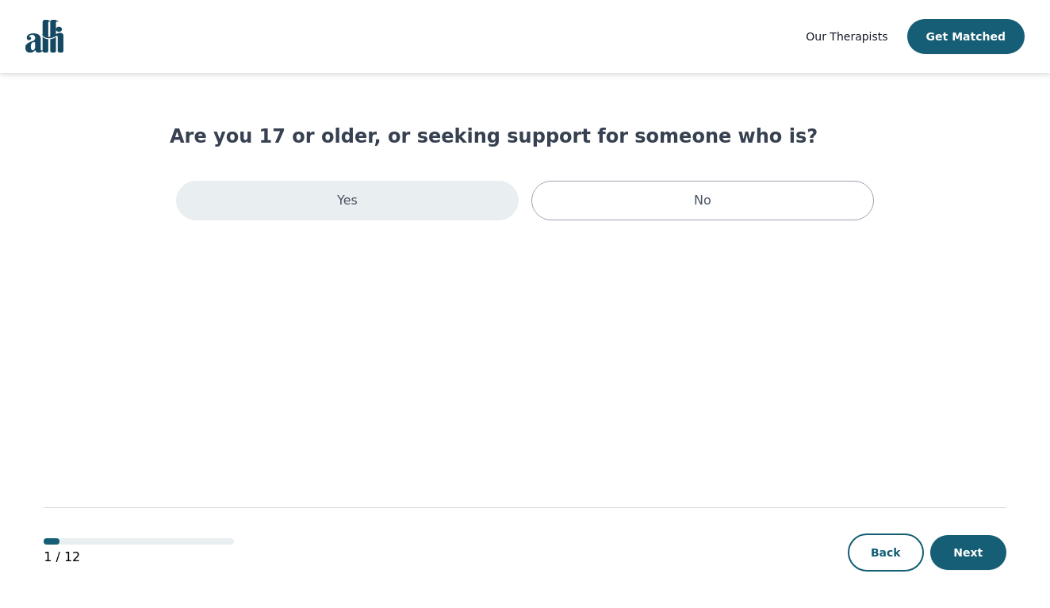
click at [415, 210] on div "Yes" at bounding box center [347, 201] width 342 height 40
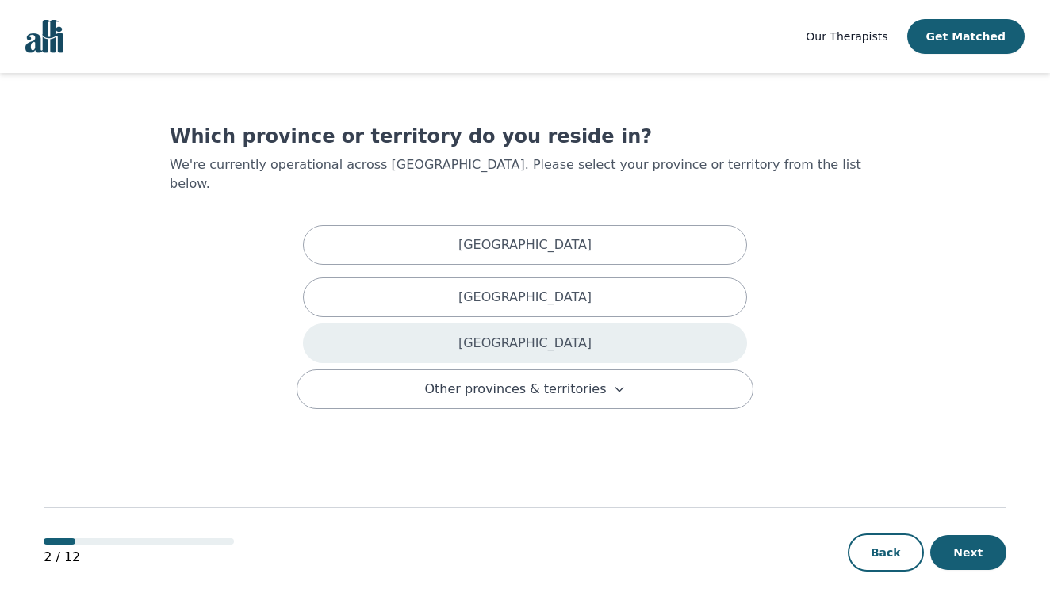
click at [442, 323] on div "Ontario" at bounding box center [525, 343] width 444 height 40
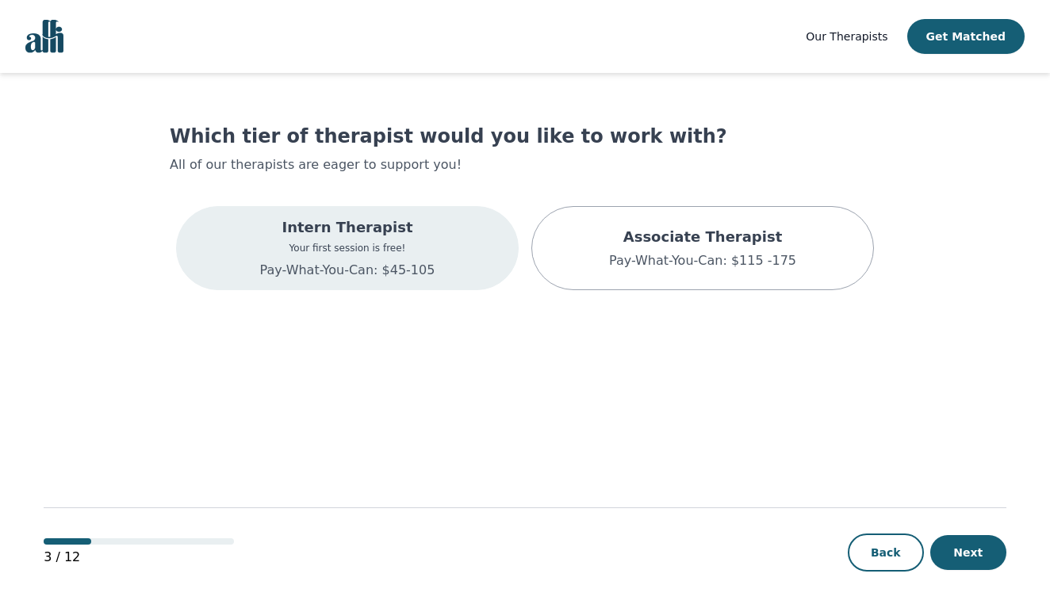
click at [465, 266] on div "Intern Therapist Your first session is free! Pay-What-You-Can: $45-105" at bounding box center [347, 248] width 342 height 84
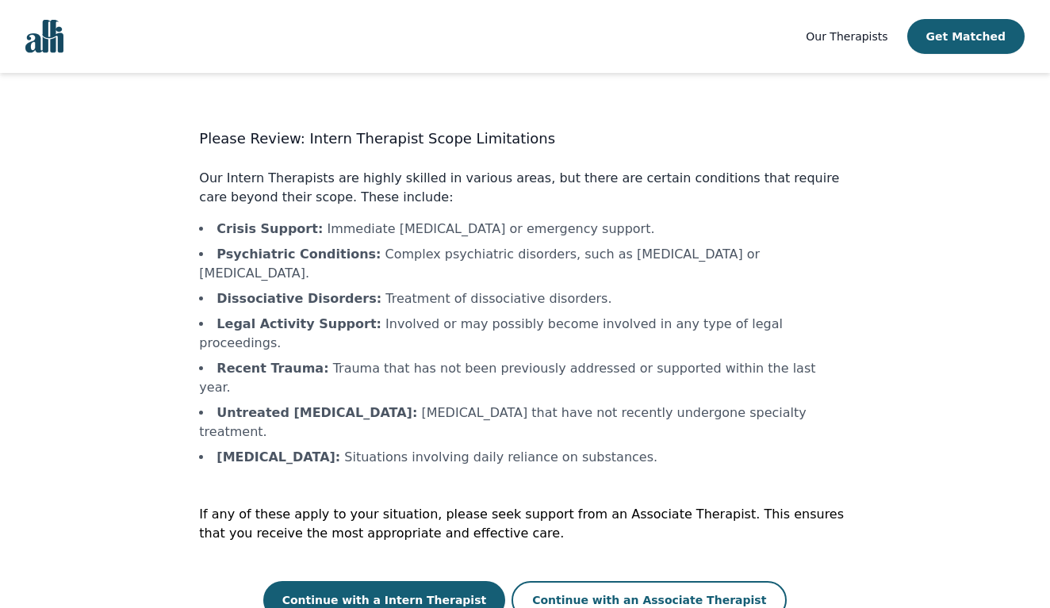
scroll to position [2, 0]
click at [438, 582] on button "Continue with a Intern Therapist" at bounding box center [384, 601] width 243 height 38
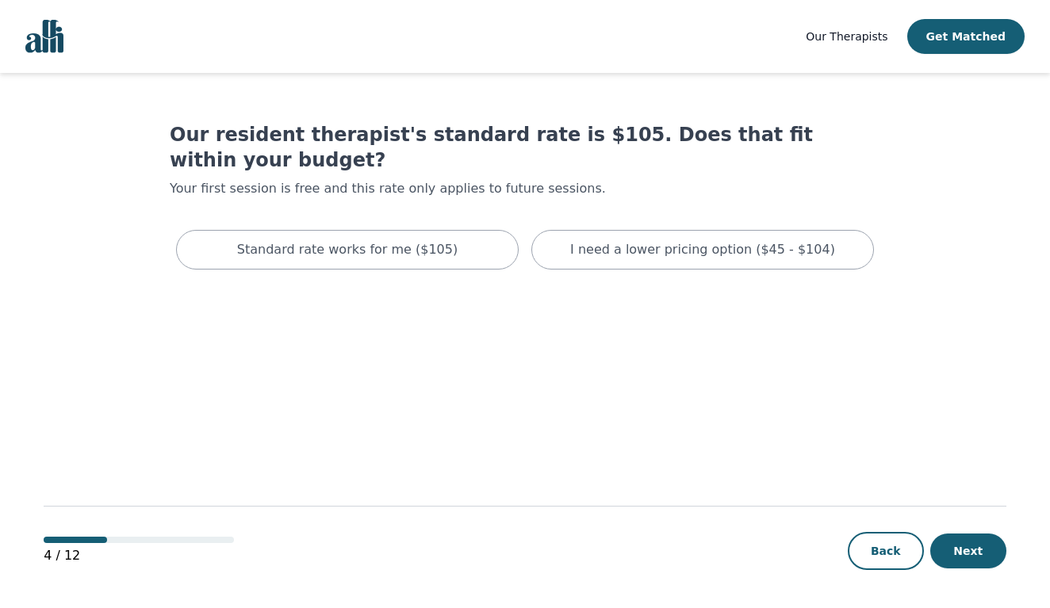
scroll to position [2, 0]
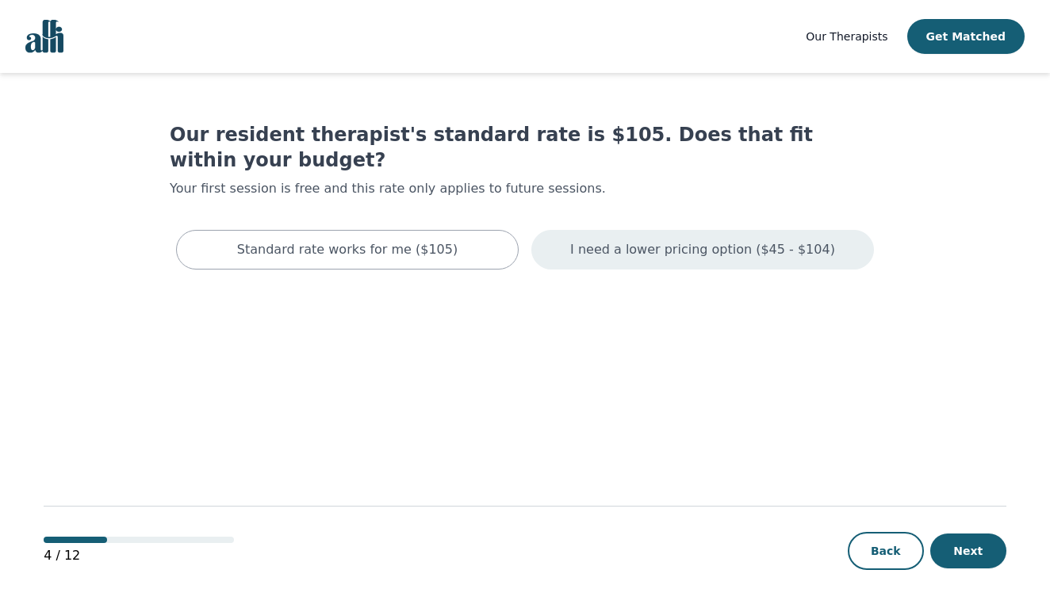
click at [695, 240] on p "I need a lower pricing option ($45 - $104)" at bounding box center [702, 249] width 265 height 19
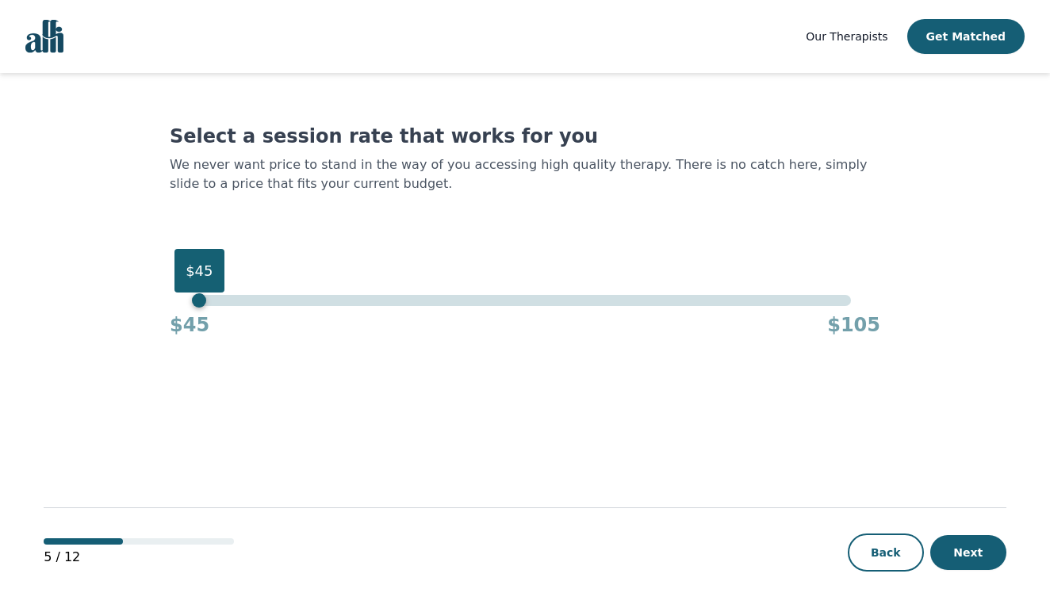
drag, startPoint x: 854, startPoint y: 280, endPoint x: 87, endPoint y: 276, distance: 766.6
click at [88, 276] on main "Select a session rate that works for you We never want price to stand in the wa…" at bounding box center [525, 341] width 962 height 537
click at [990, 553] on button "Next" at bounding box center [968, 552] width 76 height 35
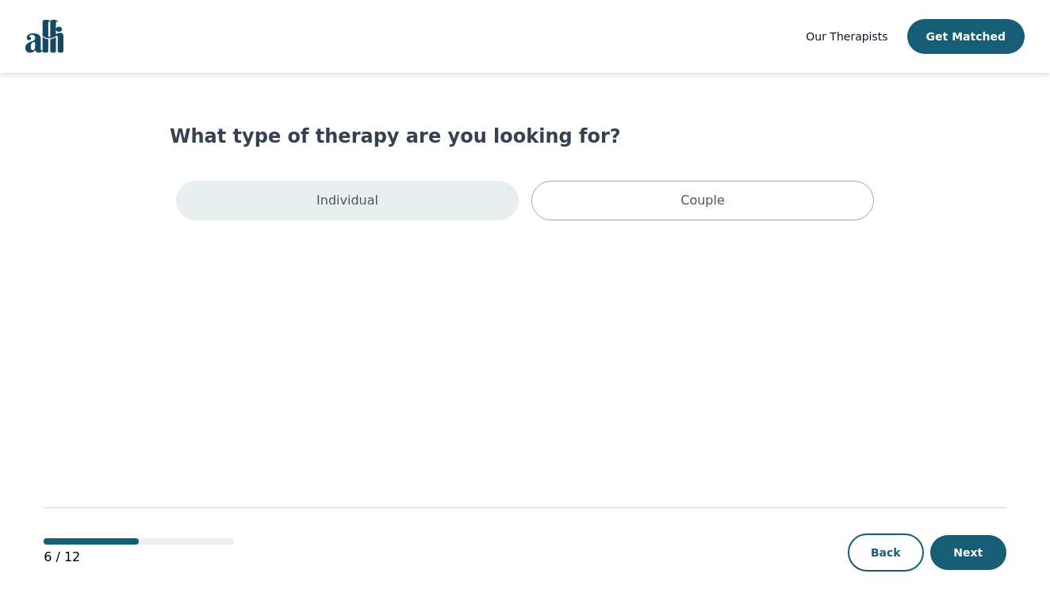
click at [478, 200] on div "Individual" at bounding box center [347, 201] width 342 height 40
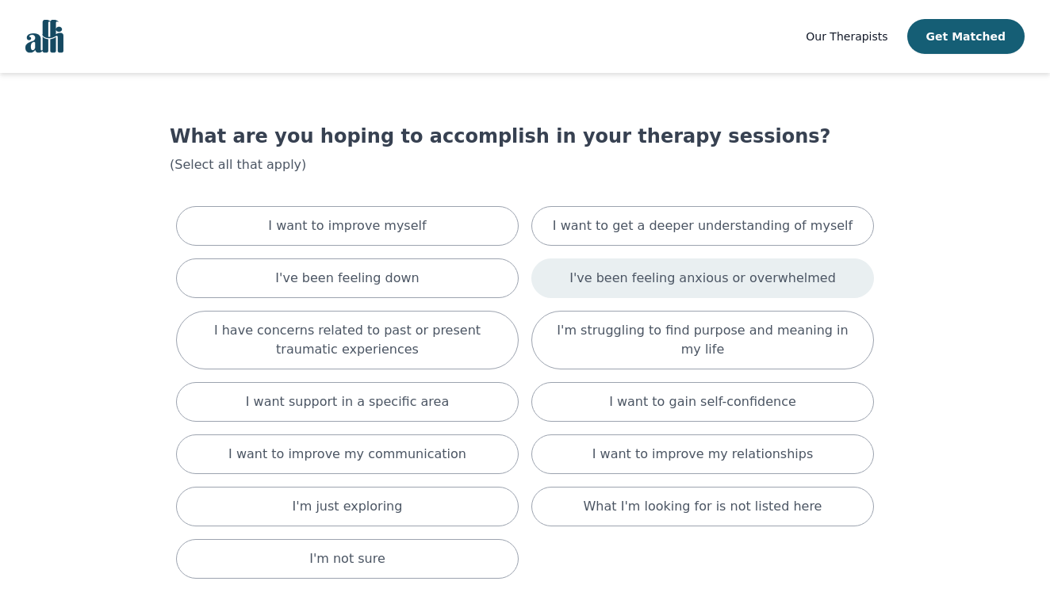
click at [596, 289] on div "I've been feeling anxious or overwhelmed" at bounding box center [702, 278] width 342 height 40
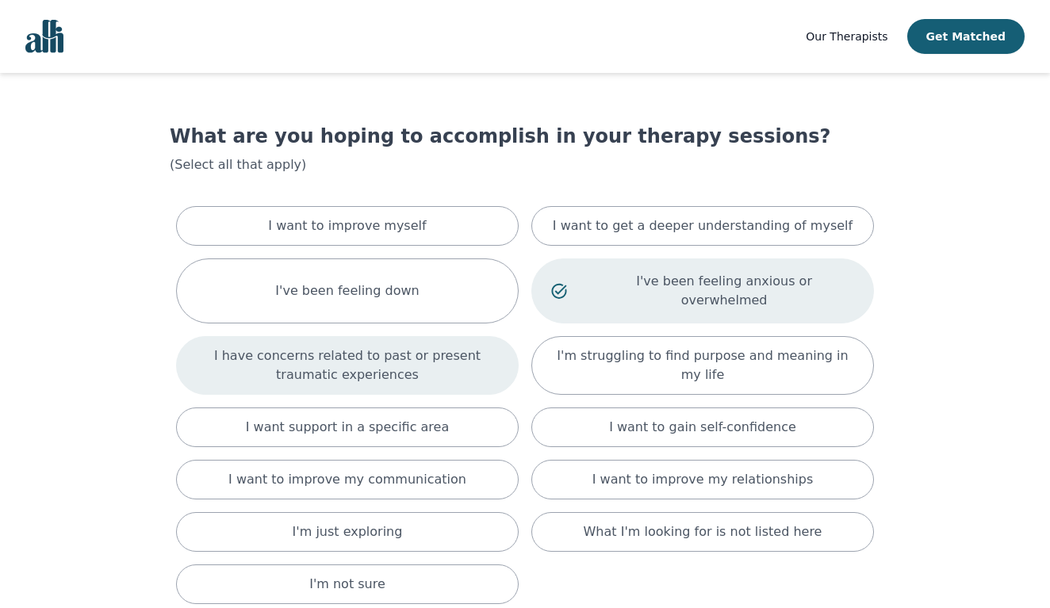
click at [470, 361] on p "I have concerns related to past or present traumatic experiences" at bounding box center [347, 365] width 303 height 38
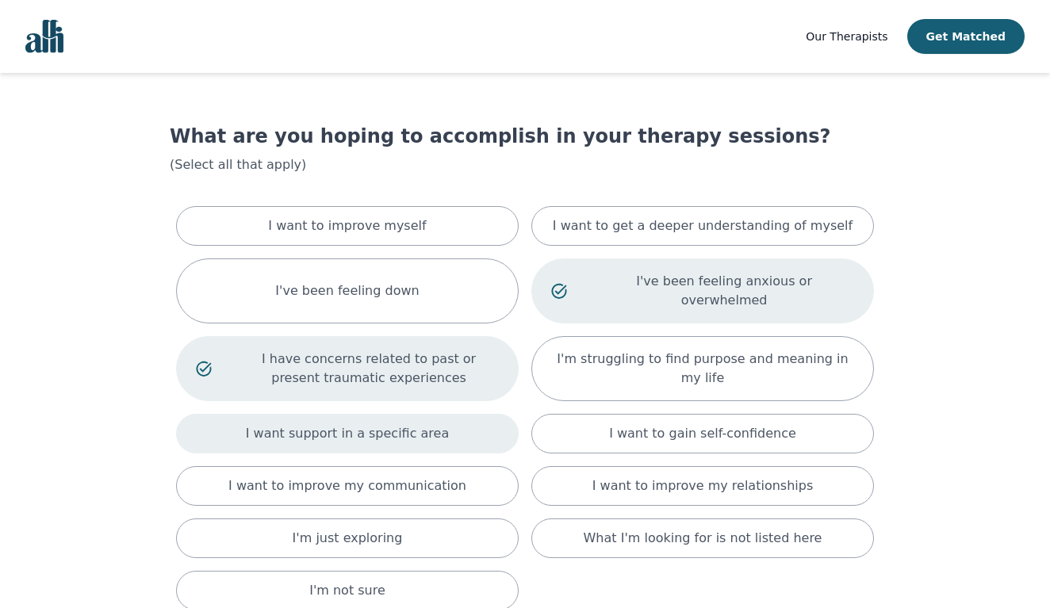
click at [462, 432] on div "I want support in a specific area" at bounding box center [347, 434] width 342 height 40
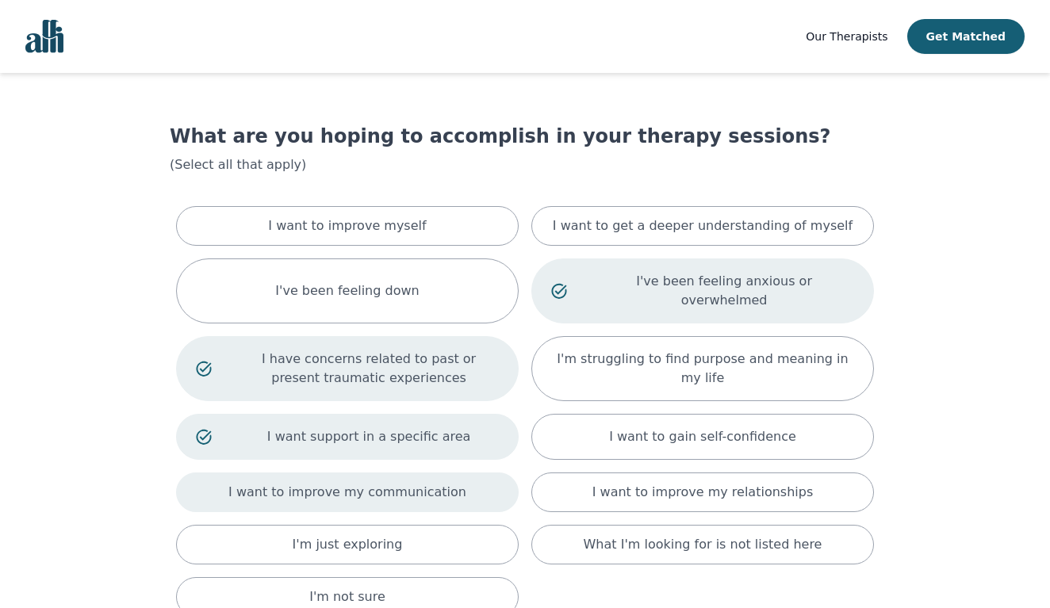
click at [473, 473] on div "I want to improve my communication" at bounding box center [347, 493] width 342 height 40
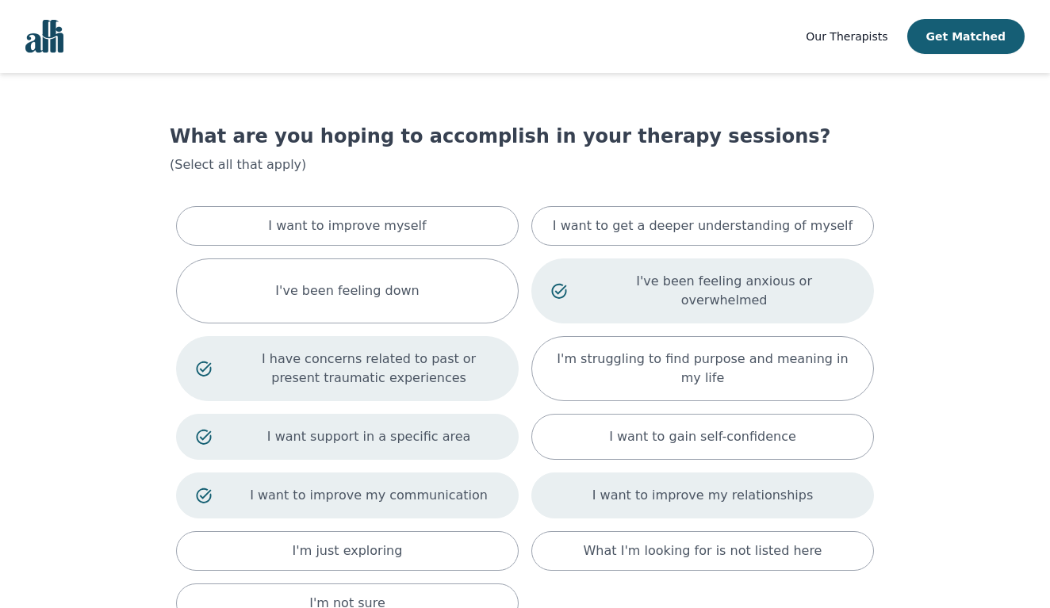
click at [660, 486] on p "I want to improve my relationships" at bounding box center [702, 495] width 220 height 19
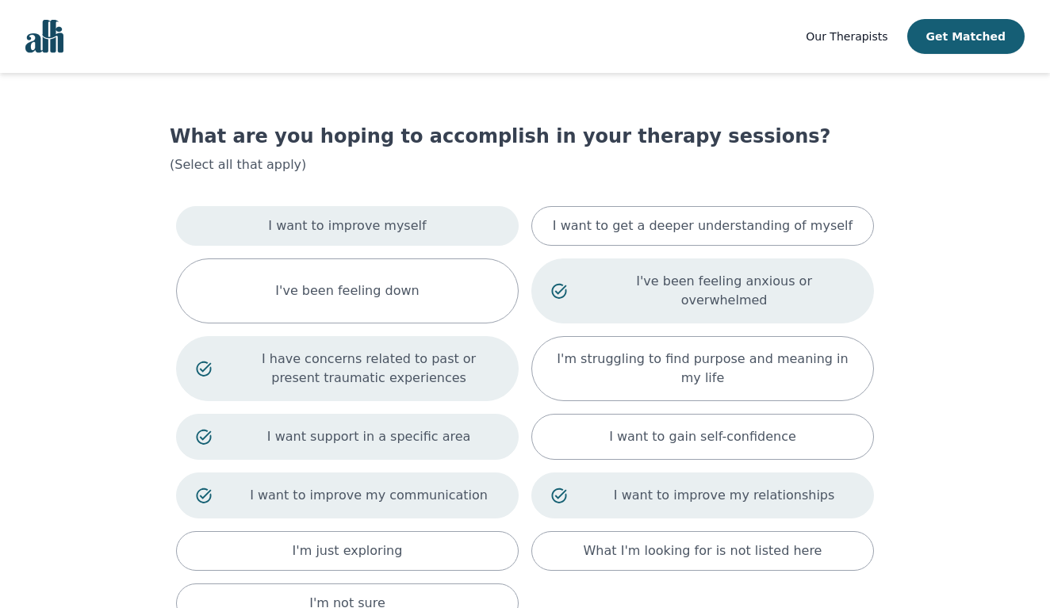
click at [438, 220] on div "I want to improve myself" at bounding box center [347, 226] width 342 height 40
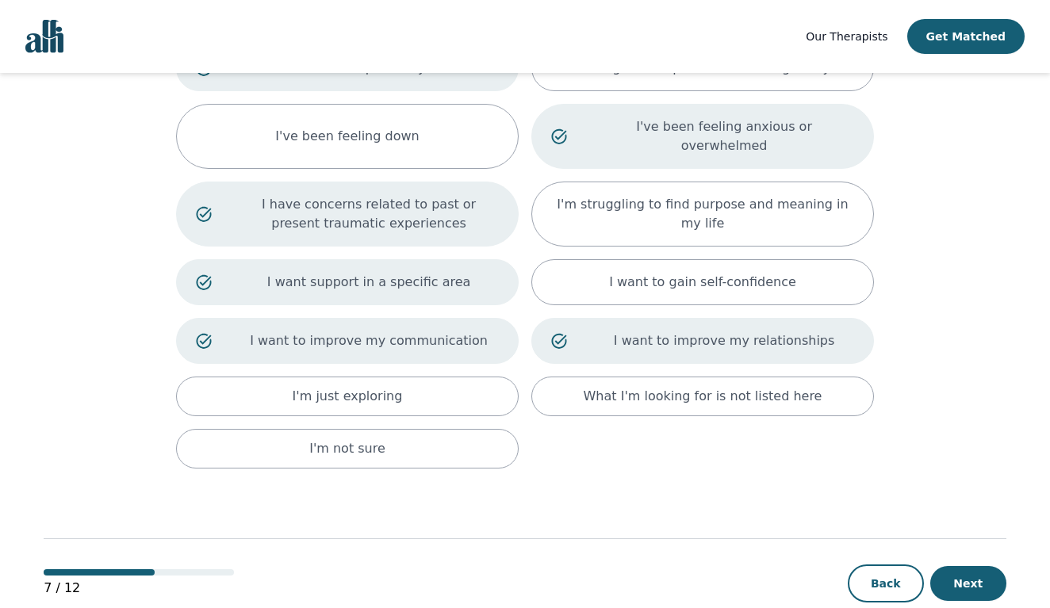
scroll to position [171, 0]
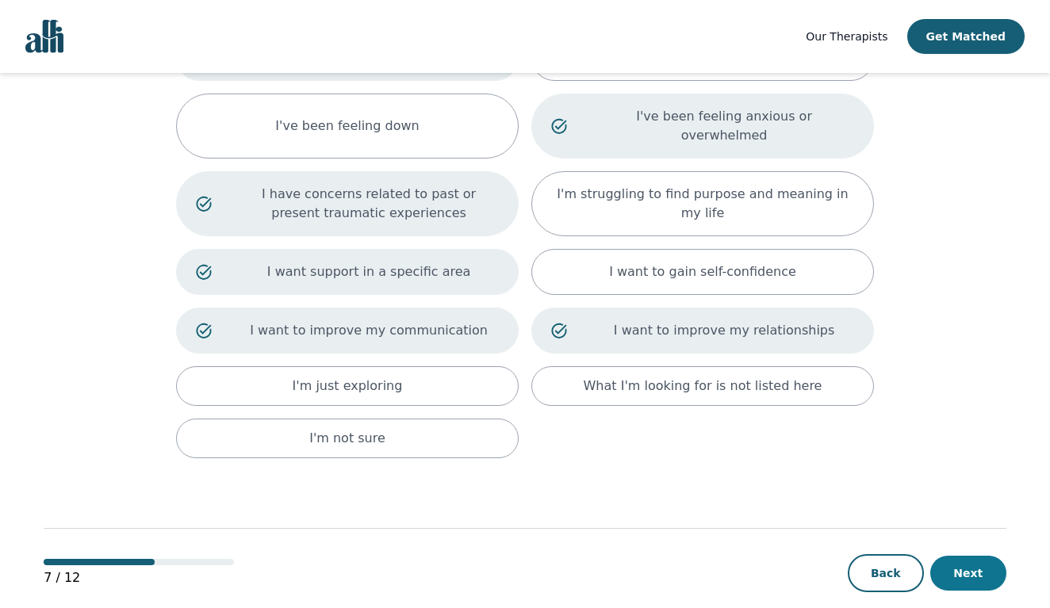
click at [953, 556] on button "Next" at bounding box center [968, 573] width 76 height 35
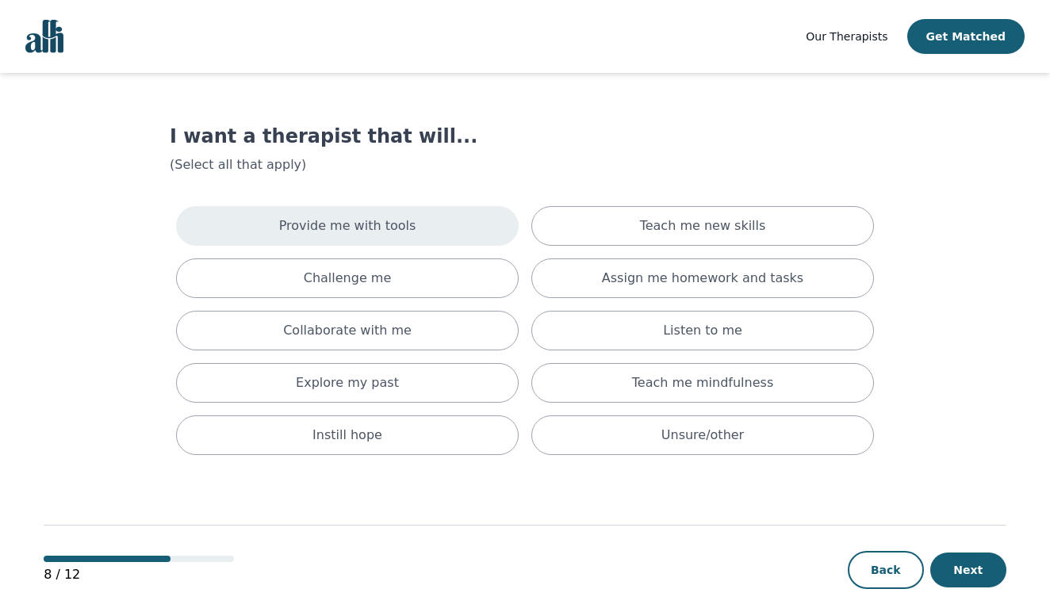
click at [479, 220] on div "Provide me with tools" at bounding box center [347, 226] width 342 height 40
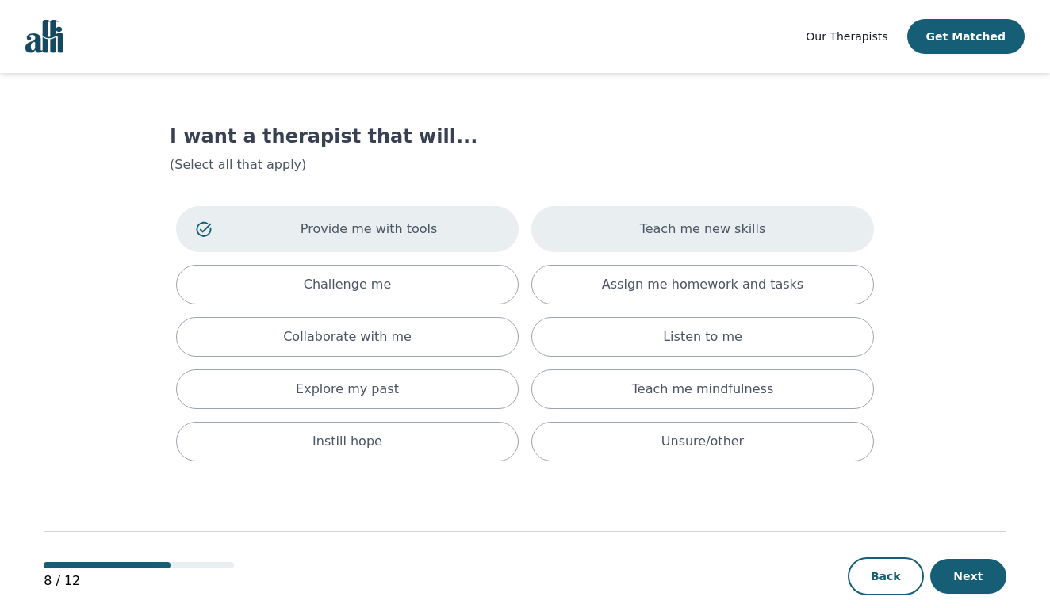
click at [553, 235] on div "Teach me new skills" at bounding box center [702, 229] width 342 height 46
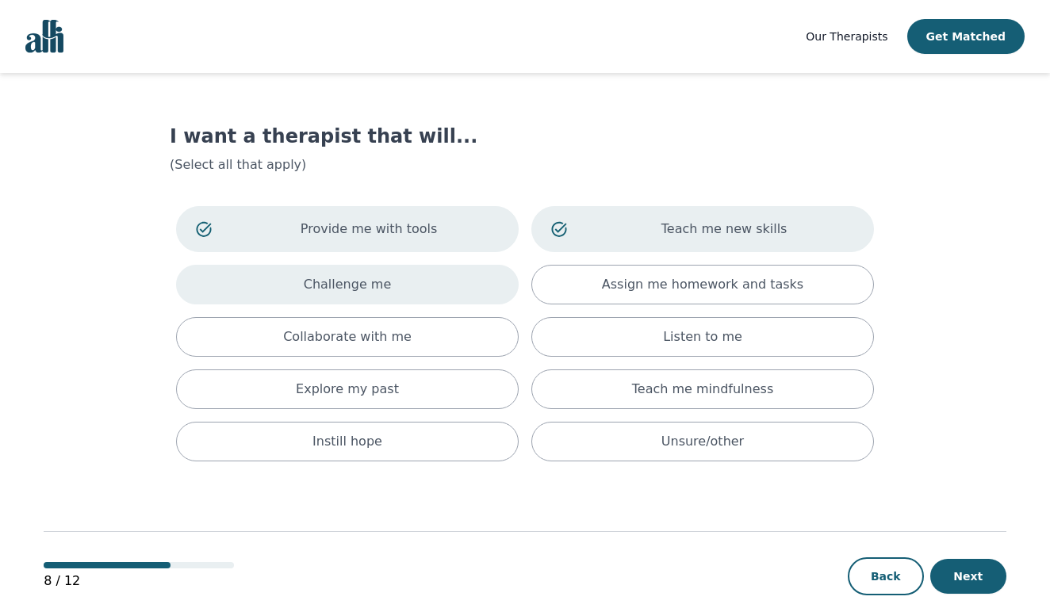
click at [441, 290] on div "Challenge me" at bounding box center [347, 285] width 342 height 40
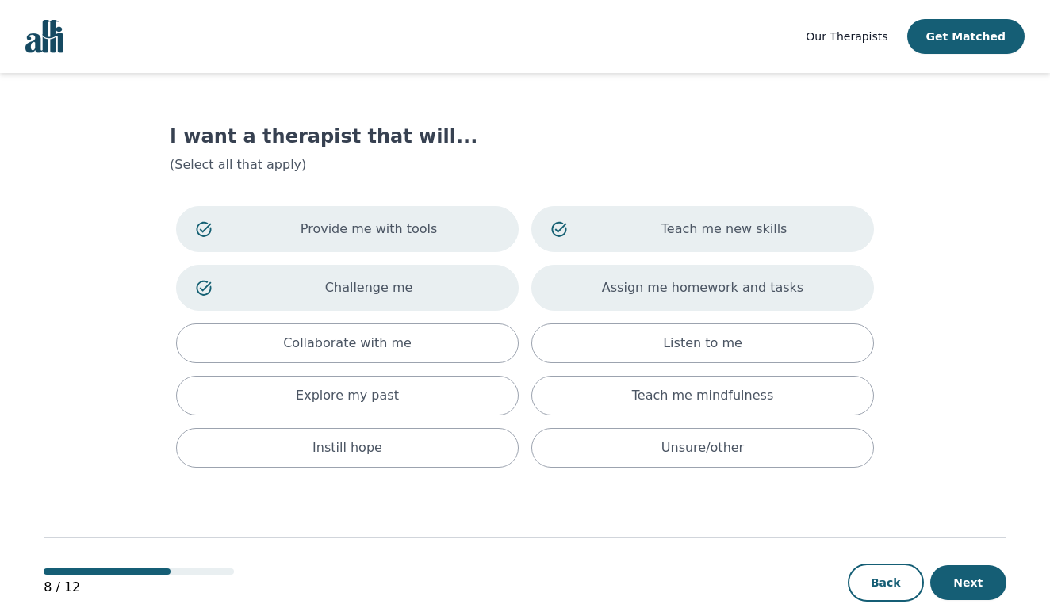
click at [606, 300] on div "Assign me homework and tasks" at bounding box center [702, 288] width 342 height 46
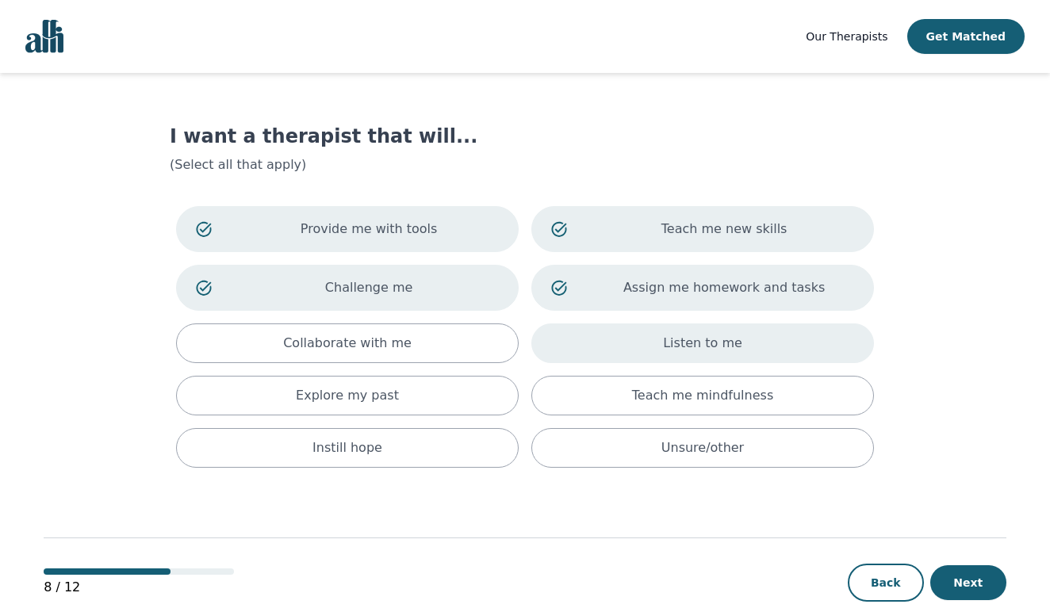
click at [630, 353] on div "Listen to me" at bounding box center [702, 343] width 342 height 40
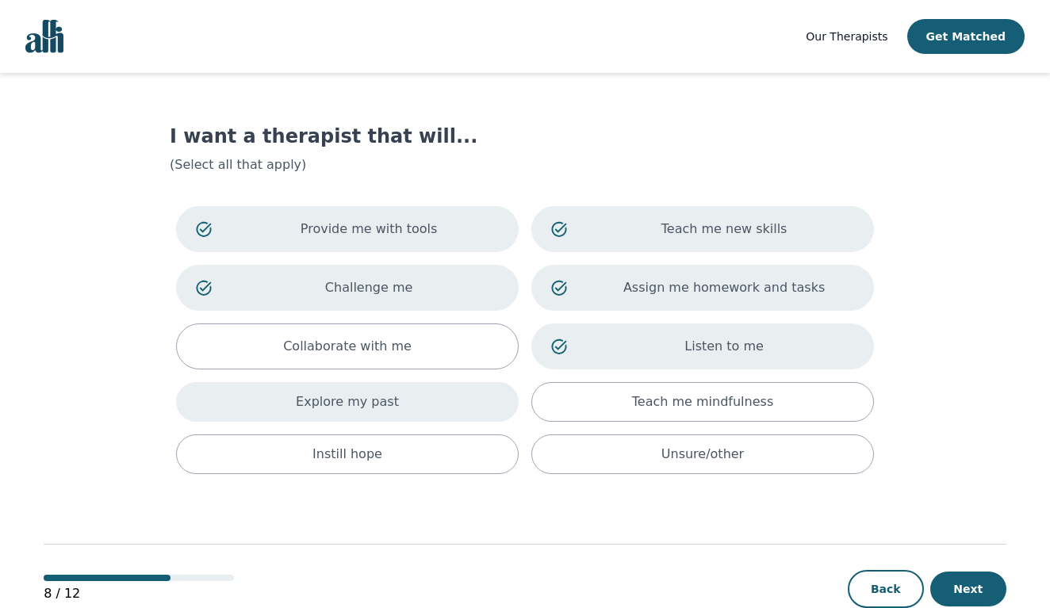
click at [488, 405] on div "Explore my past" at bounding box center [347, 402] width 342 height 40
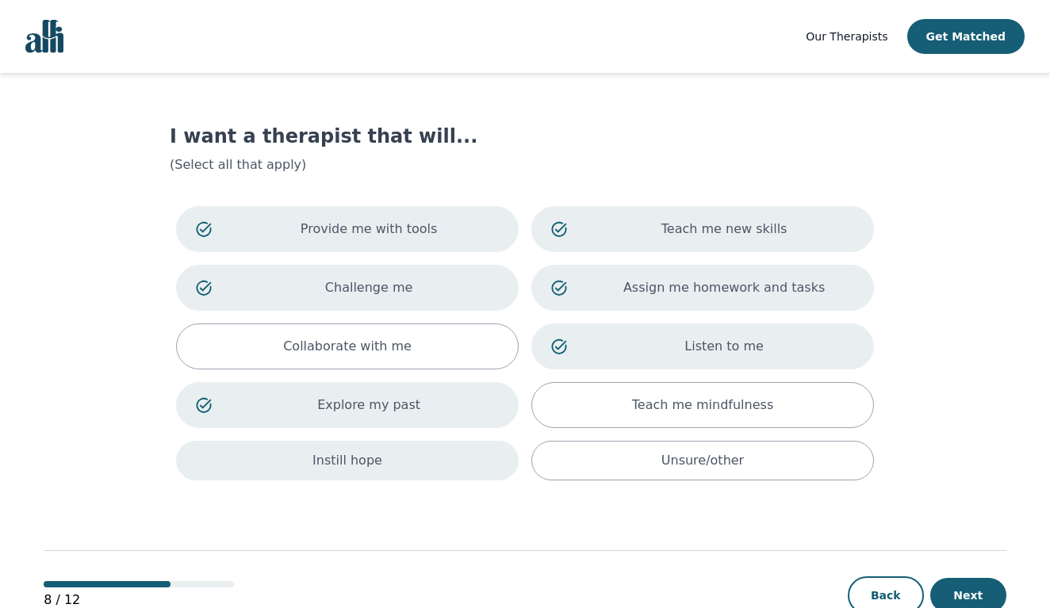
click at [455, 448] on div "Instill hope" at bounding box center [347, 461] width 342 height 40
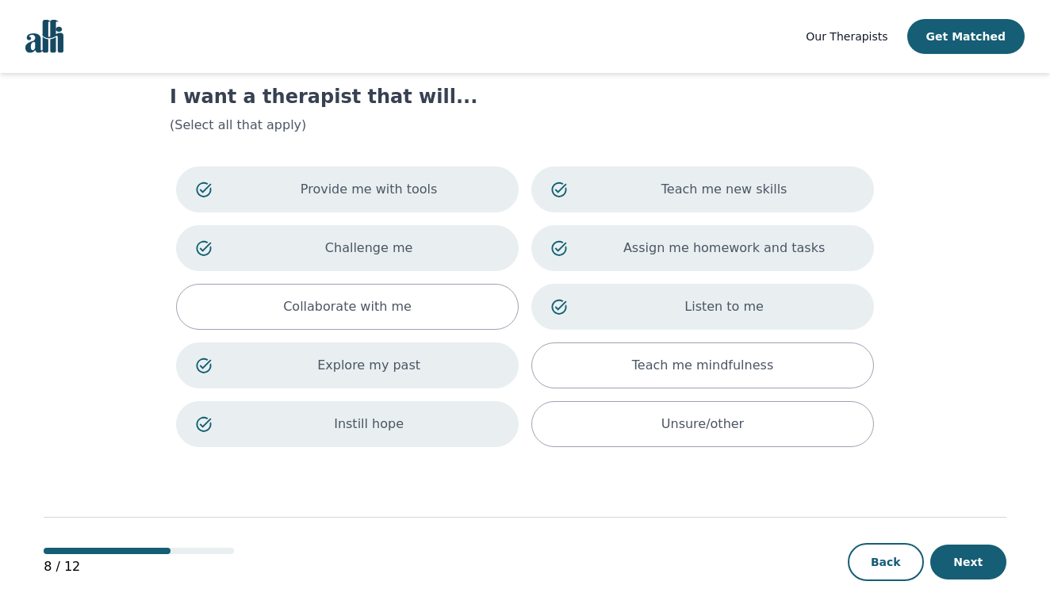
scroll to position [47, 0]
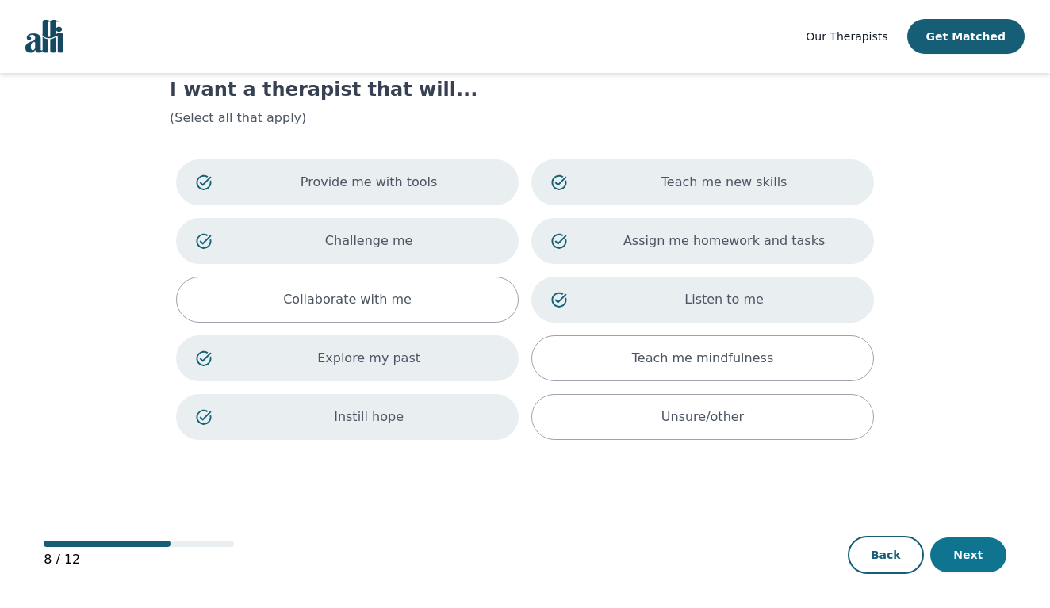
click at [987, 553] on button "Next" at bounding box center [968, 555] width 76 height 35
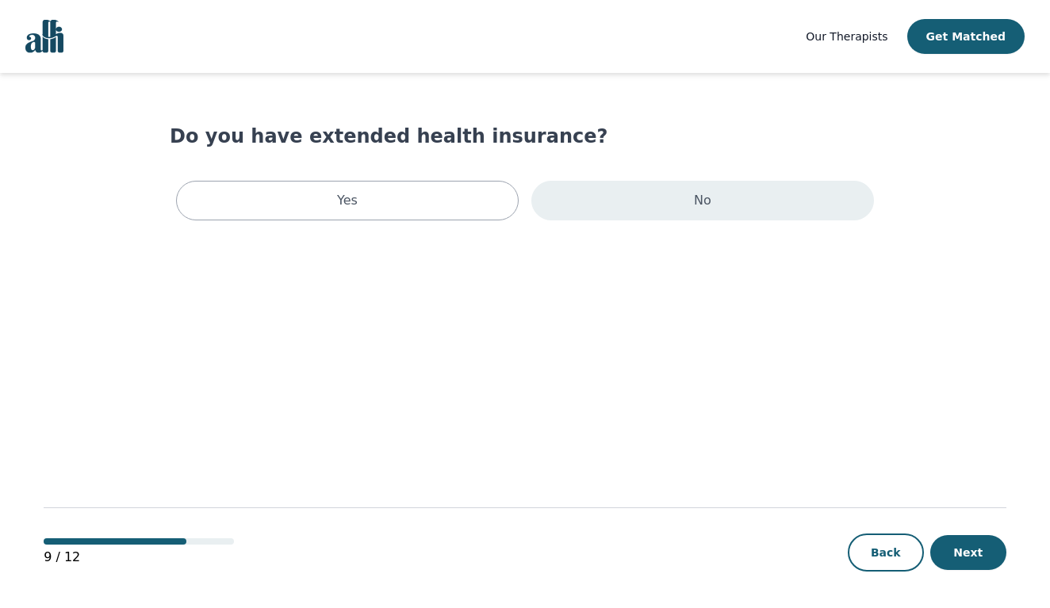
click at [780, 211] on div "No" at bounding box center [702, 201] width 342 height 40
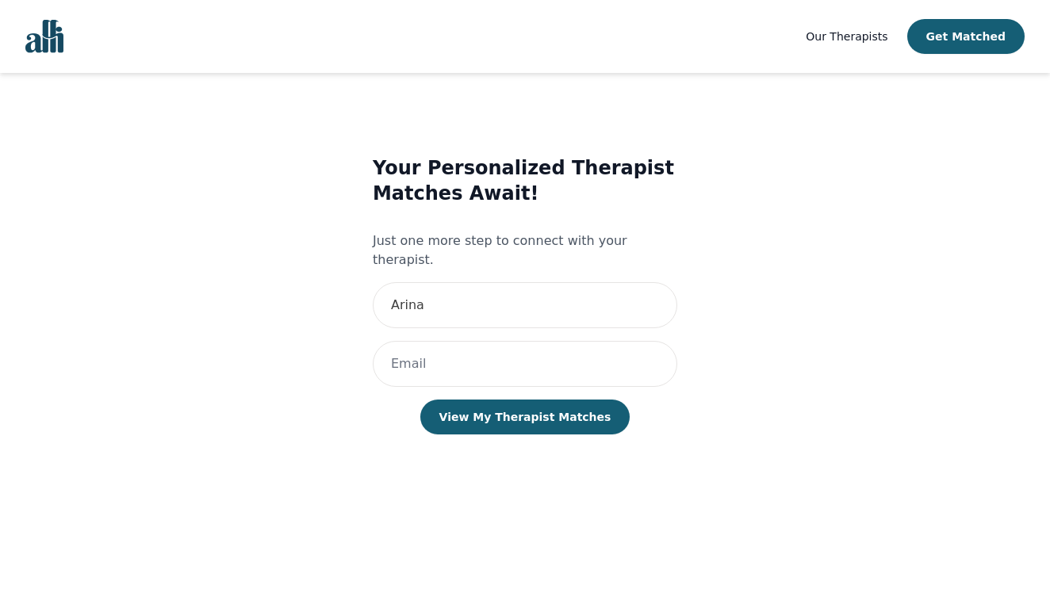
click at [565, 317] on div "Your Personalized Therapist Matches Await! Just one more step to connect with y…" at bounding box center [525, 310] width 304 height 311
click at [557, 291] on input "Arina" at bounding box center [525, 305] width 304 height 46
type input "A"
type input "Arina"
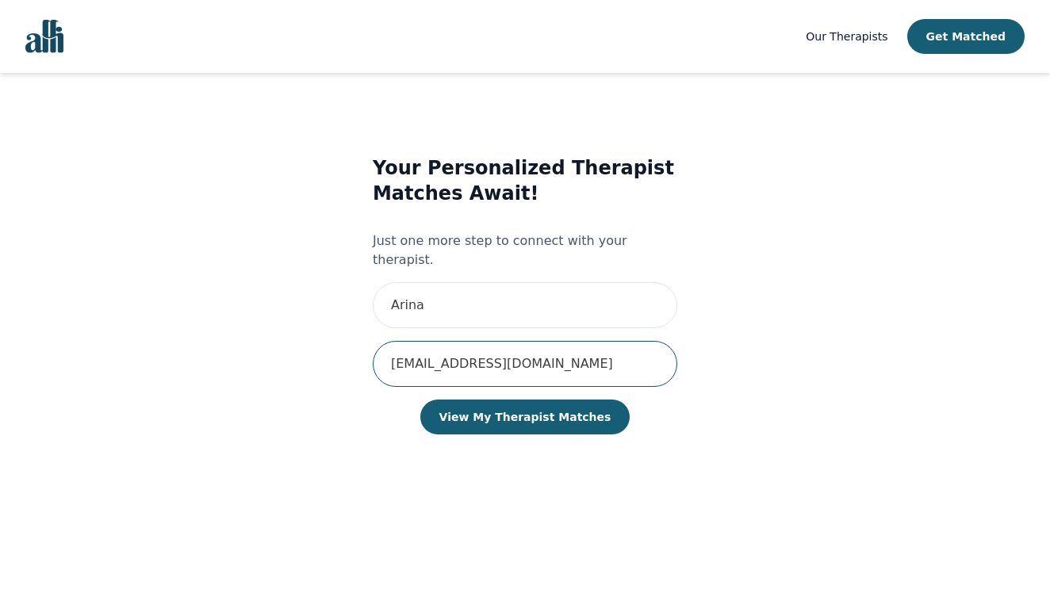
type input "[EMAIL_ADDRESS][DOMAIN_NAME]"
click at [612, 444] on div "Your Personalized Therapist Matches Await! Just one more step to connect with y…" at bounding box center [525, 310] width 304 height 311
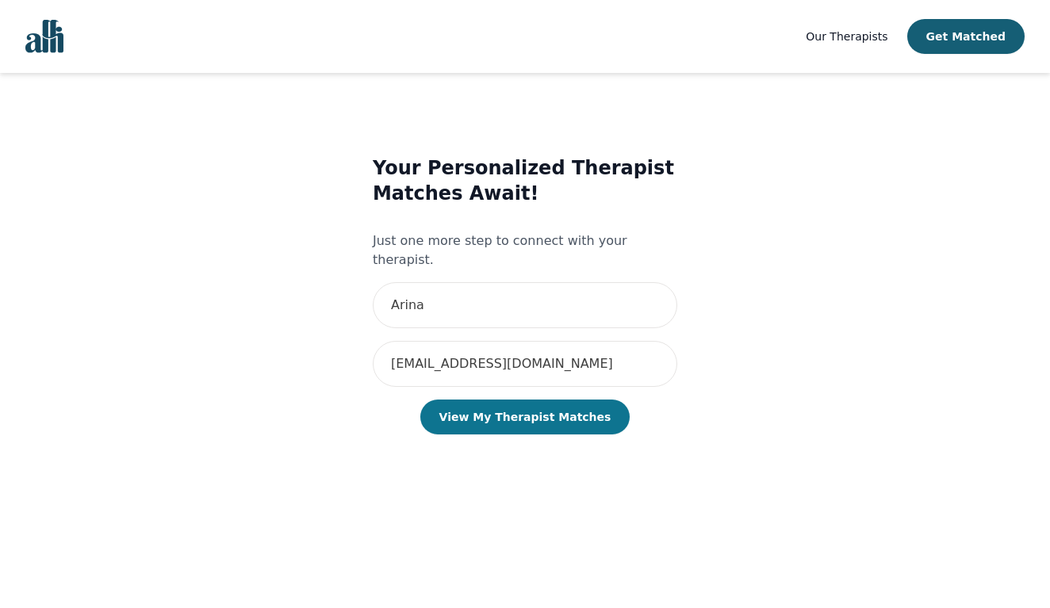
click at [568, 400] on button "View My Therapist Matches" at bounding box center [525, 417] width 210 height 35
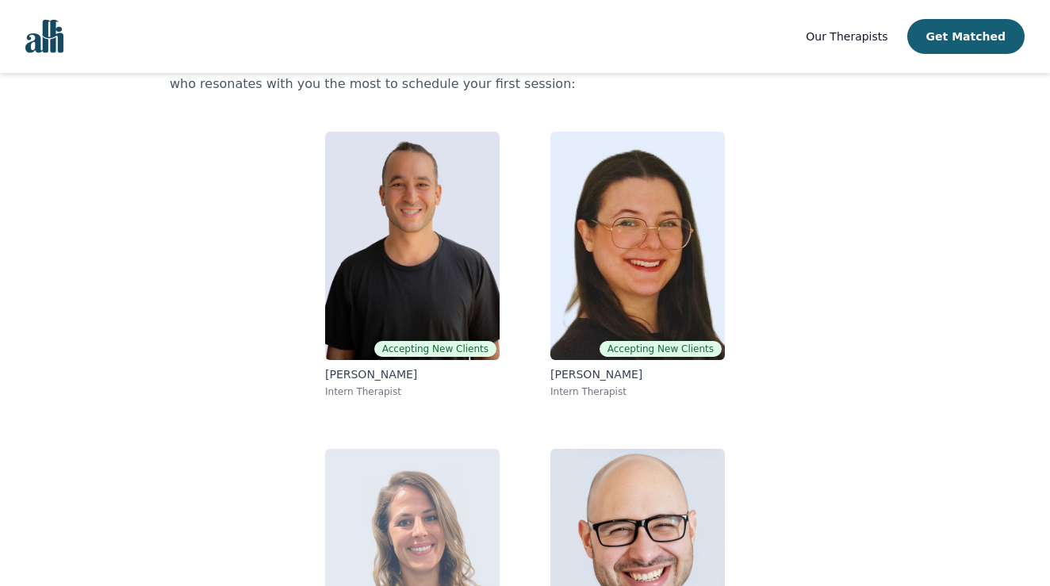
scroll to position [65, 0]
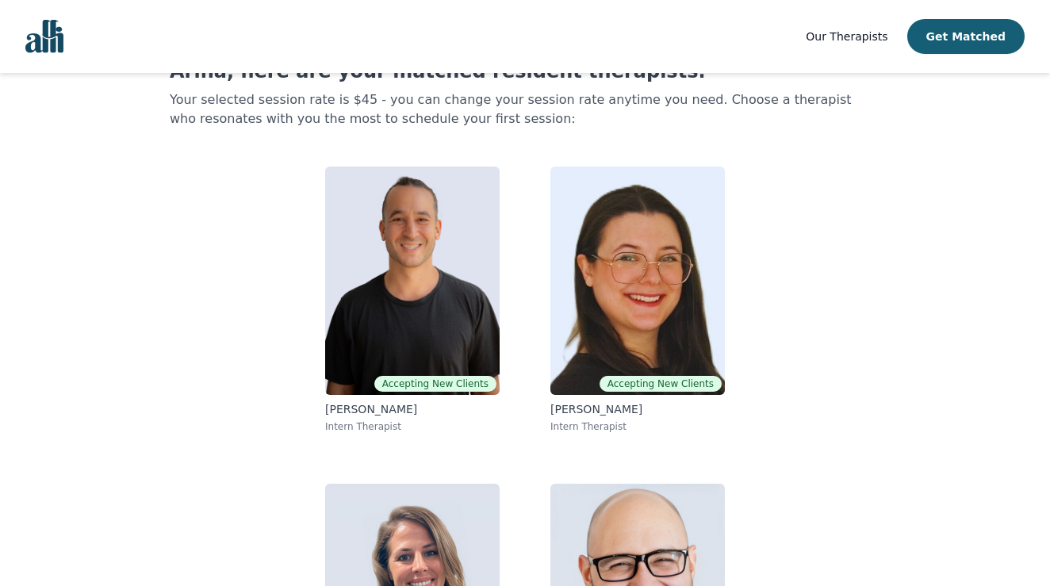
click at [178, 330] on div "Arina, here are your matched resident therapists. Your selected session rate is…" at bounding box center [525, 411] width 710 height 704
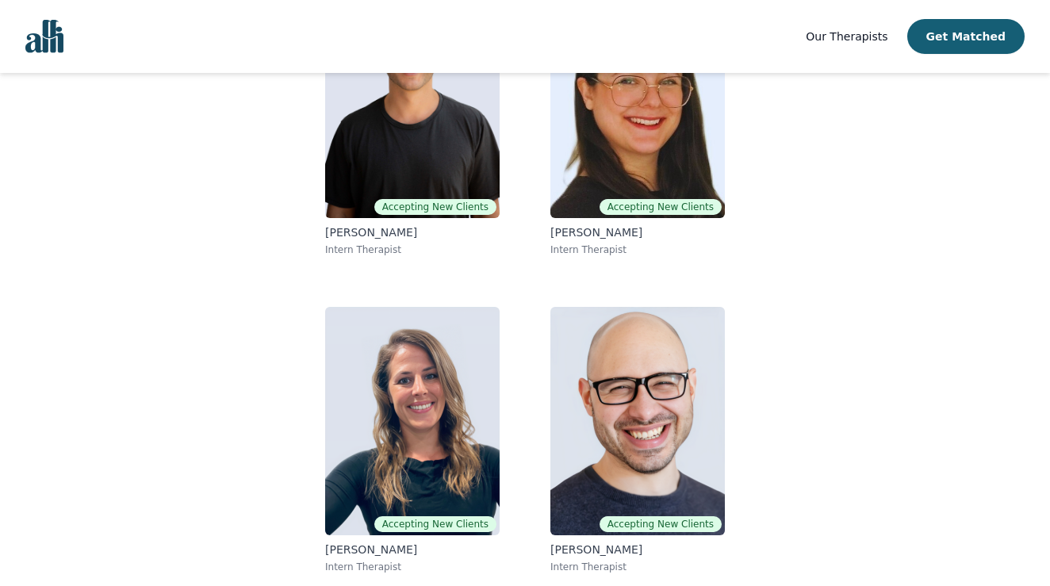
scroll to position [242, 0]
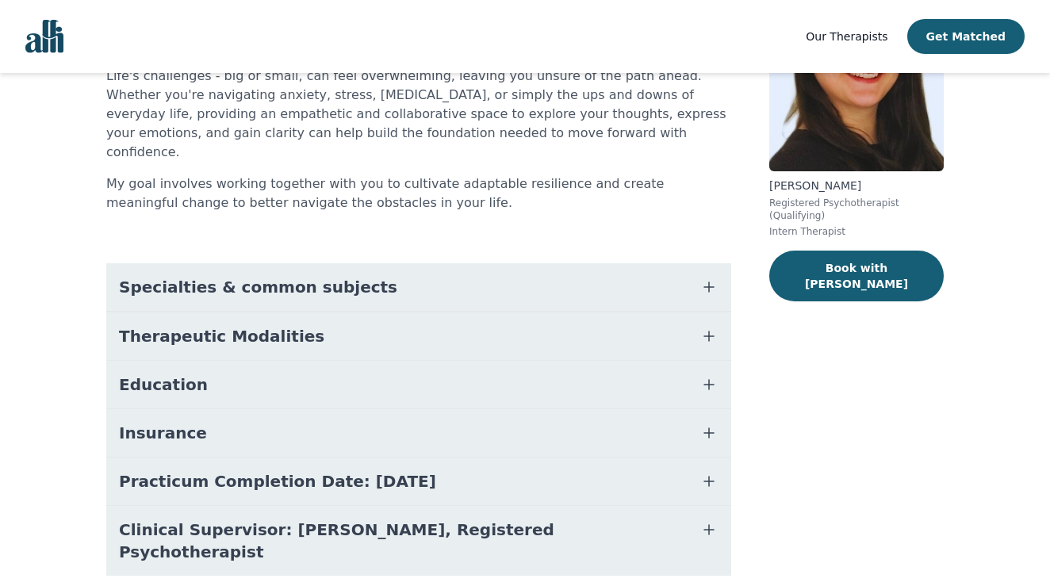
scroll to position [170, 0]
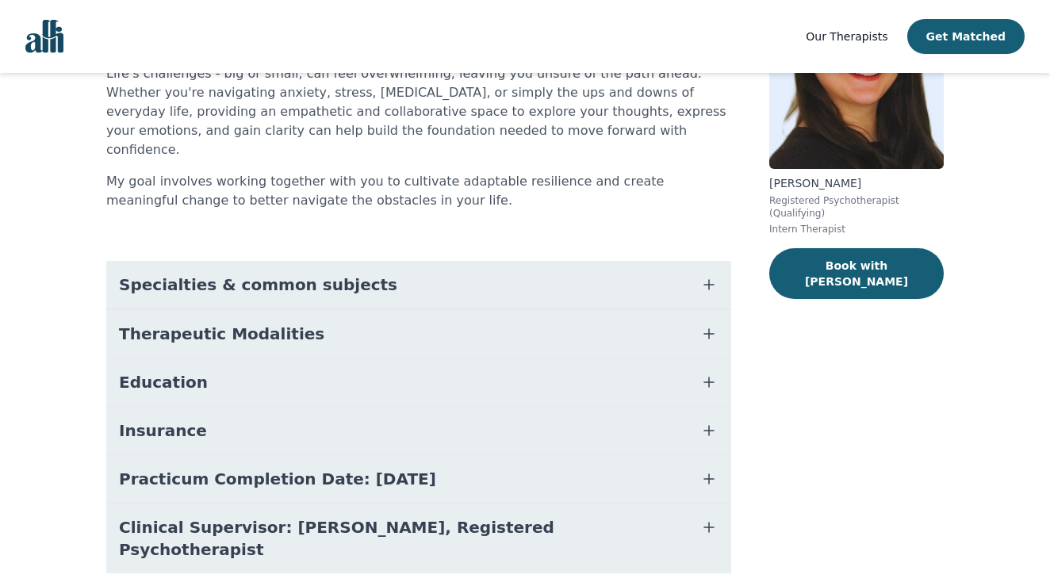
click at [206, 274] on span "Specialties & common subjects" at bounding box center [258, 285] width 278 height 22
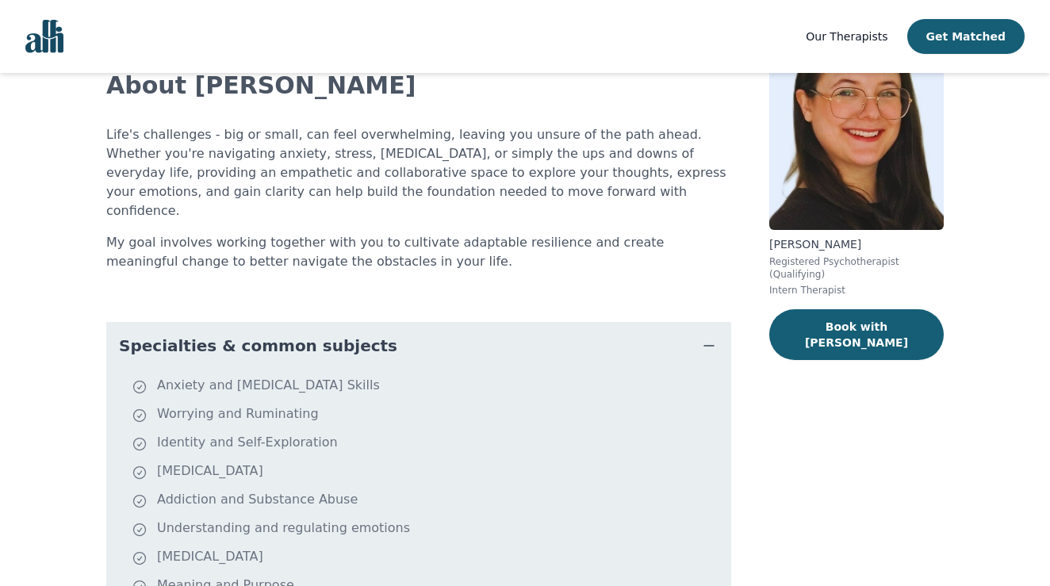
scroll to position [116, 0]
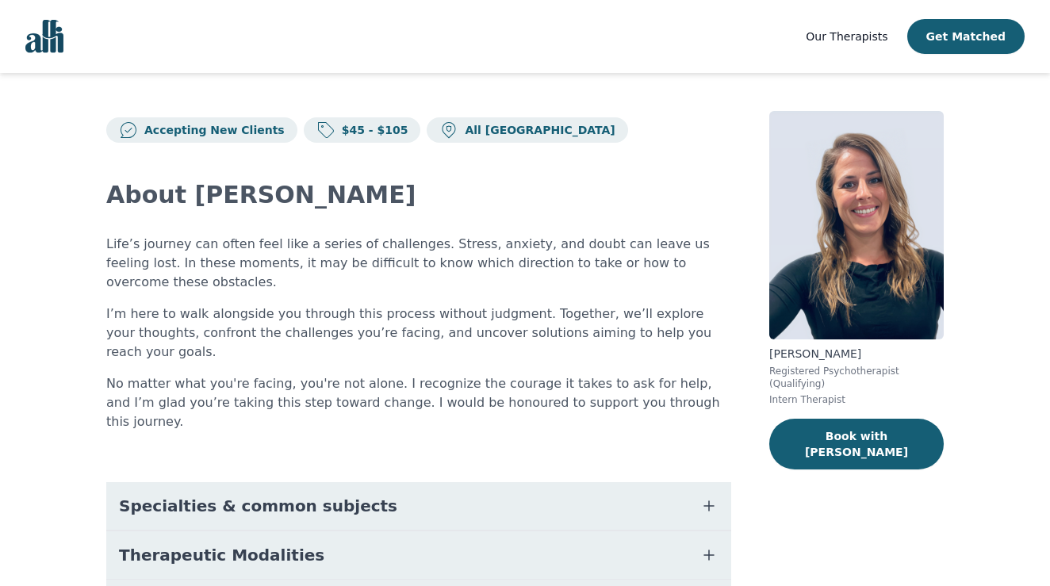
click at [228, 495] on span "Specialties & common subjects" at bounding box center [258, 506] width 278 height 22
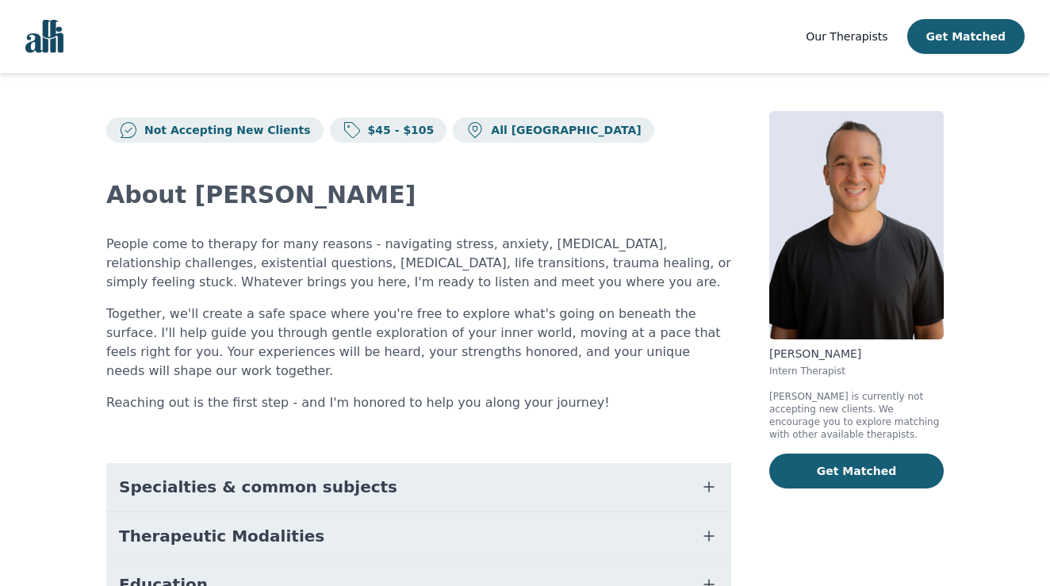
click at [210, 476] on span "Specialties & common subjects" at bounding box center [258, 487] width 278 height 22
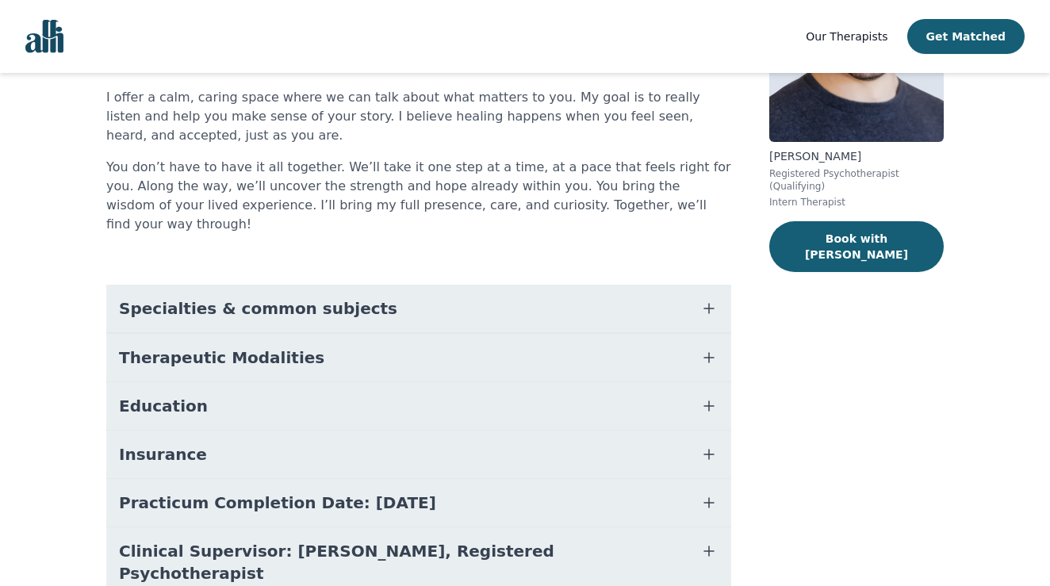
scroll to position [226, 0]
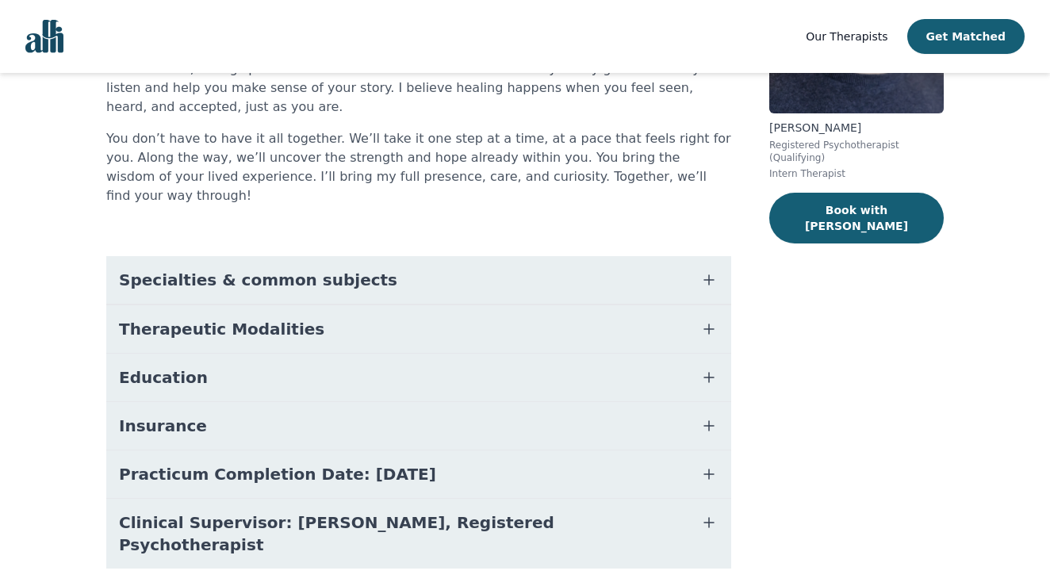
click at [484, 259] on button "Specialties & common subjects" at bounding box center [418, 280] width 625 height 48
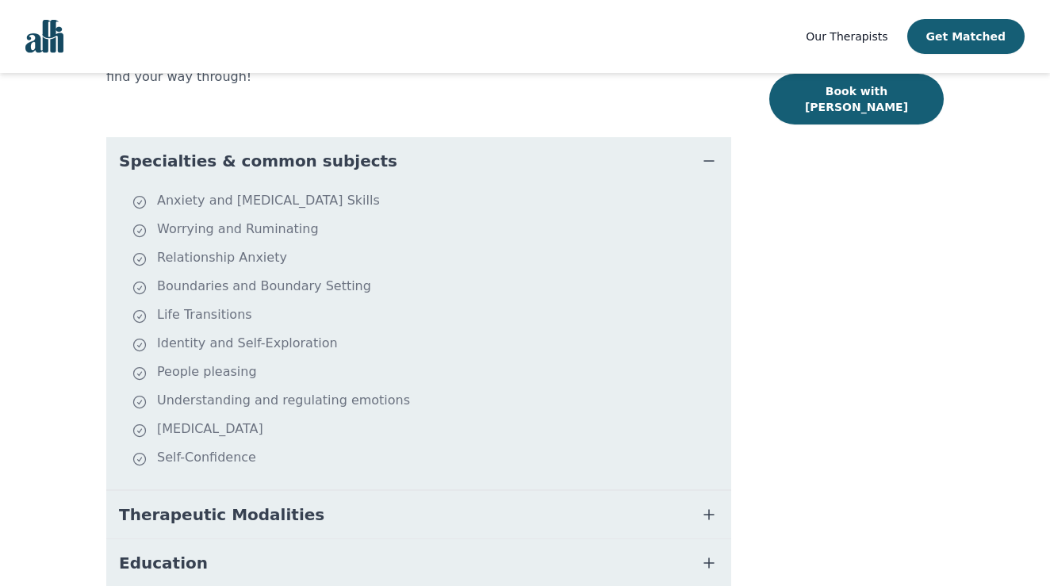
scroll to position [342, 0]
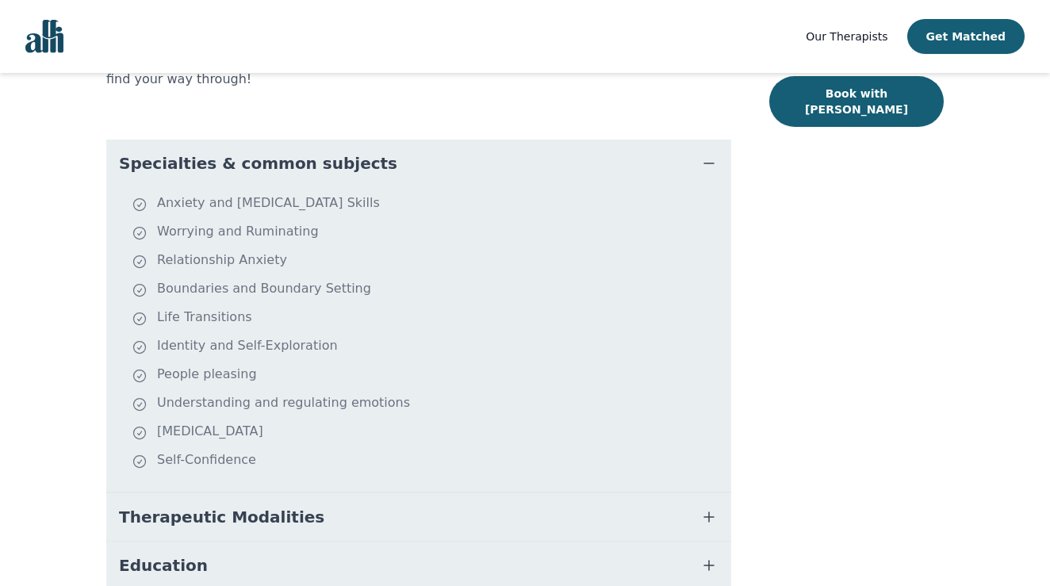
click at [611, 493] on button "Therapeutic Modalities" at bounding box center [418, 517] width 625 height 48
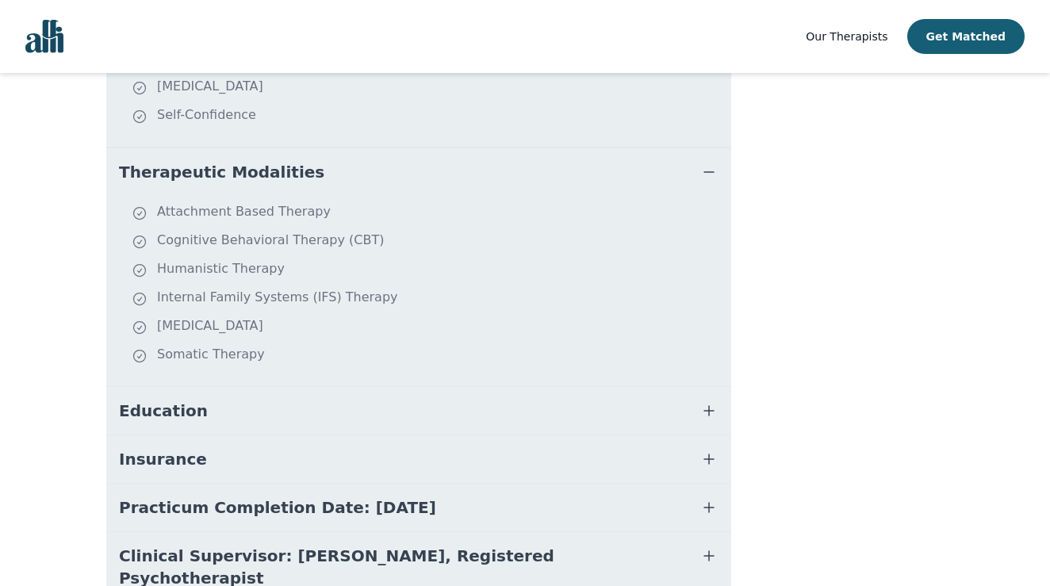
scroll to position [689, 0]
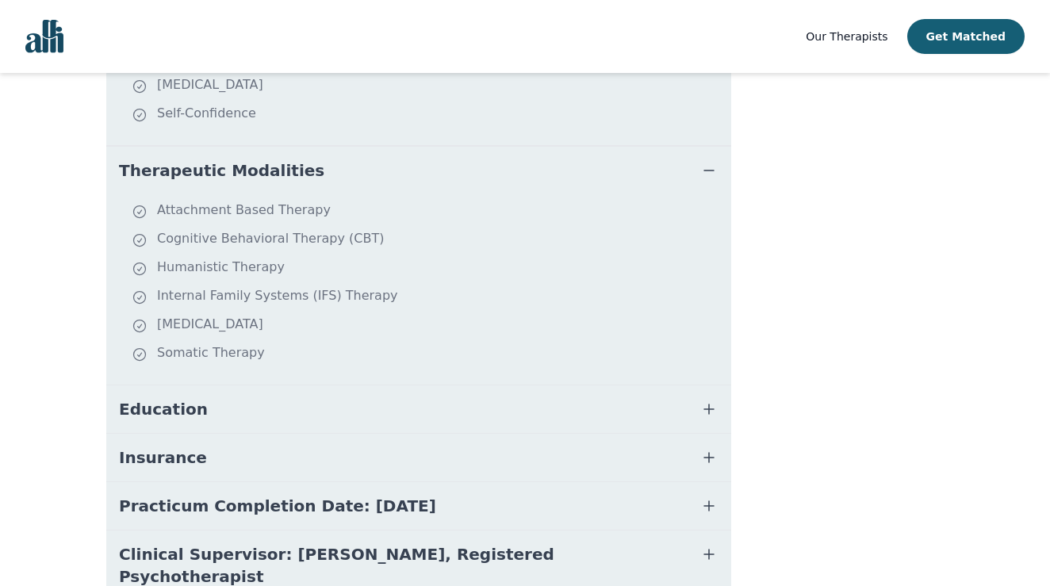
click at [436, 386] on button "Education" at bounding box center [418, 409] width 625 height 48
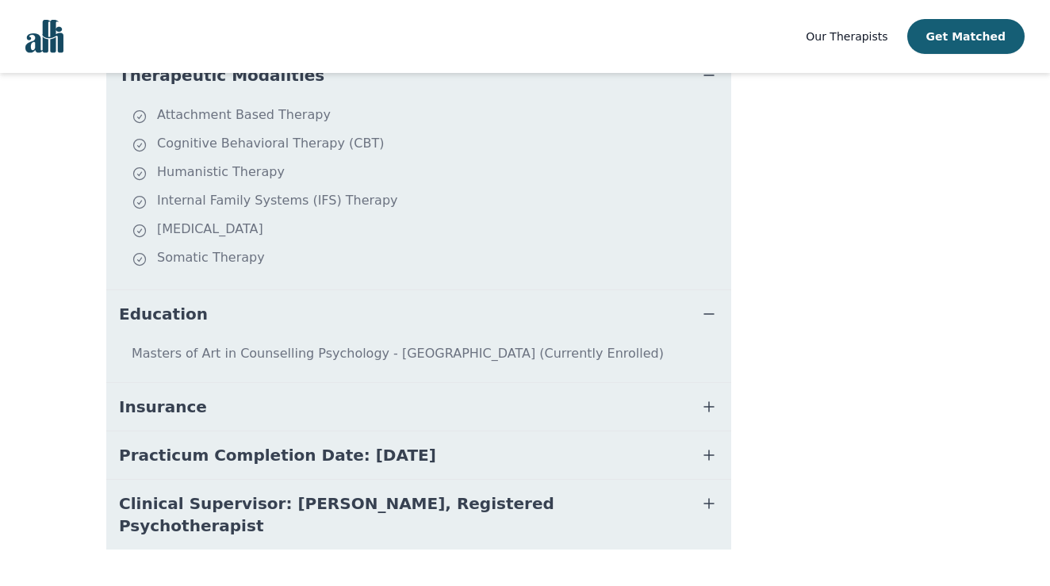
scroll to position [782, 0]
click at [421, 403] on button "Insurance" at bounding box center [418, 409] width 625 height 48
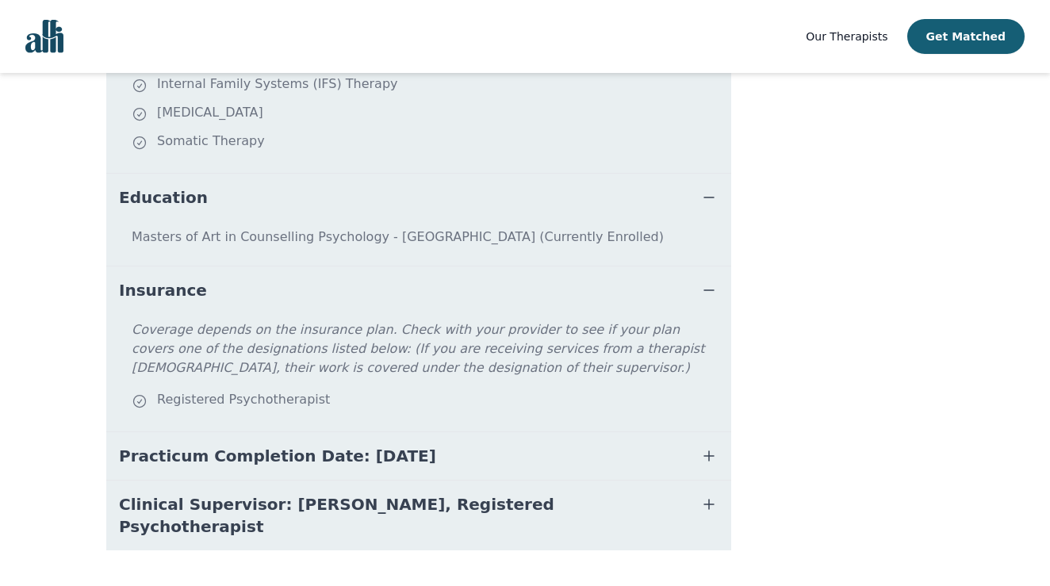
scroll to position [900, 0]
click at [403, 446] on span "Practicum Completion Date: 2025-12-19" at bounding box center [277, 457] width 317 height 22
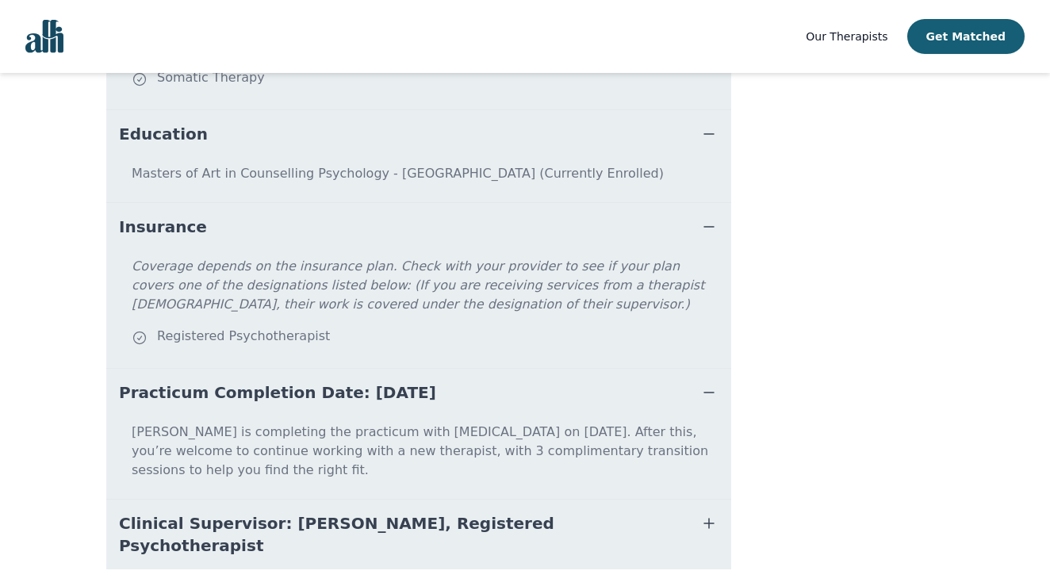
scroll to position [963, 0]
click at [415, 513] on span "Clinical Supervisor: Katherine McNichol, Registered Psychotherapist" at bounding box center [399, 535] width 561 height 44
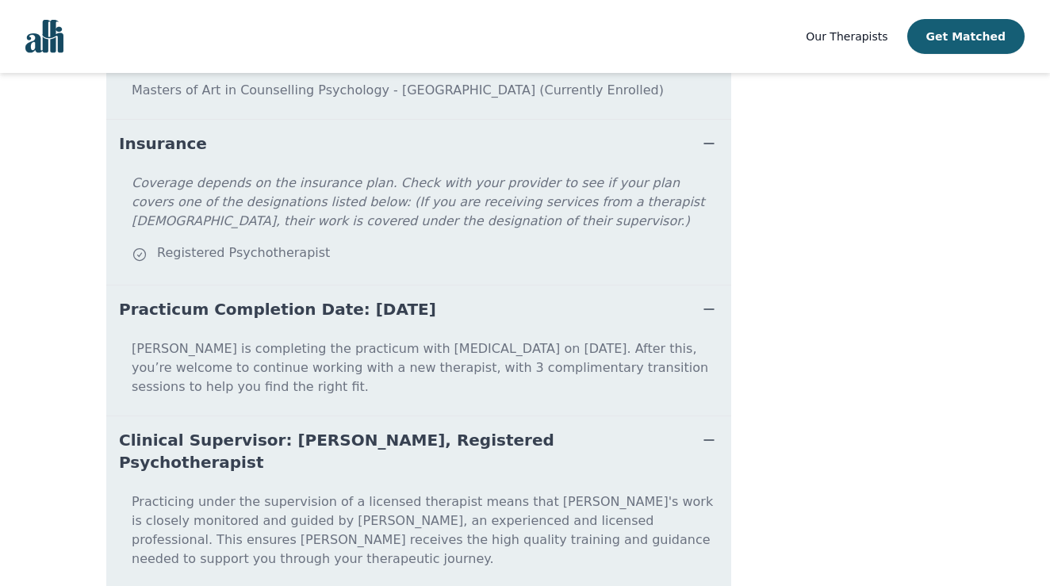
scroll to position [1046, 0]
click at [693, 418] on button "Clinical Supervisor: Katherine McNichol, Registered Psychotherapist" at bounding box center [418, 453] width 625 height 70
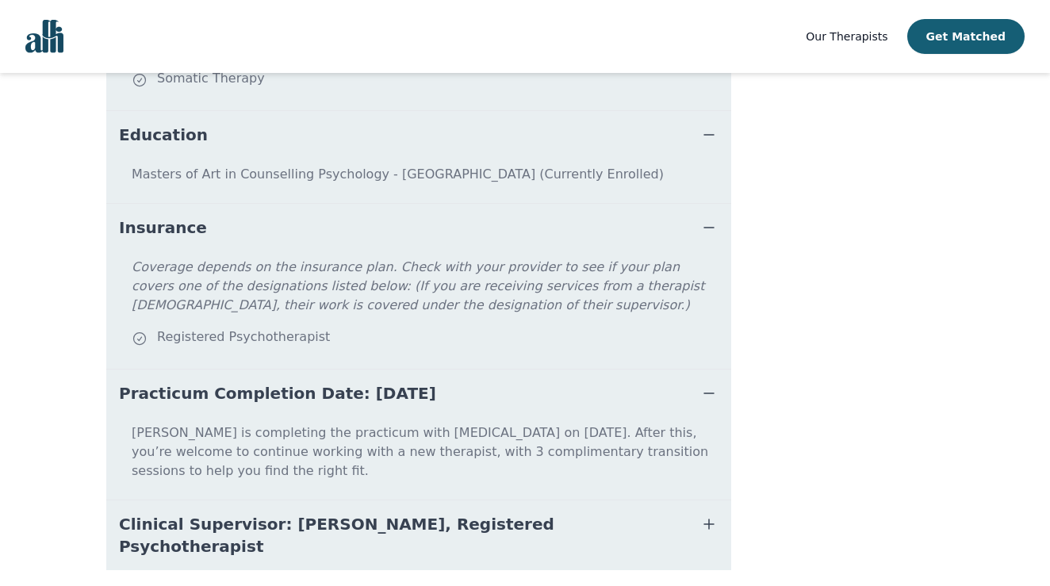
click at [714, 384] on icon "button" at bounding box center [708, 393] width 19 height 19
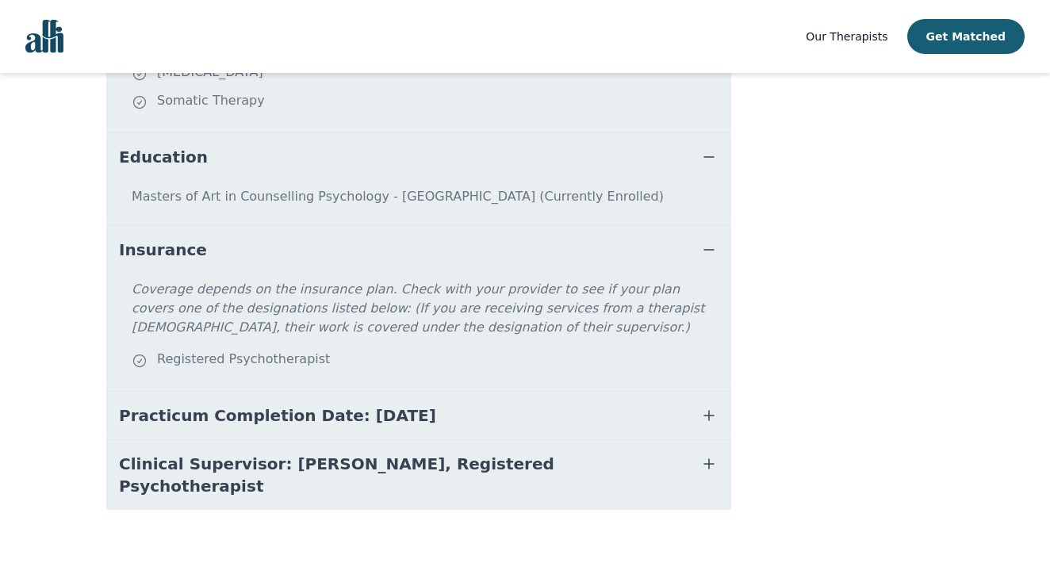
scroll to position [900, 0]
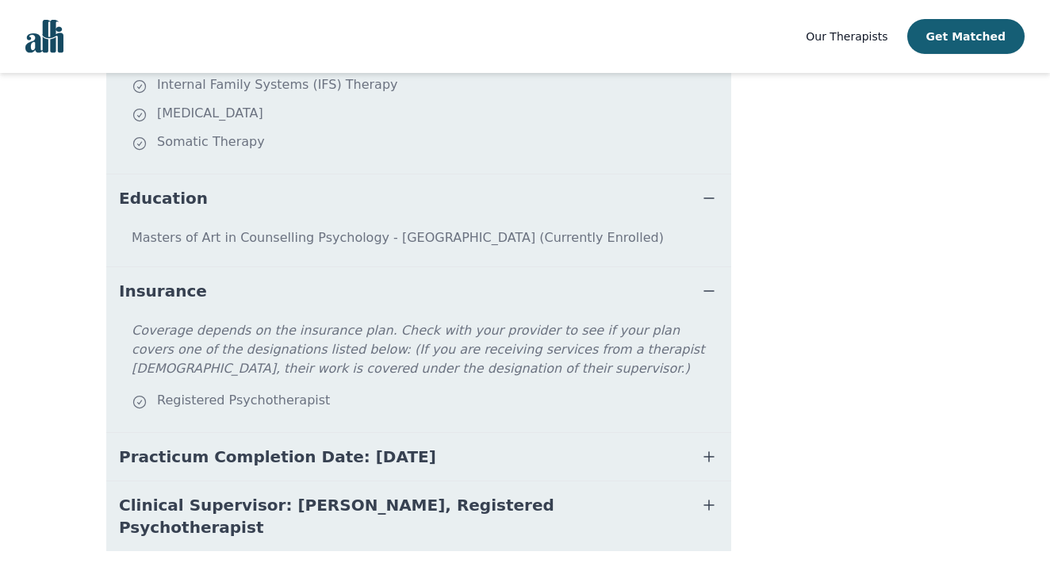
click at [709, 281] on icon "button" at bounding box center [708, 290] width 19 height 19
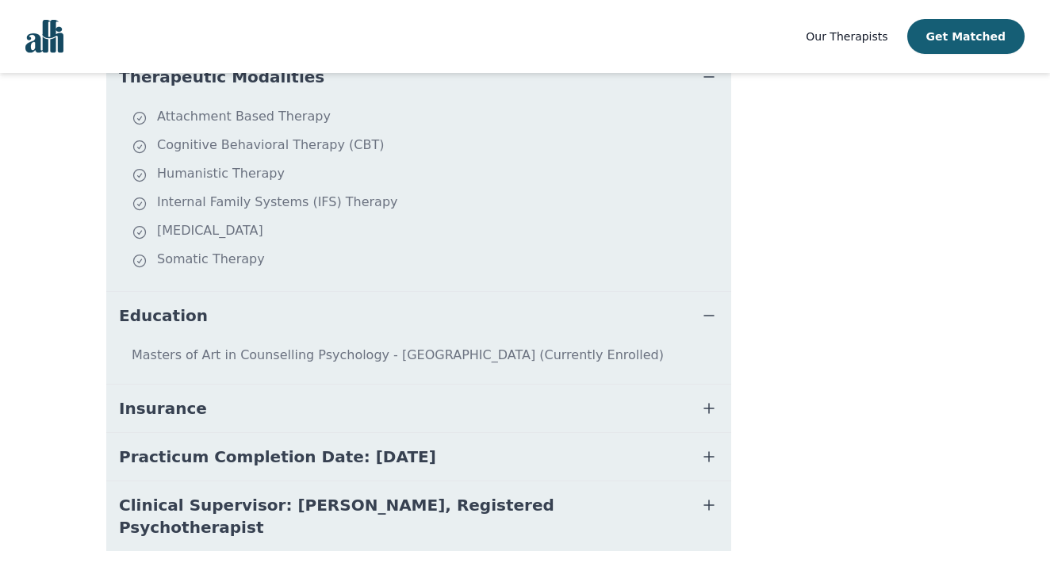
click at [714, 306] on icon "button" at bounding box center [708, 315] width 19 height 19
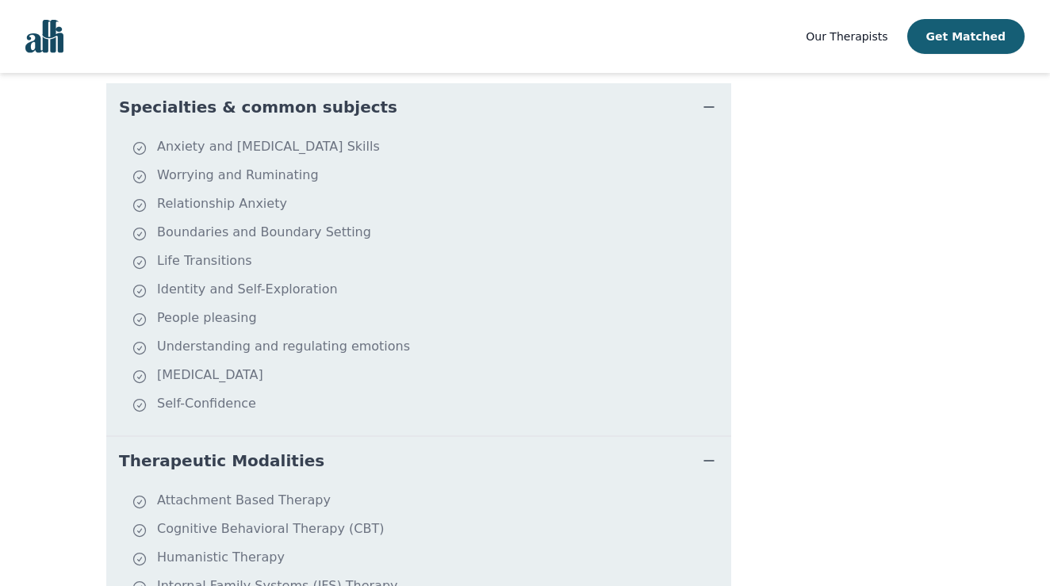
scroll to position [377, 0]
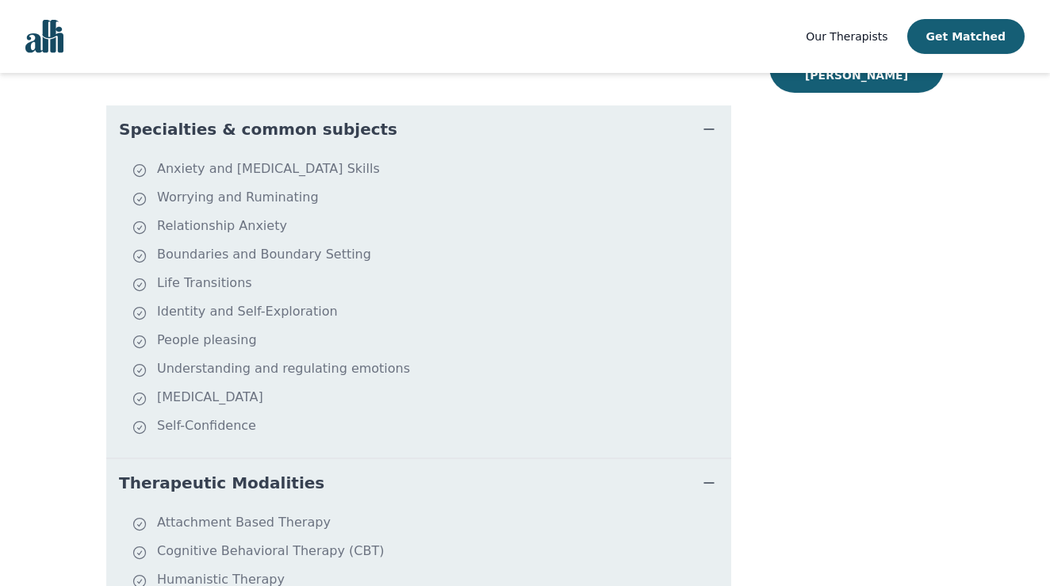
click at [717, 473] on icon "button" at bounding box center [708, 482] width 19 height 19
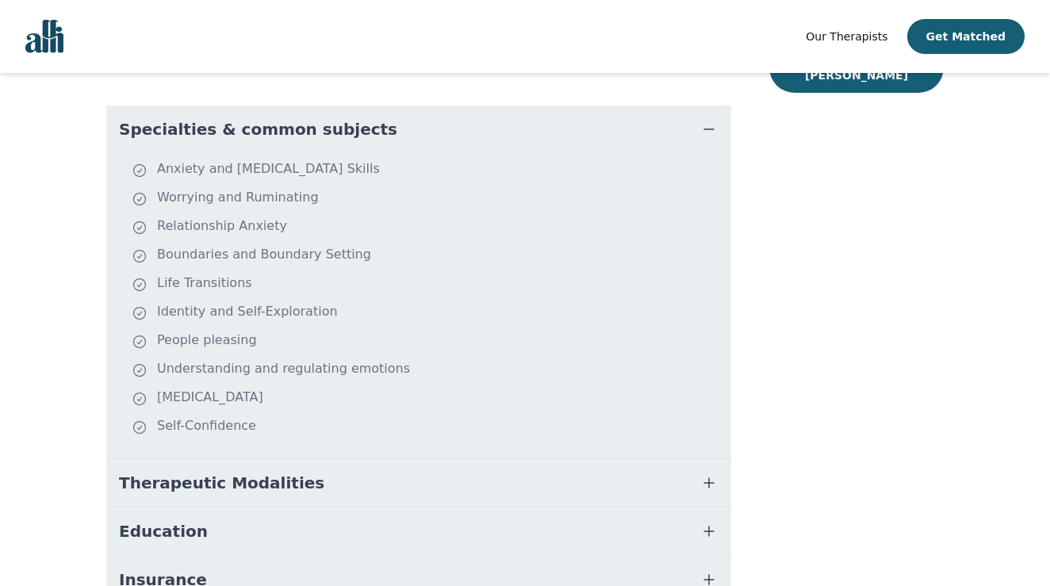
click at [710, 120] on icon "button" at bounding box center [708, 129] width 19 height 19
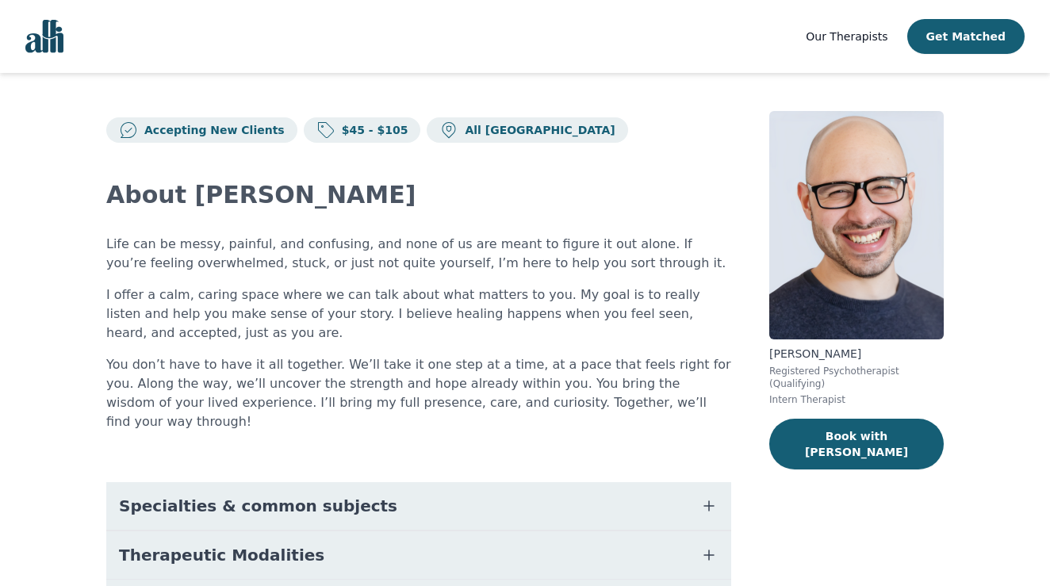
scroll to position [0, 0]
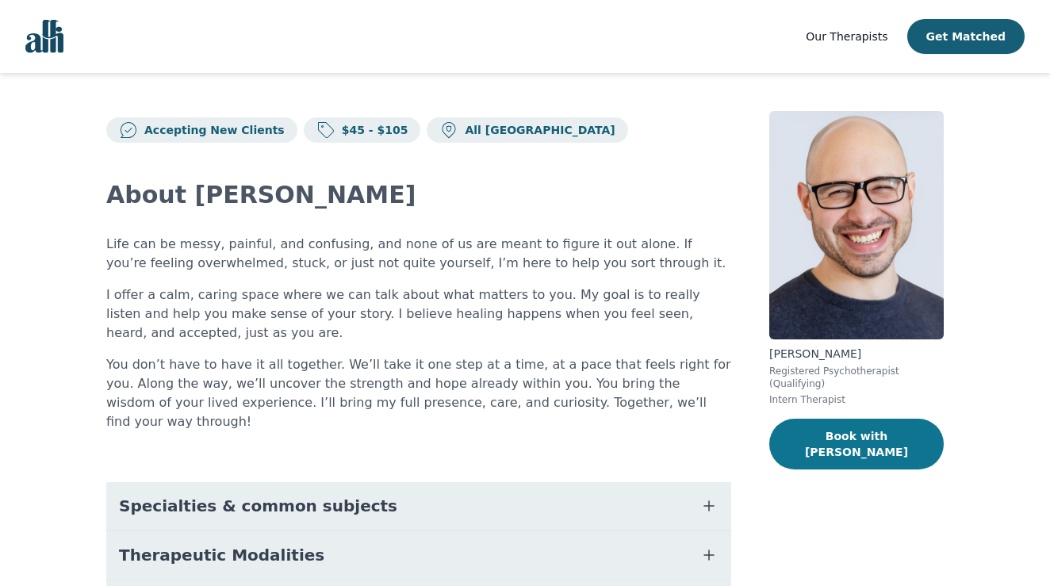
click at [905, 448] on button "Book with Mendy" at bounding box center [856, 444] width 174 height 51
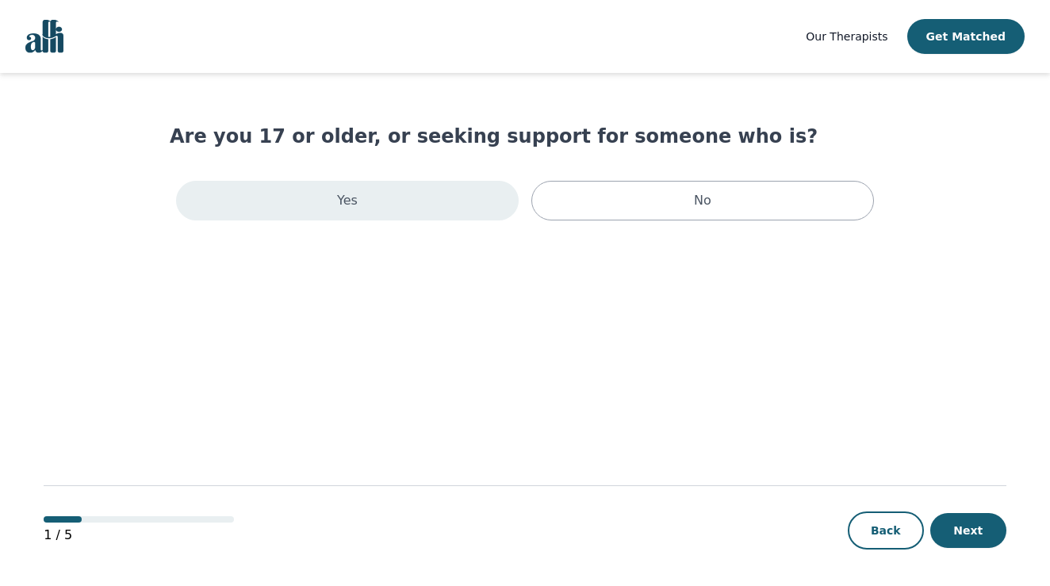
click at [465, 201] on div "Yes" at bounding box center [347, 201] width 342 height 40
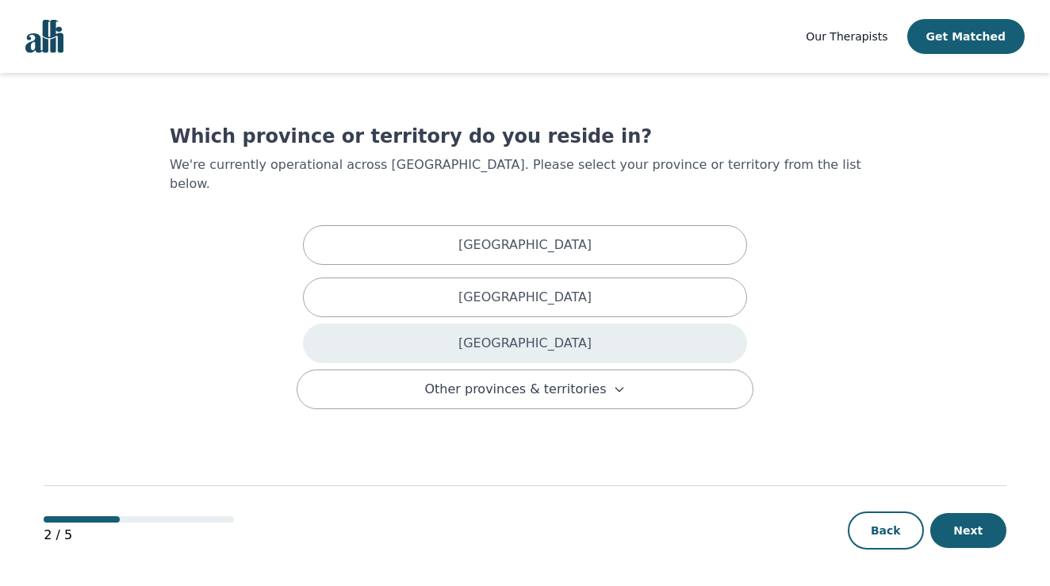
click at [525, 334] on p "Ontario" at bounding box center [524, 343] width 133 height 19
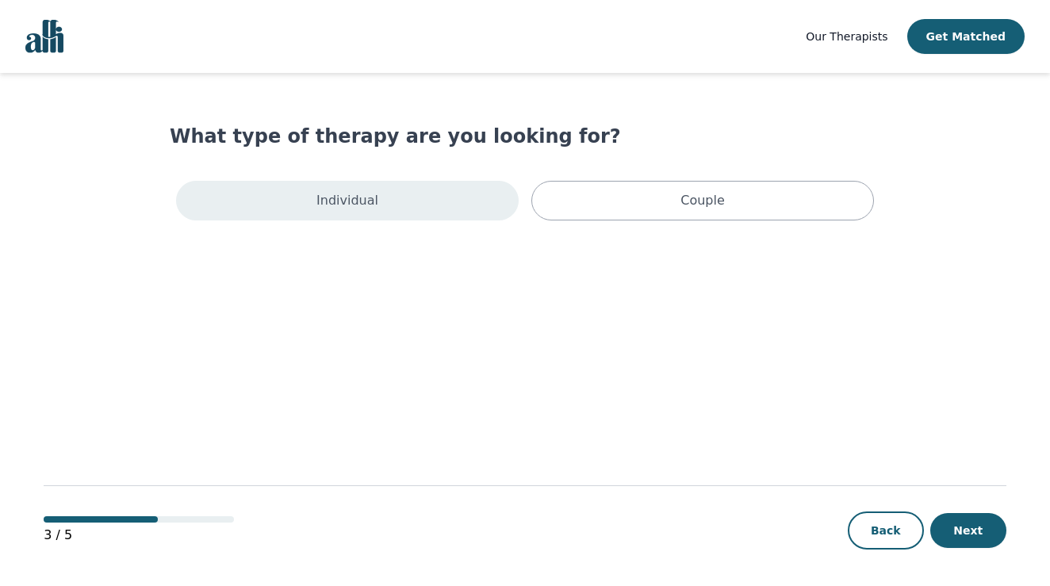
click at [432, 219] on div "Individual" at bounding box center [347, 201] width 342 height 40
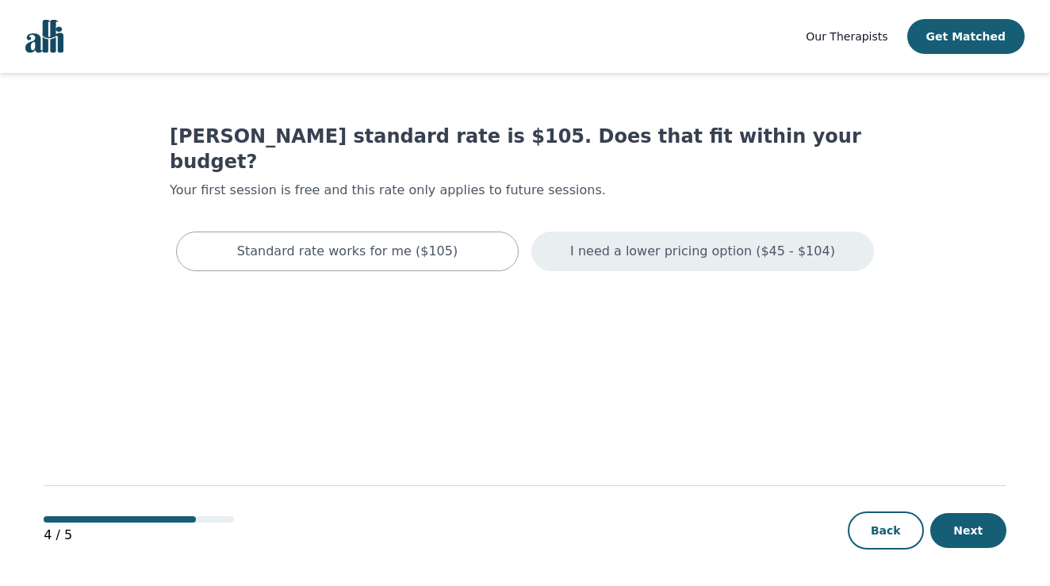
click at [666, 242] on p "I need a lower pricing option ($45 - $104)" at bounding box center [702, 251] width 265 height 19
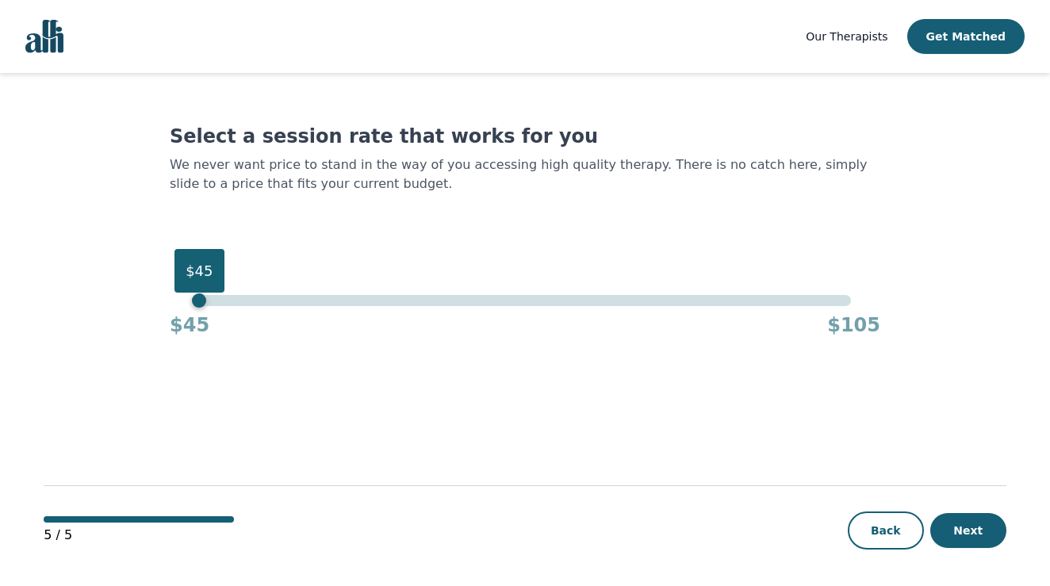
drag, startPoint x: 284, startPoint y: 297, endPoint x: 71, endPoint y: 322, distance: 214.8
click at [71, 322] on main "Select a session rate that works for you We never want price to stand in the wa…" at bounding box center [525, 330] width 962 height 515
click at [953, 526] on button "Next" at bounding box center [968, 530] width 76 height 35
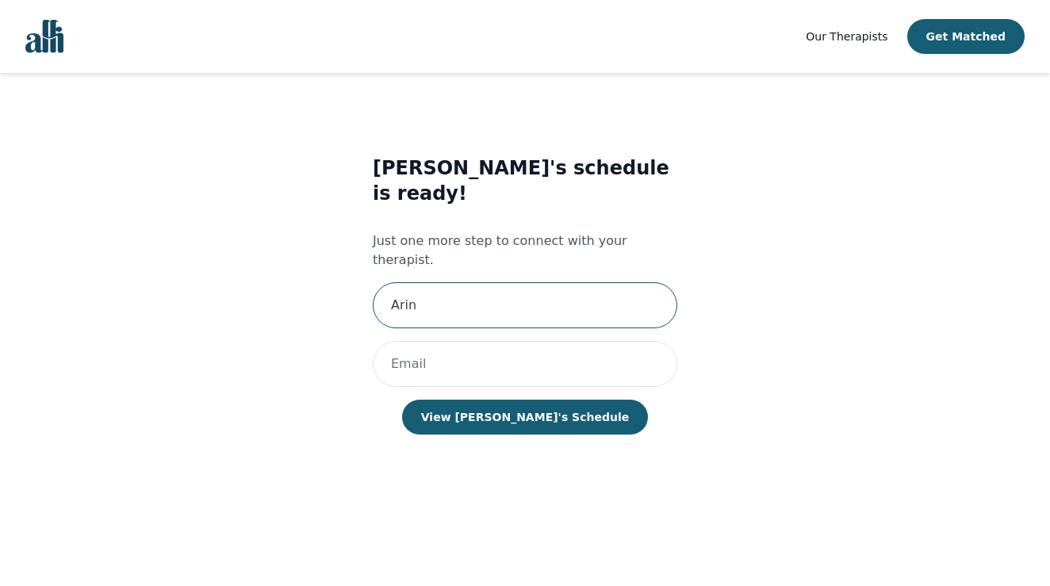
type input "Arina"
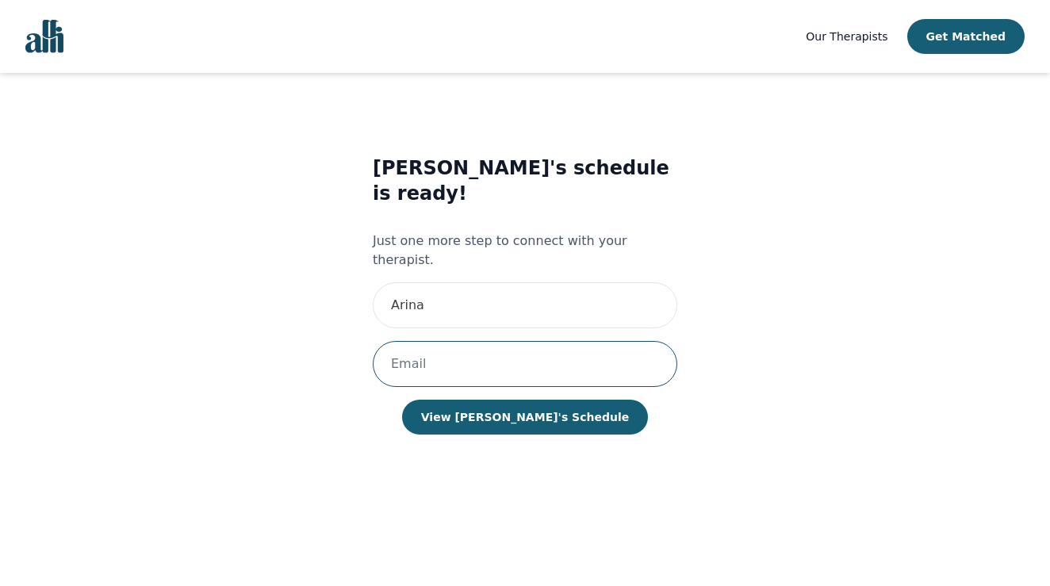
type input "[EMAIL_ADDRESS][DOMAIN_NAME]"
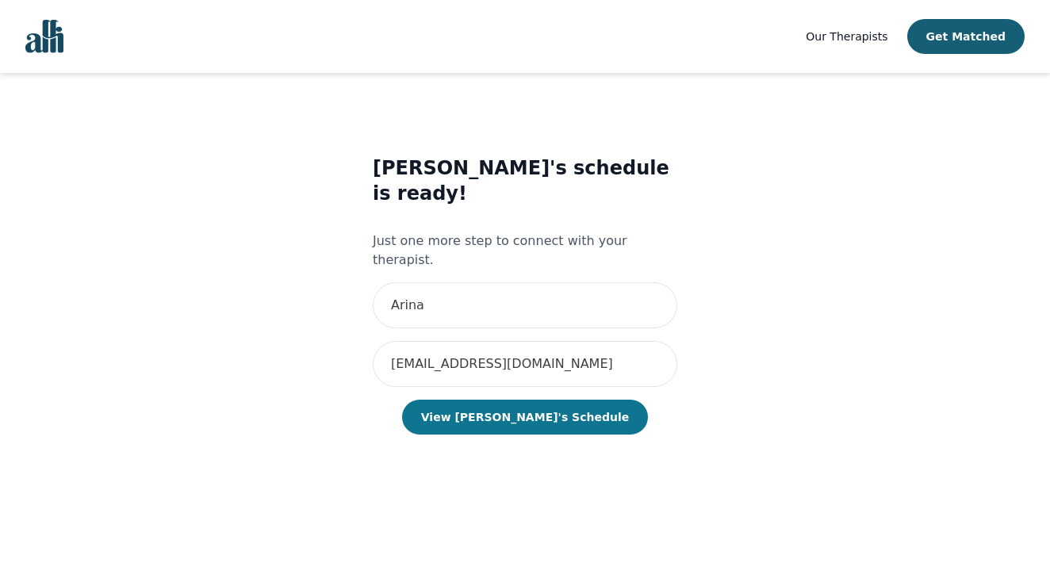
type input "Arina"
click at [581, 400] on button "View Mendy's Schedule" at bounding box center [525, 417] width 246 height 35
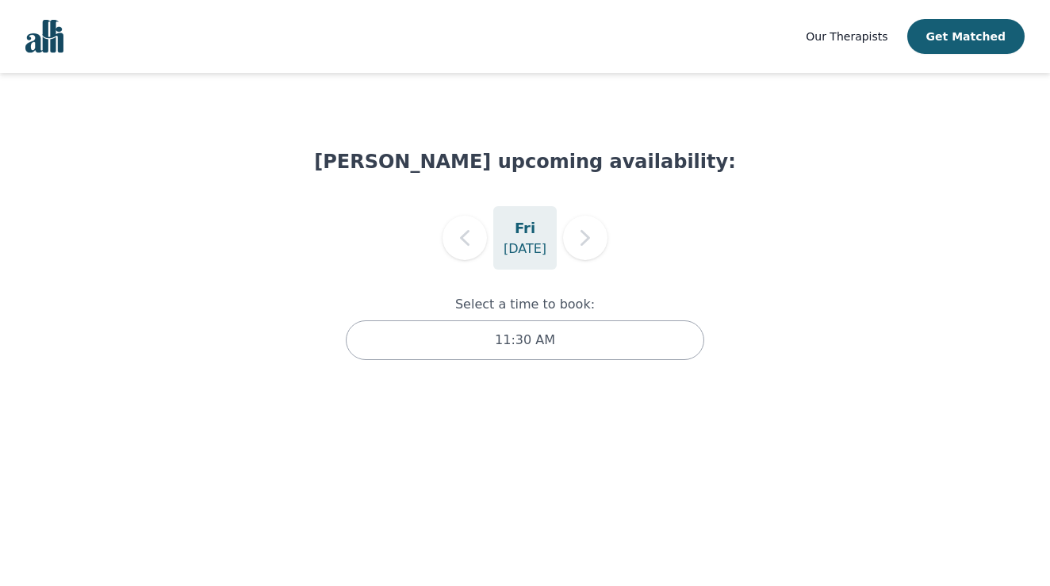
click at [632, 212] on div "Fri Aug 15" at bounding box center [525, 237] width 422 height 63
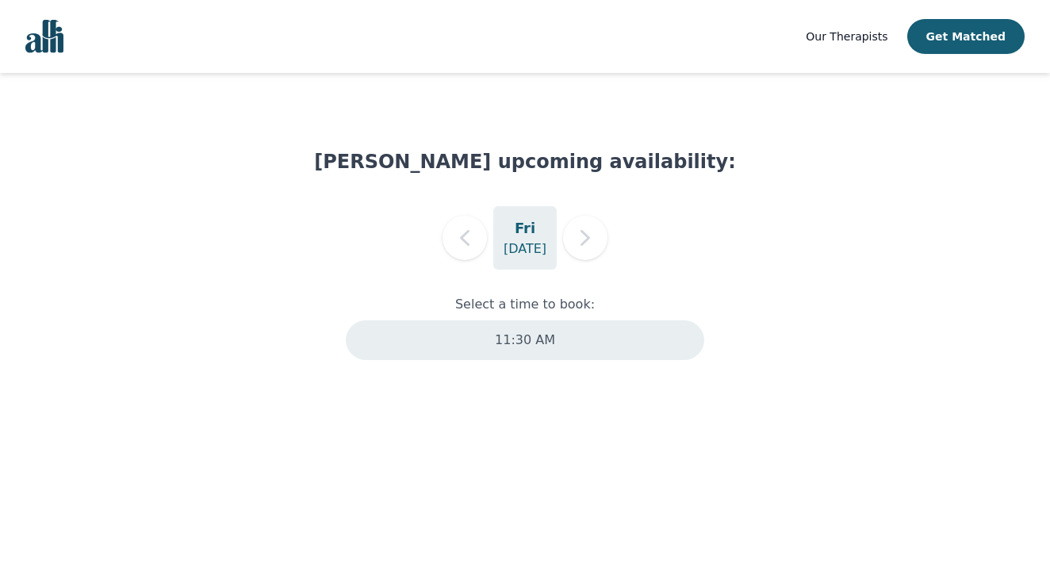
click at [540, 350] on div "11:30 AM" at bounding box center [525, 340] width 358 height 40
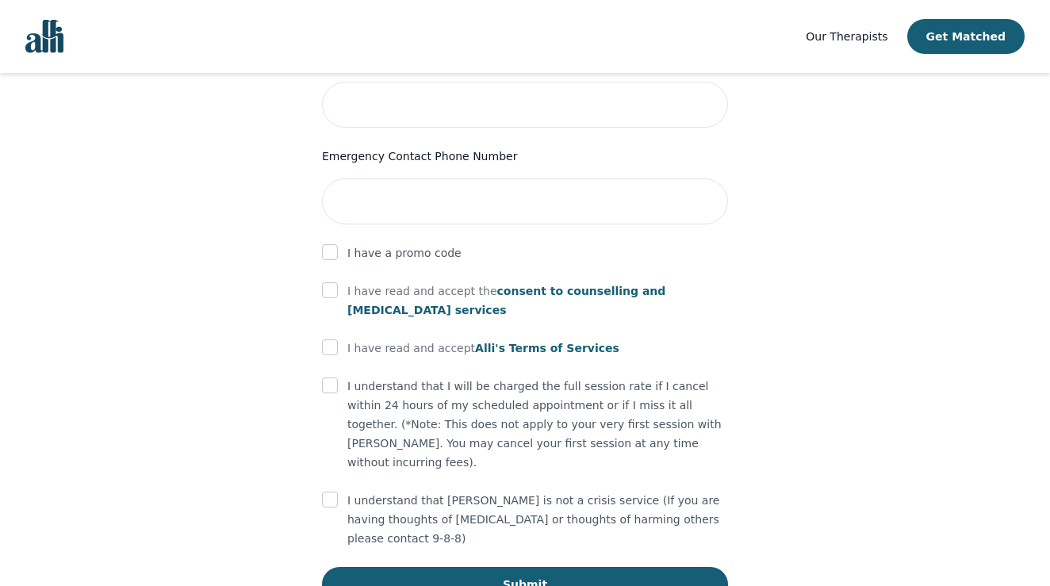
scroll to position [842, 0]
click at [515, 285] on span "consent to counselling and [MEDICAL_DATA] services" at bounding box center [506, 301] width 318 height 32
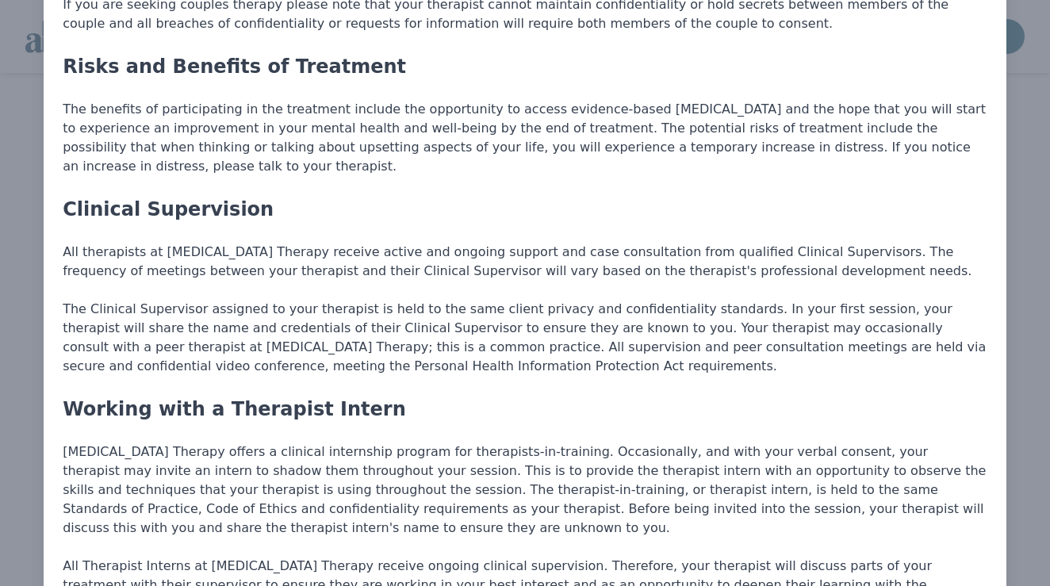
scroll to position [671, 0]
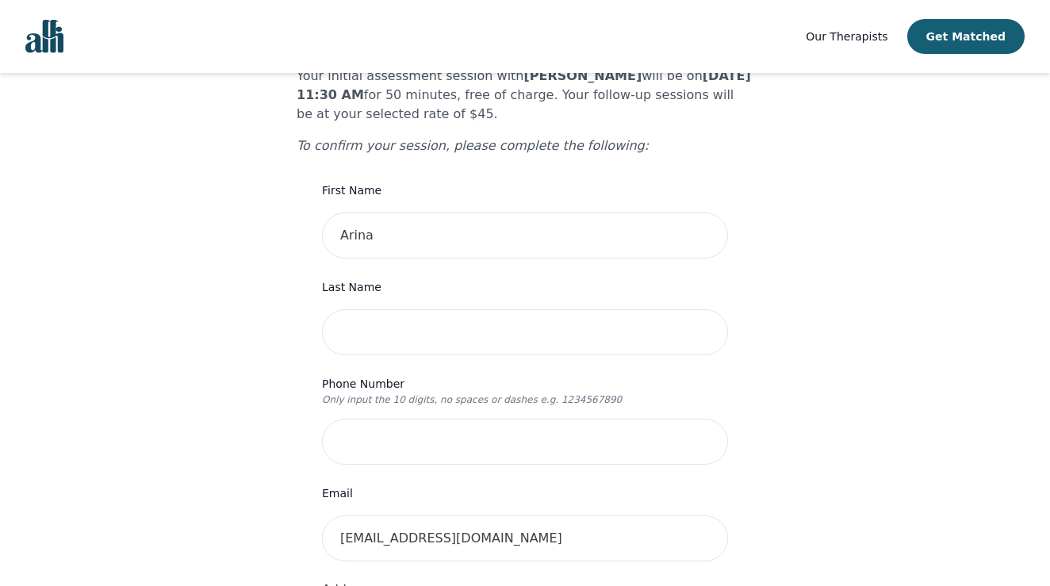
scroll to position [130, 0]
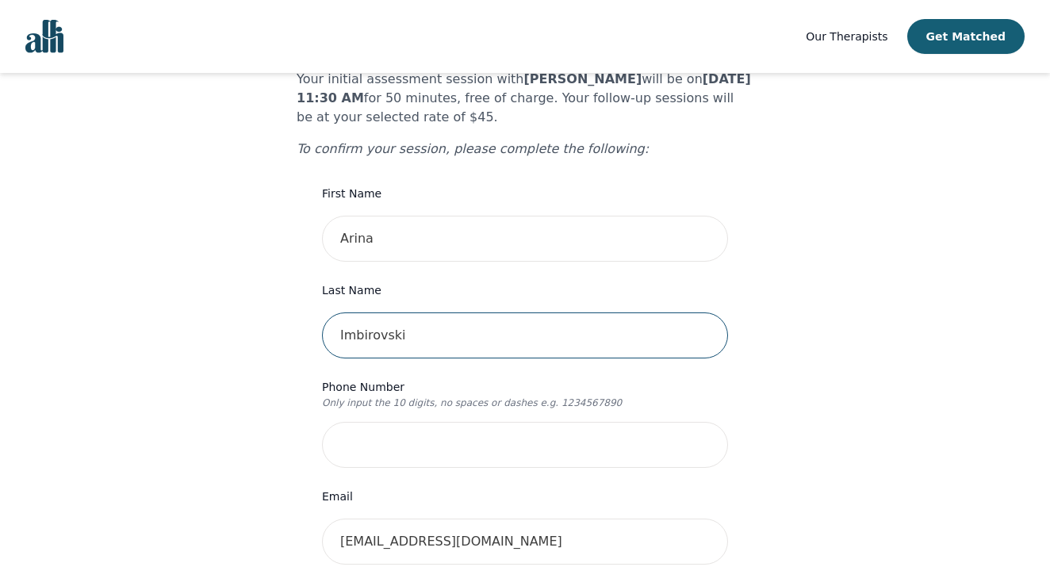
type input "Imbirovski"
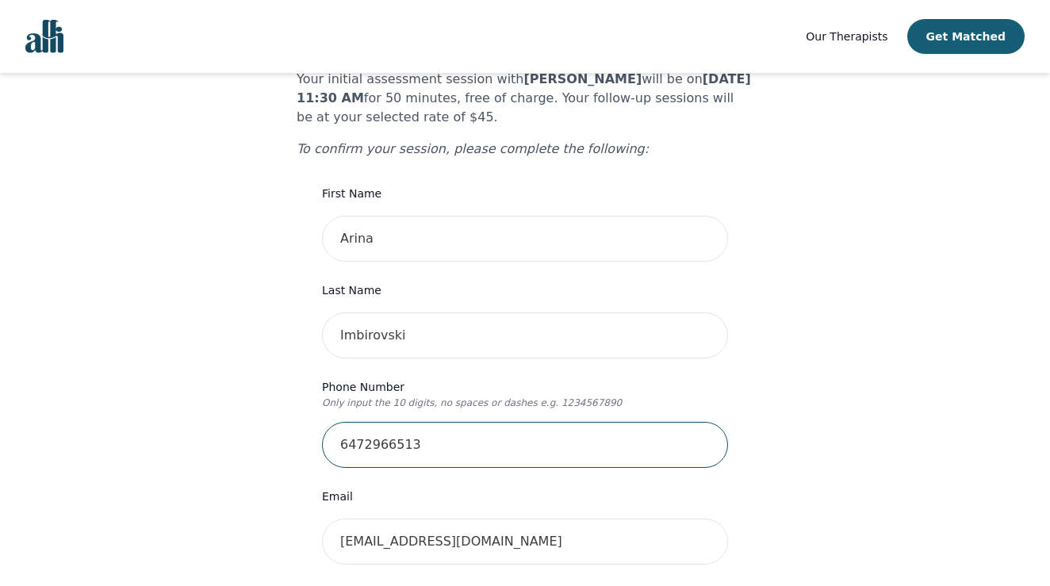
type input "6472966513"
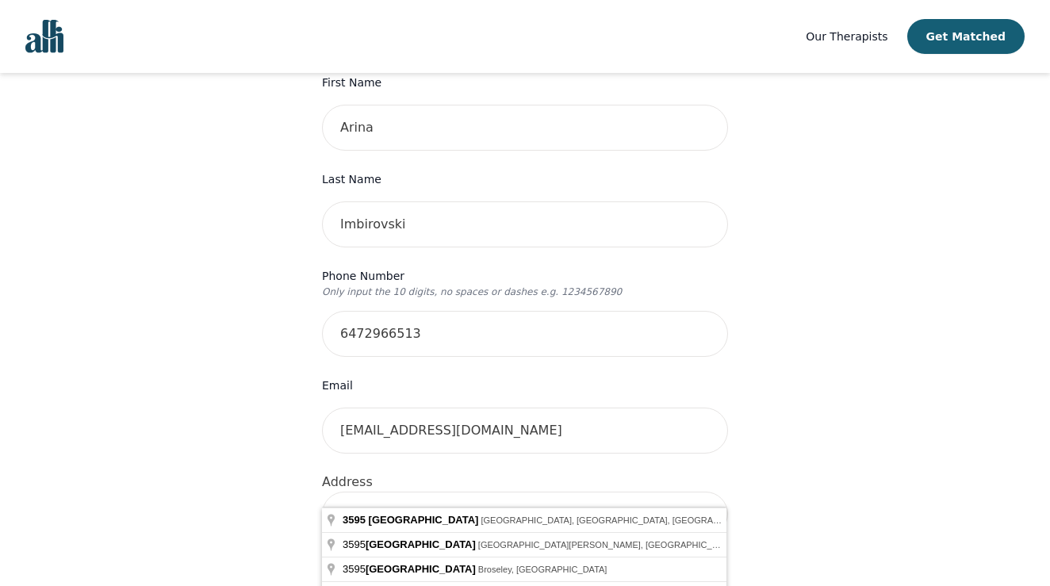
type input "3595 Birchmeadow Crescent"
click at [161, 450] on div "Your therapy journey is about to begin! Your initial assessment session with Me…" at bounding box center [525, 543] width 1012 height 1422
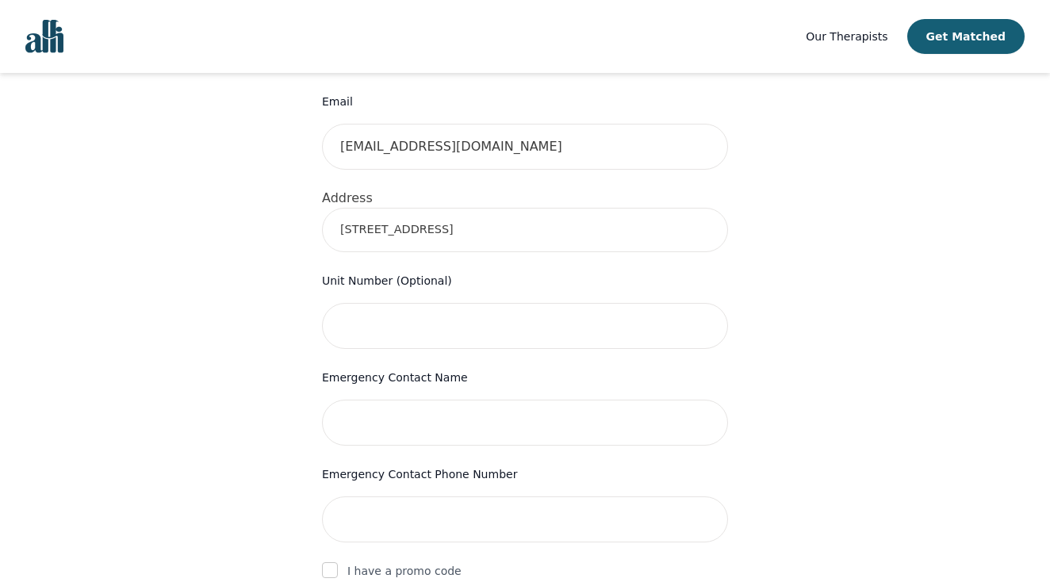
scroll to position [541, 0]
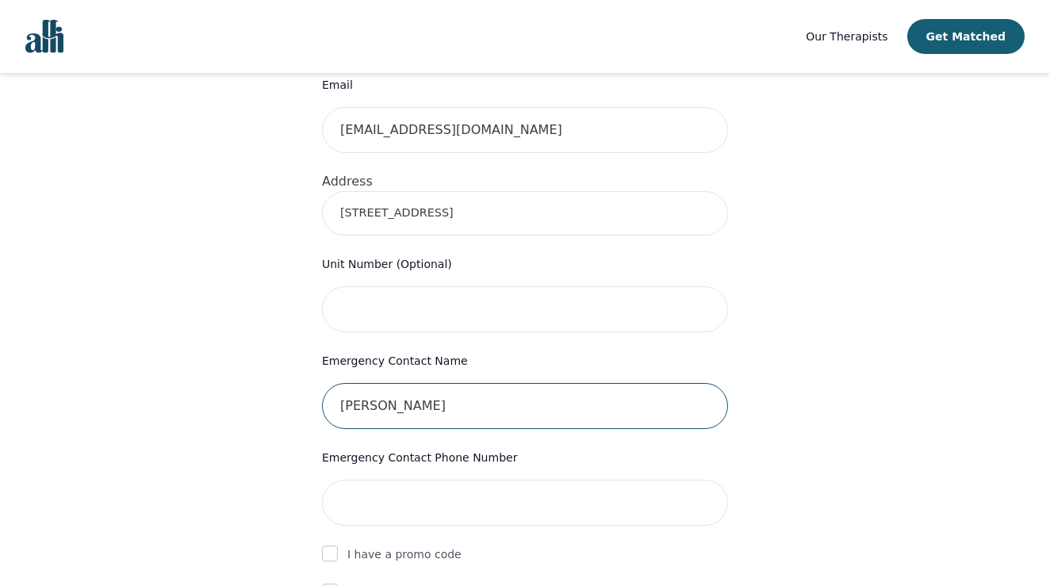
type input "[PERSON_NAME]"
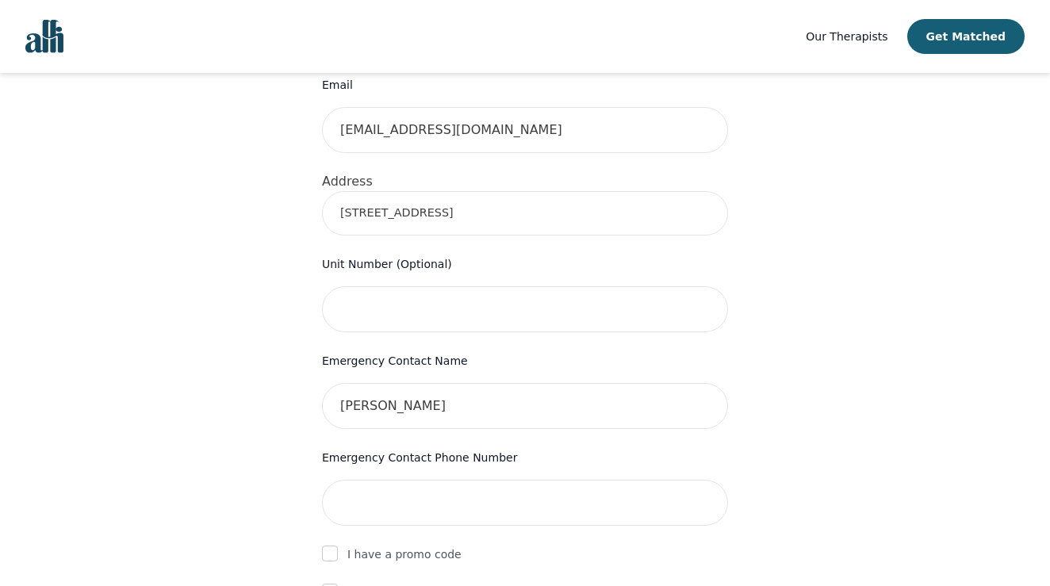
click at [384, 511] on form "First Name Arina Last Name Imbirovski Phone Number Only input the 10 digits, no…" at bounding box center [525, 337] width 406 height 1131
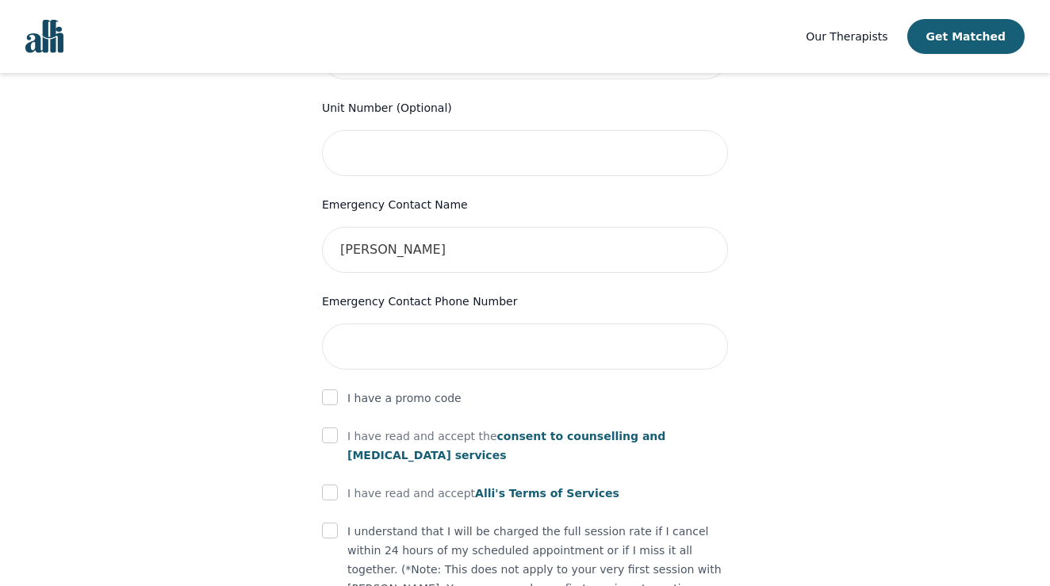
click at [321, 405] on div "Your therapy journey is about to begin! Your initial assessment session with Me…" at bounding box center [525, 86] width 457 height 1321
click at [329, 427] on input "checkbox" at bounding box center [330, 435] width 16 height 16
checkbox input "true"
click at [328, 484] on input "checkbox" at bounding box center [330, 492] width 16 height 16
checkbox input "true"
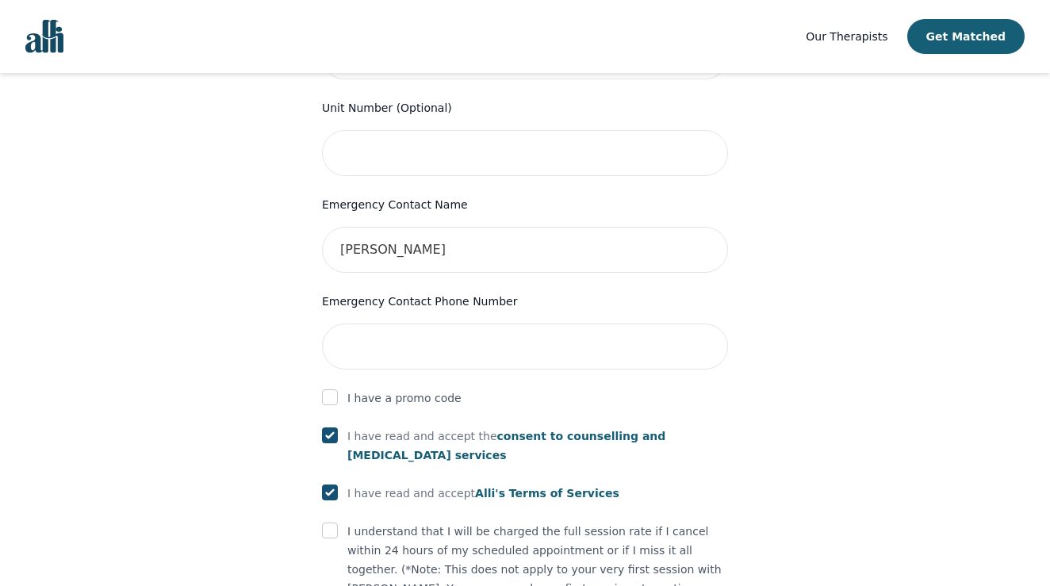
click at [328, 522] on input "checkbox" at bounding box center [330, 530] width 16 height 16
checkbox input "true"
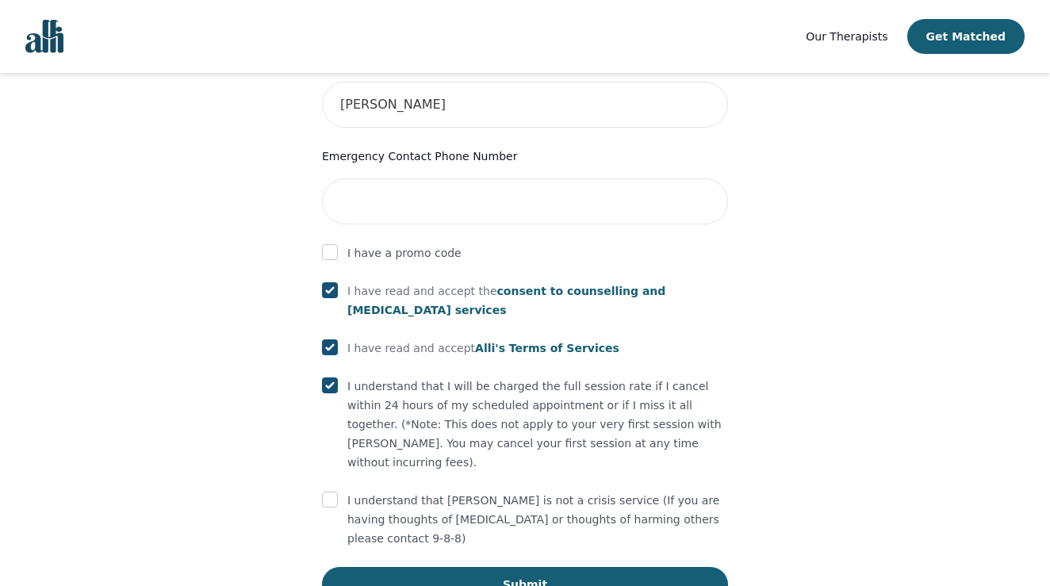
scroll to position [842, 0]
click at [328, 492] on input "checkbox" at bounding box center [330, 500] width 16 height 16
checkbox input "true"
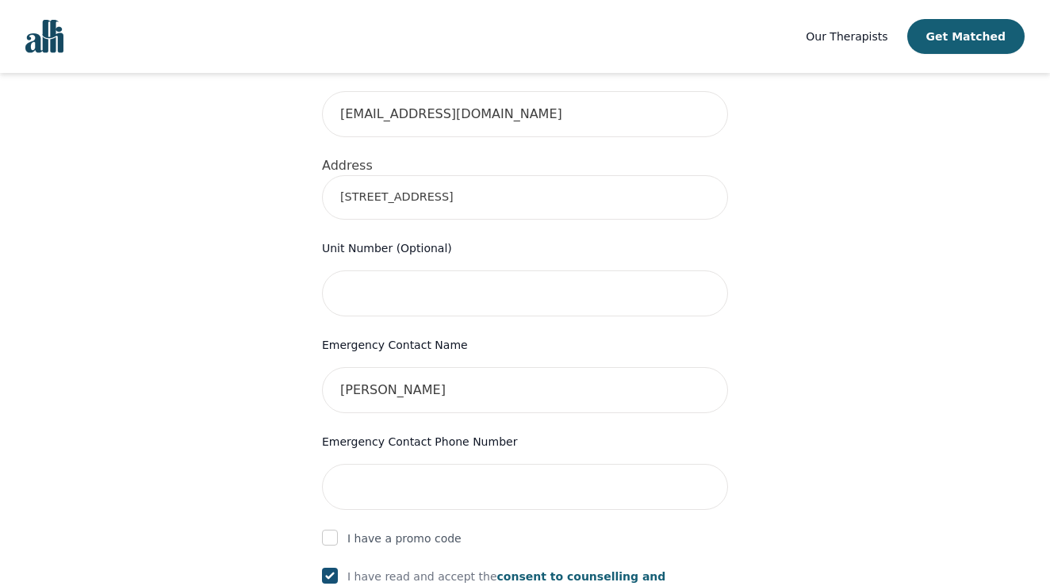
scroll to position [620, 0]
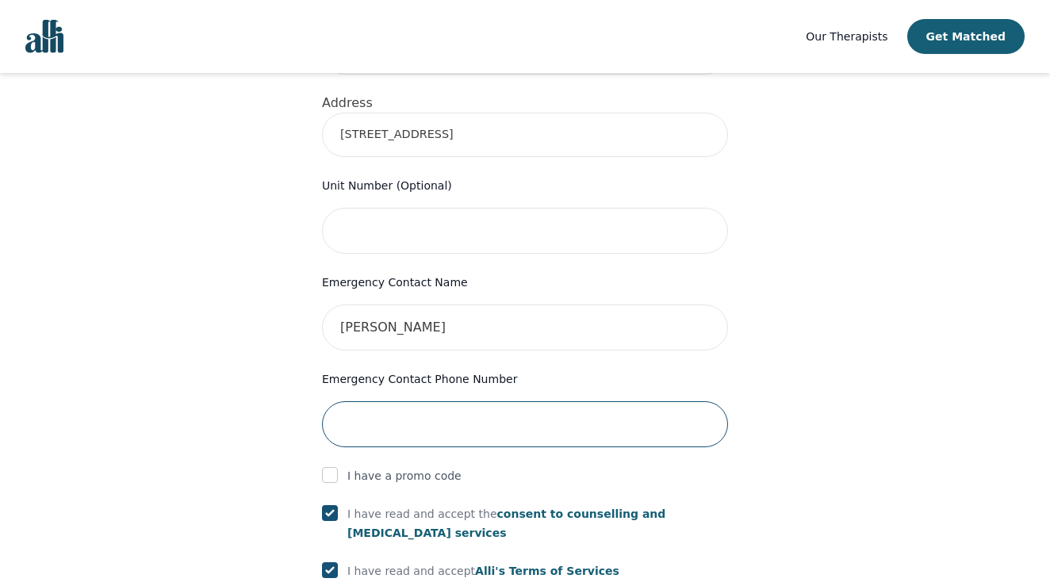
click at [414, 401] on input "tel" at bounding box center [525, 424] width 406 height 46
type input "6472813250"
click at [247, 300] on div "Your therapy journey is about to begin! Your initial assessment session with Me…" at bounding box center [525, 164] width 1012 height 1422
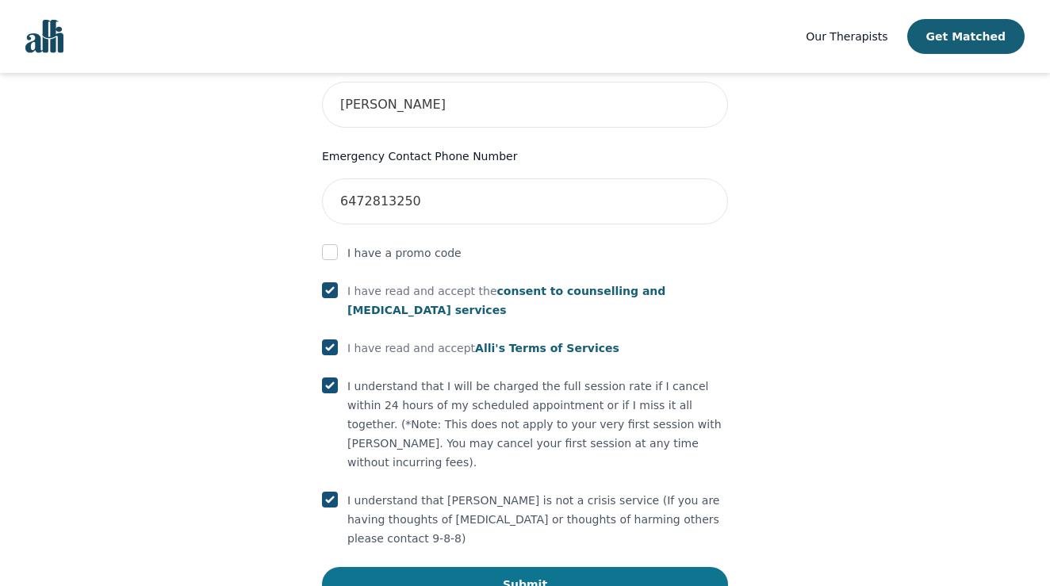
scroll to position [842, 0]
click at [519, 568] on button "Submit" at bounding box center [525, 585] width 406 height 35
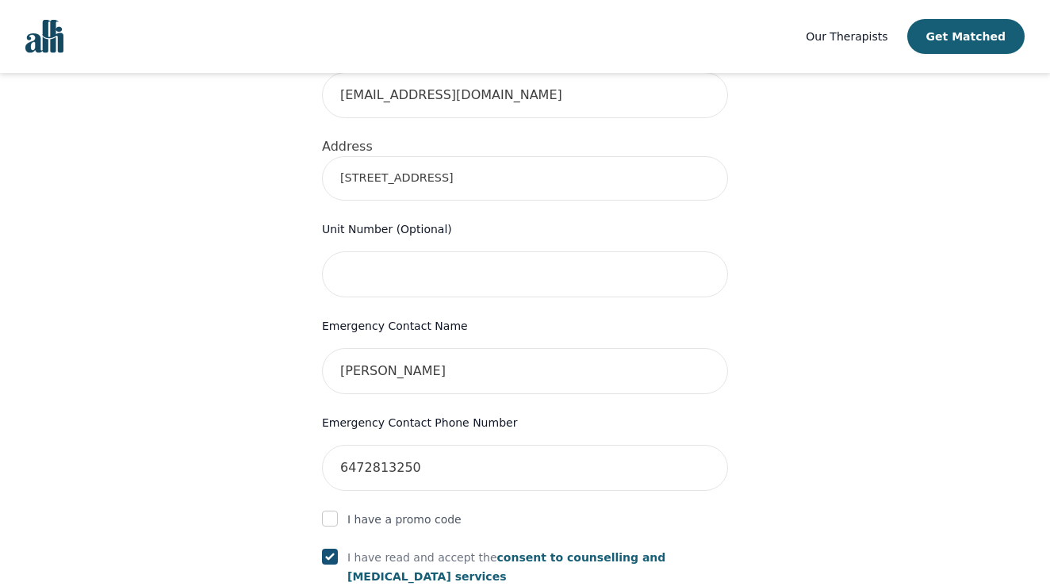
scroll to position [461, 0]
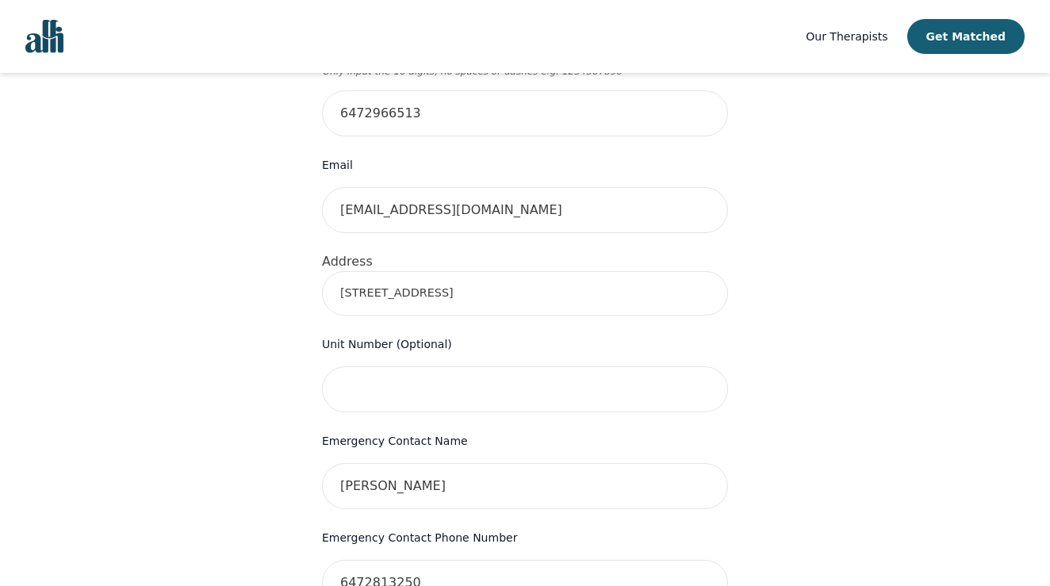
click at [619, 271] on input "3595 Birchmeadow Crescent" at bounding box center [525, 293] width 406 height 44
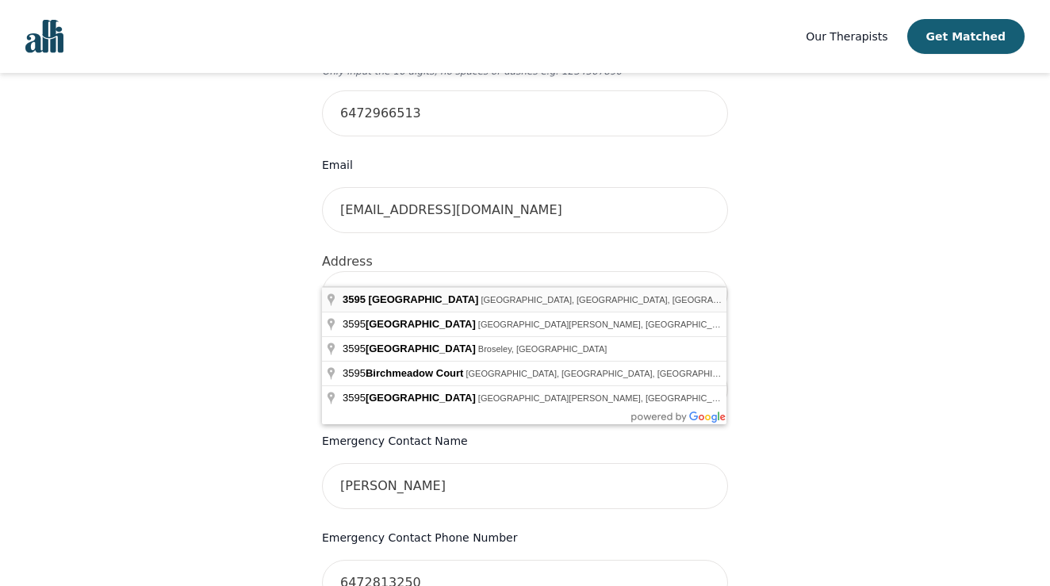
type input "[STREET_ADDRESS]"
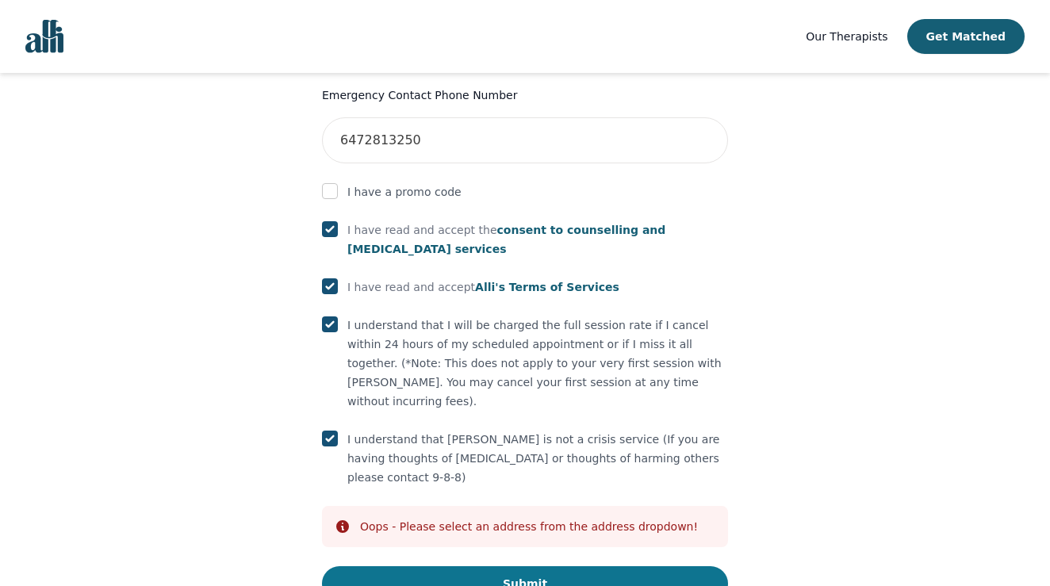
scroll to position [902, 0]
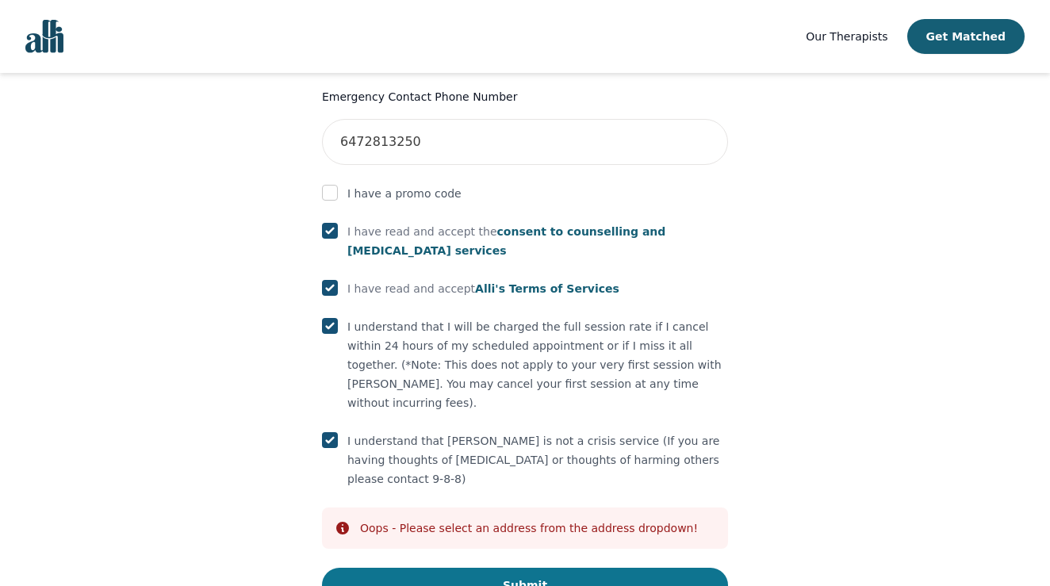
click at [583, 568] on button "Submit" at bounding box center [525, 585] width 406 height 35
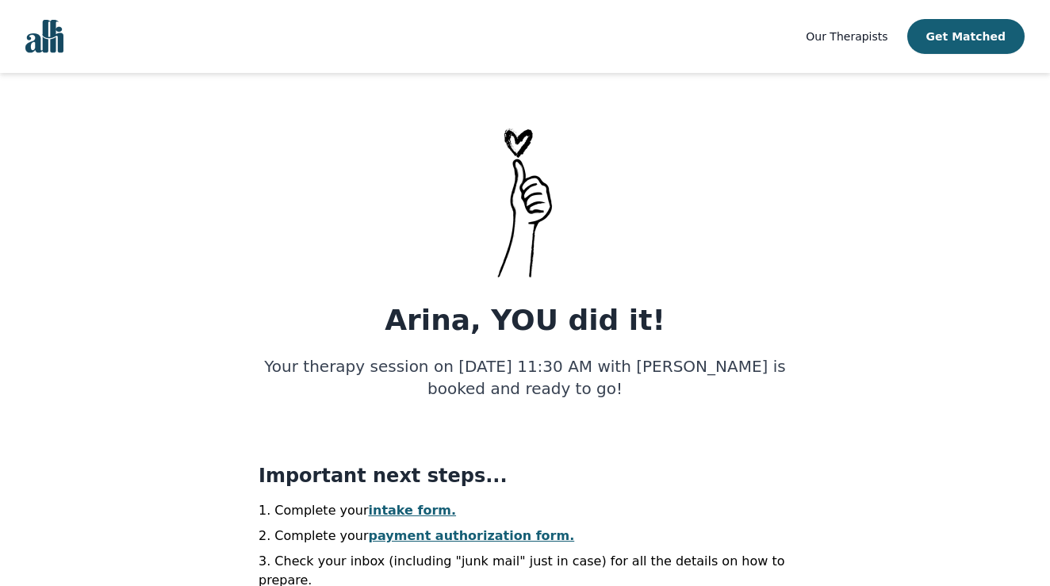
click at [205, 220] on main "Arina, YOU did it! Your therapy session on 2025-08-15 at 11:30 AM with Mendy Bi…" at bounding box center [525, 510] width 1050 height 772
click at [358, 232] on div "Arina, YOU did it! Your therapy session on 2025-08-15 at 11:30 AM with Mendy Bi…" at bounding box center [524, 510] width 533 height 772
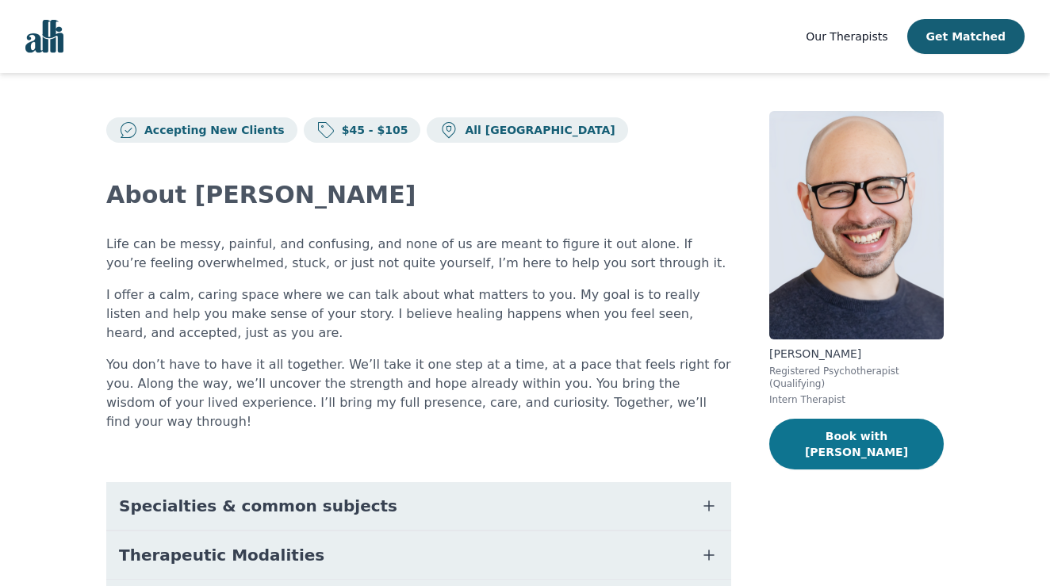
click at [878, 436] on button "Book with [PERSON_NAME]" at bounding box center [856, 444] width 174 height 51
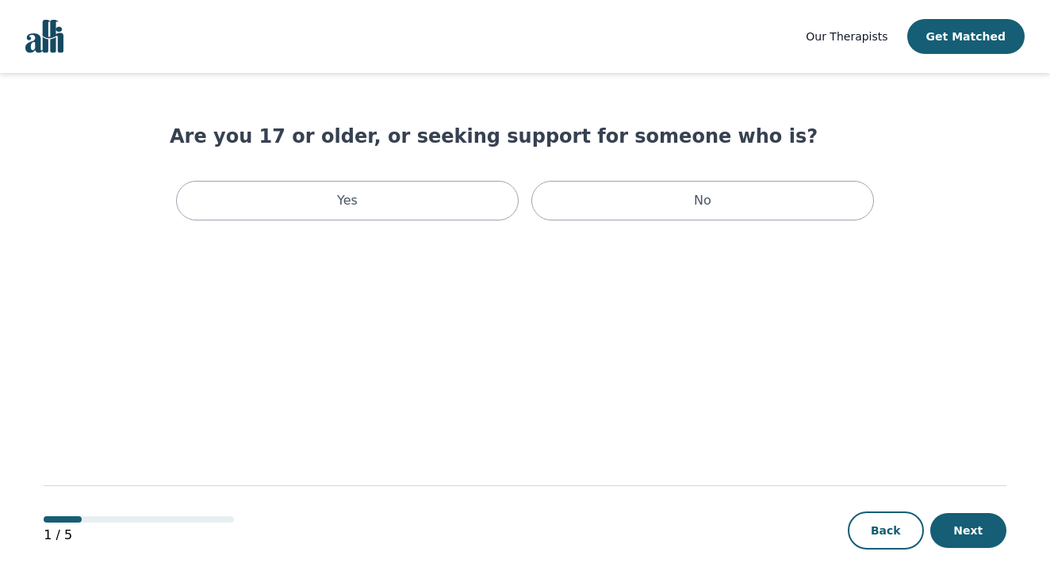
click at [887, 36] on span "Our Therapists" at bounding box center [846, 36] width 82 height 13
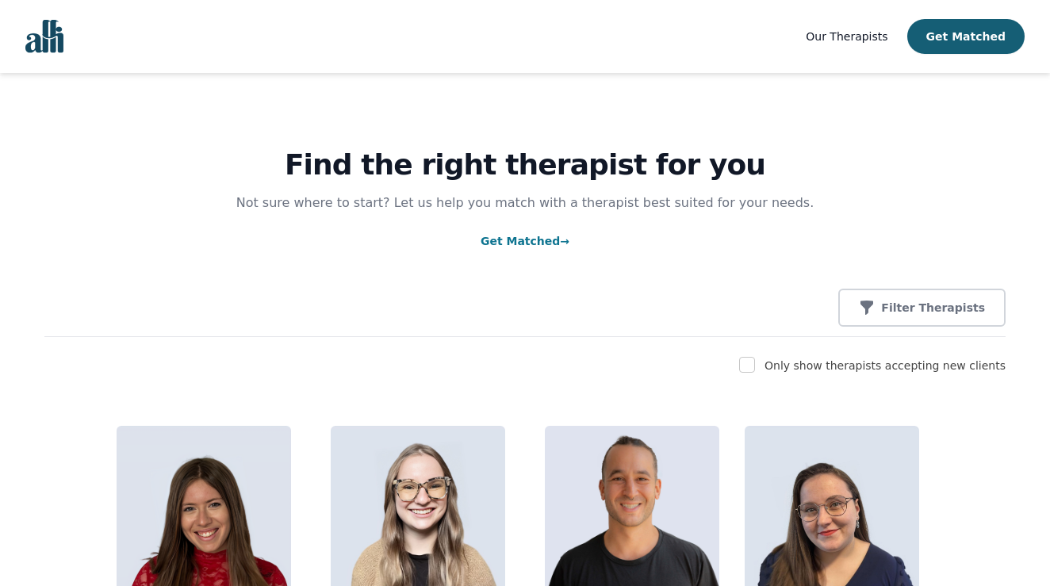
click at [755, 361] on input "checkbox" at bounding box center [747, 365] width 16 height 16
checkbox input "true"
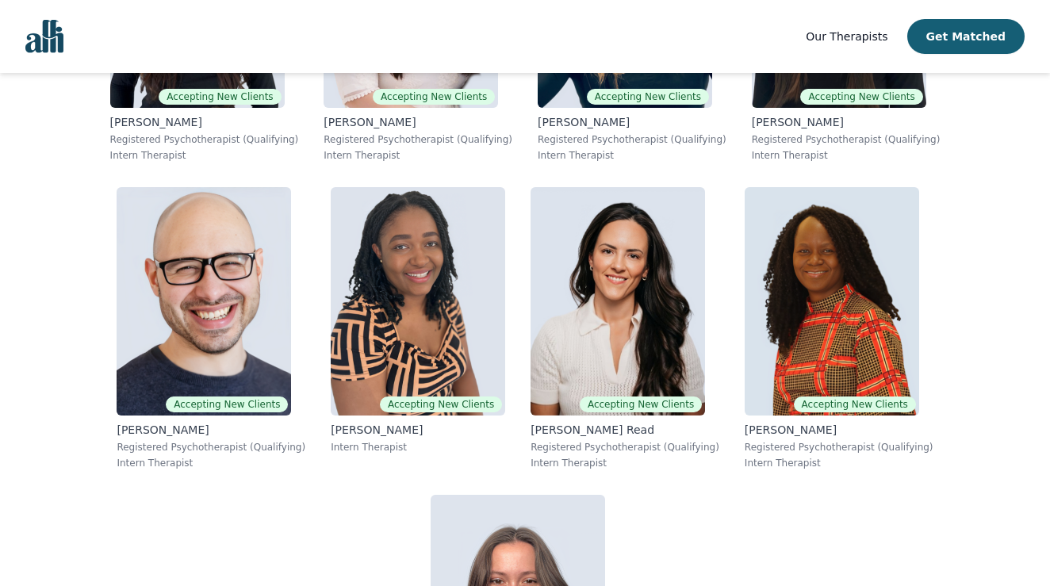
scroll to position [5167, 0]
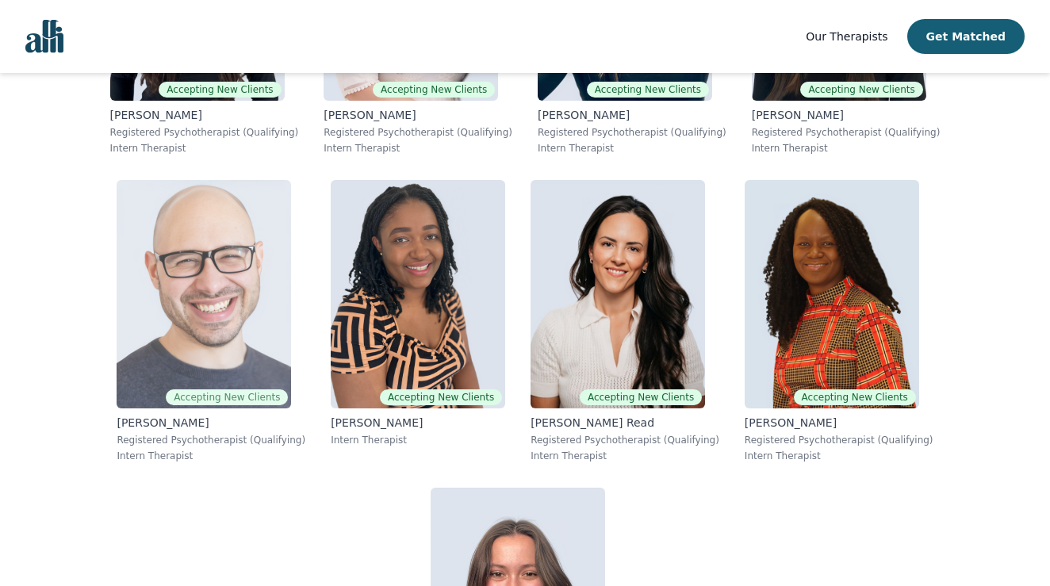
click at [250, 255] on img at bounding box center [204, 294] width 174 height 228
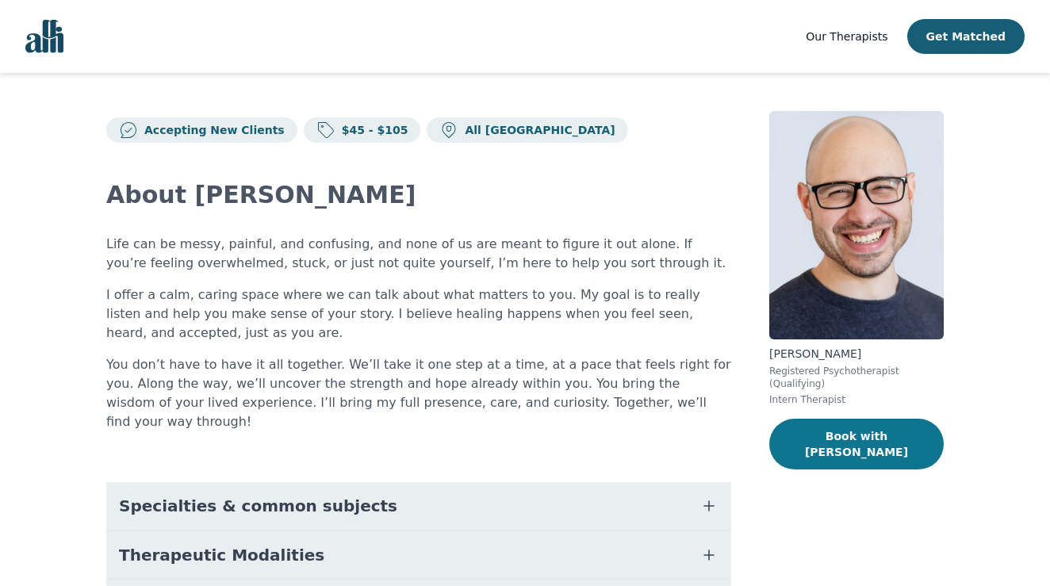
click at [855, 445] on button "Book with [PERSON_NAME]" at bounding box center [856, 444] width 174 height 51
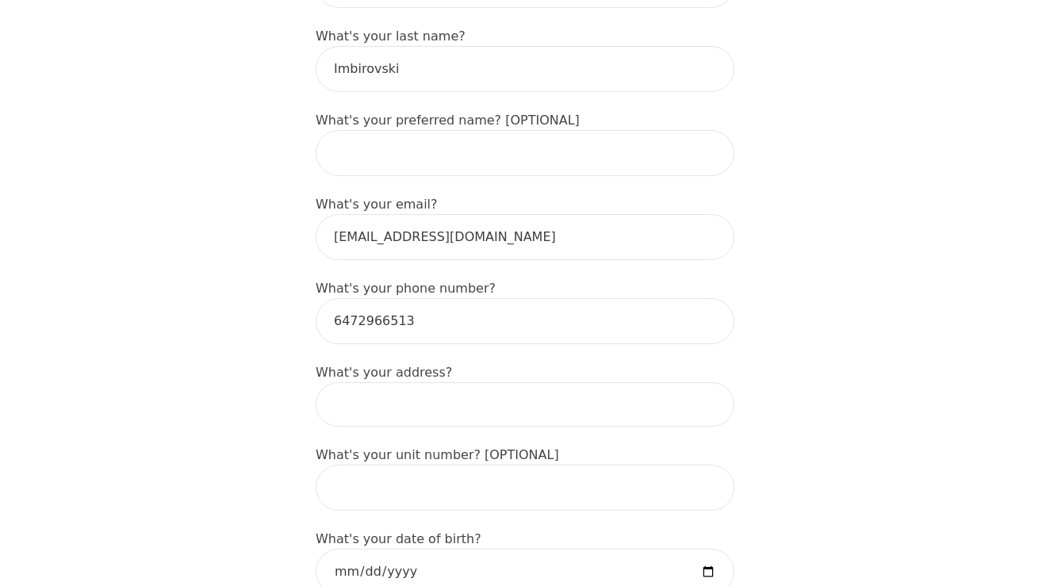
scroll to position [354, 0]
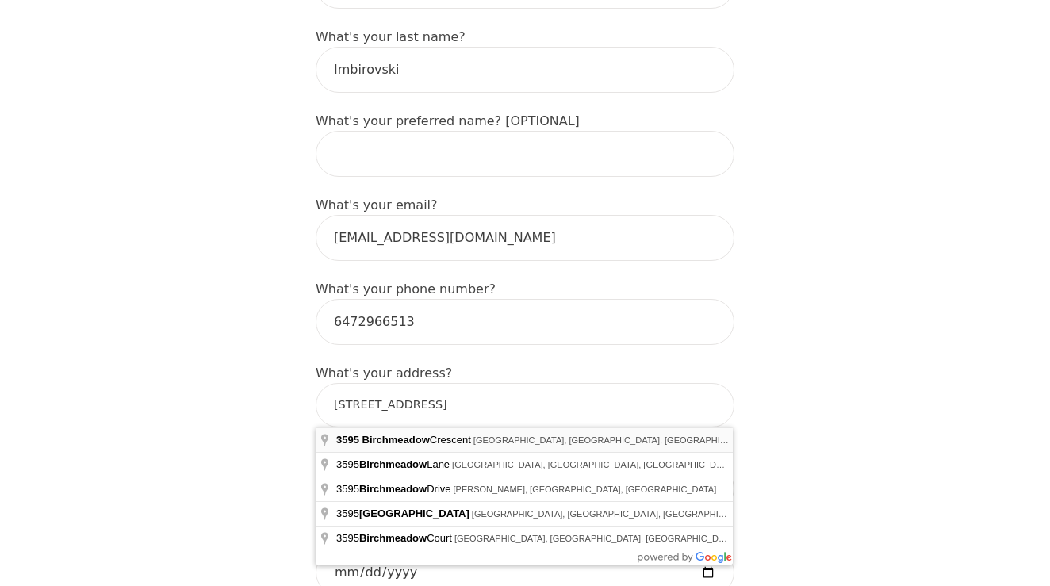
type input "[STREET_ADDRESS]"
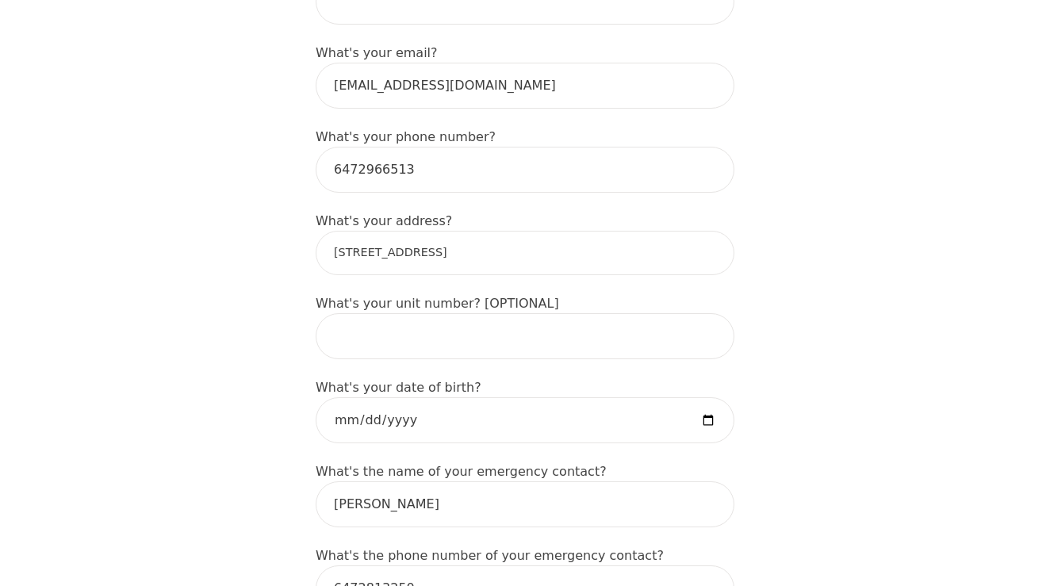
scroll to position [601, 0]
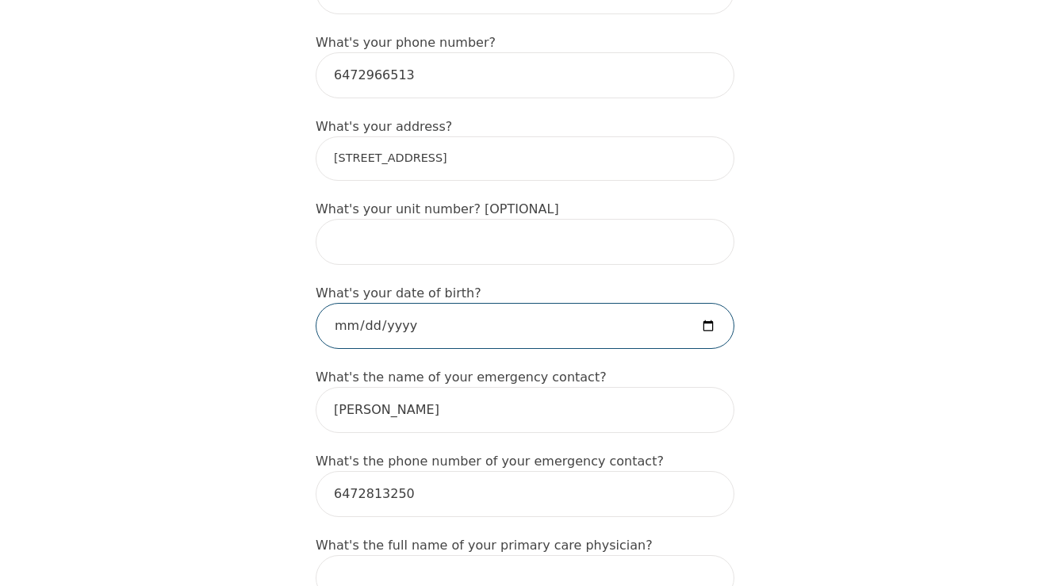
click at [344, 332] on input "date" at bounding box center [525, 326] width 419 height 46
click at [384, 324] on input "date" at bounding box center [525, 326] width 419 height 46
click at [358, 321] on input "[DATE]" at bounding box center [525, 326] width 419 height 46
click at [386, 327] on input "[DATE]" at bounding box center [525, 326] width 419 height 46
click at [400, 323] on input "[DATE]" at bounding box center [525, 326] width 419 height 46
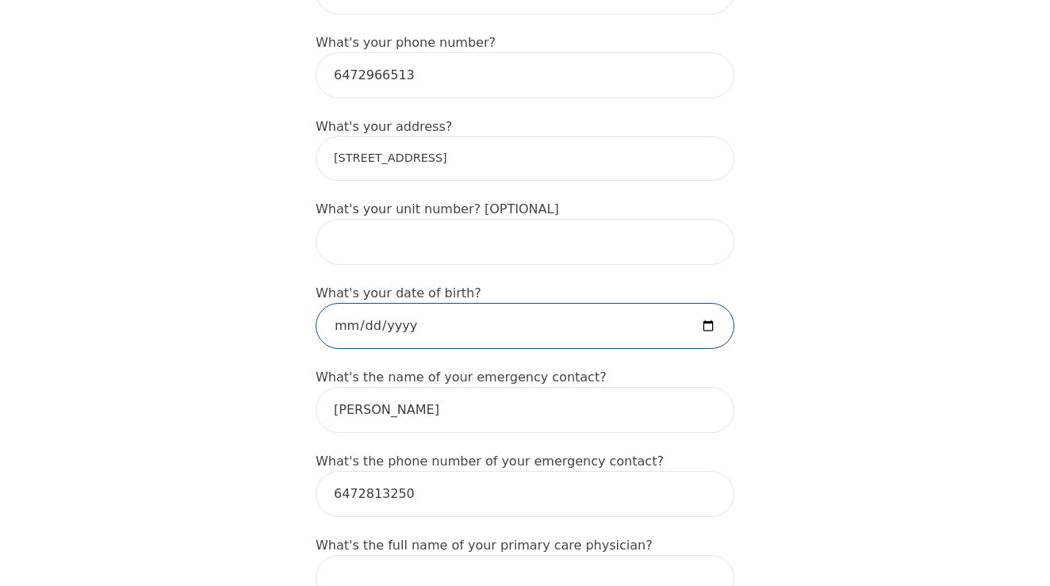
type input "[DATE]"
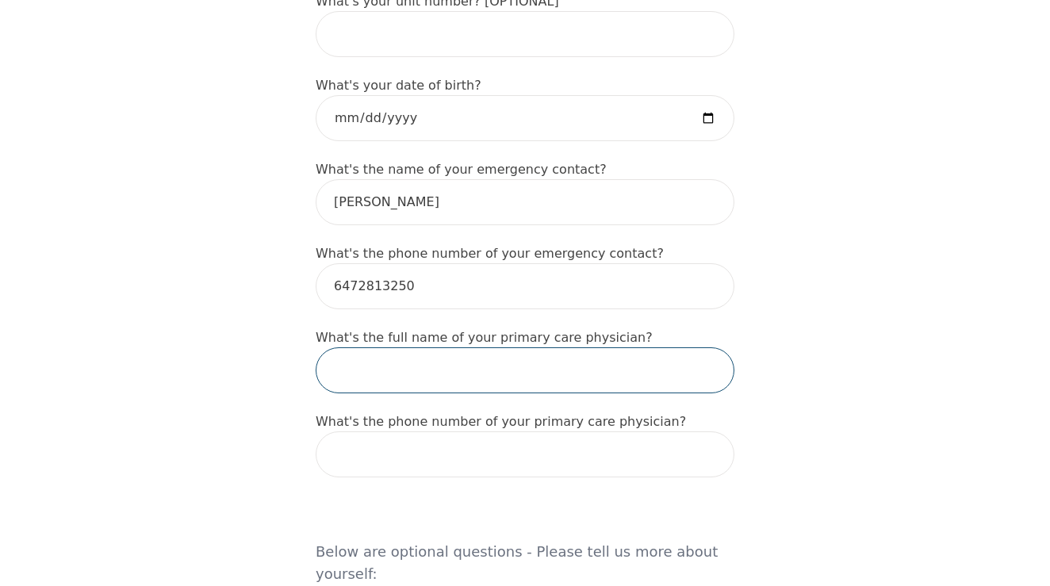
scroll to position [864, 0]
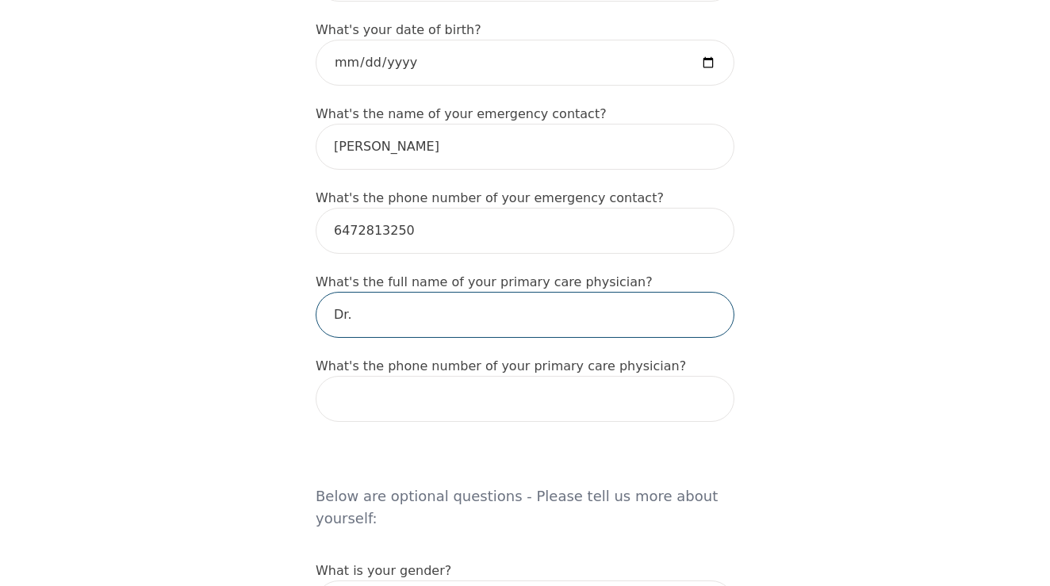
type input "Dr."
type input "Tazkarji"
type input "[PERSON_NAME]"
type input "[STREET_ADDRESS]"
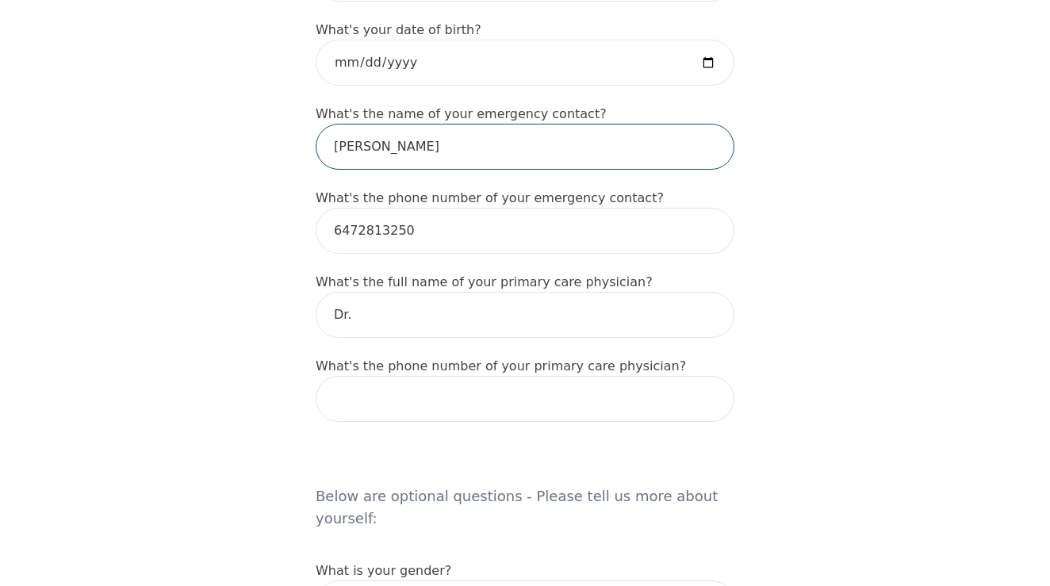
type input "[PERSON_NAME]"
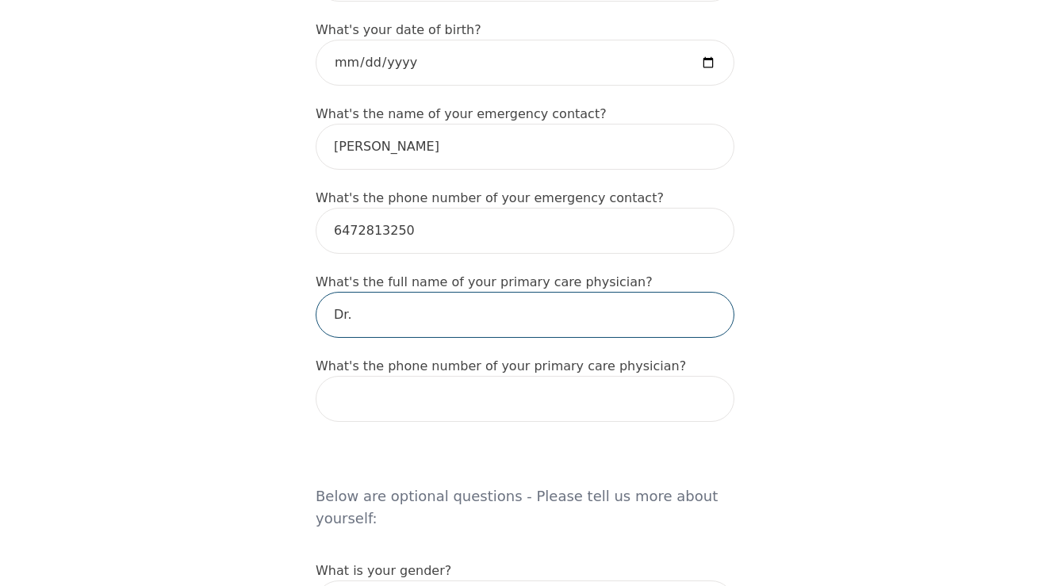
type input "[PERSON_NAME]"
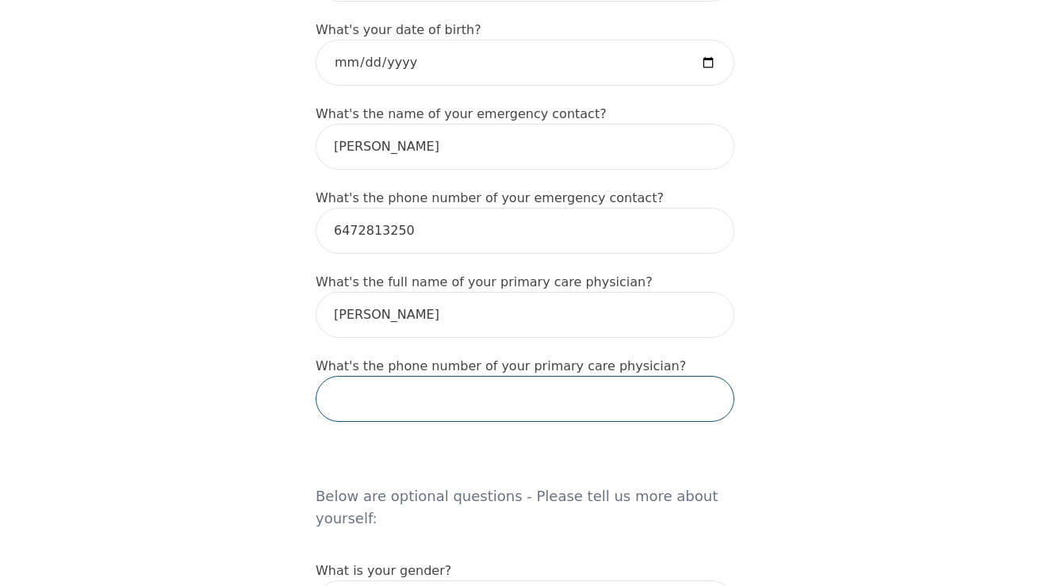
type input "9052729900"
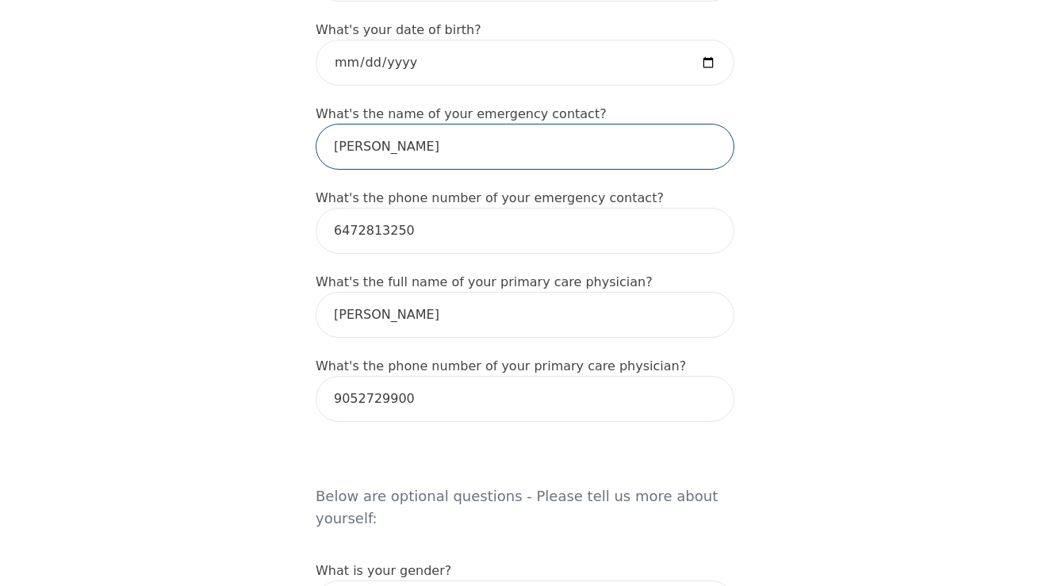
click at [422, 140] on input "[PERSON_NAME]" at bounding box center [525, 147] width 419 height 46
type input "[PERSON_NAME]"
click at [240, 228] on div "Intake Assessment for [PERSON_NAME] Part 1 of 2: Tell Us About Yourself Please …" at bounding box center [525, 395] width 1050 height 2393
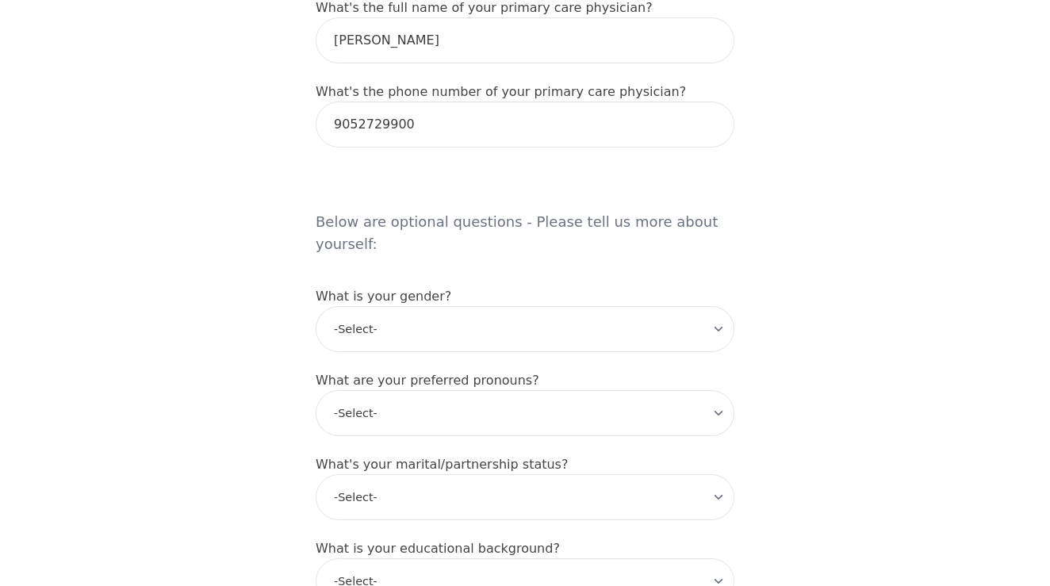
scroll to position [1141, 0]
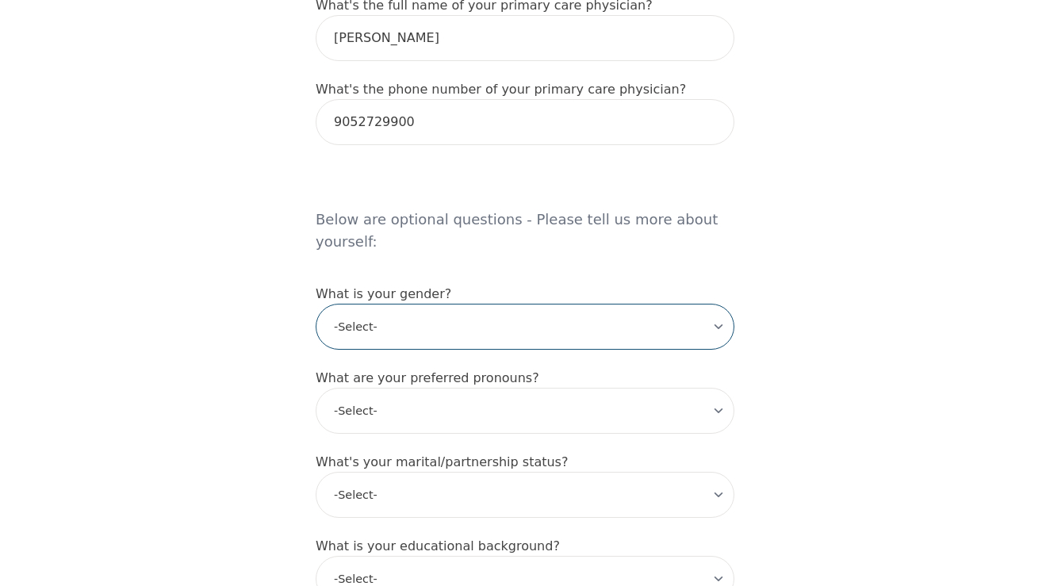
click at [400, 304] on select "-Select- [DEMOGRAPHIC_DATA] [DEMOGRAPHIC_DATA] [DEMOGRAPHIC_DATA] [DEMOGRAPHIC_…" at bounding box center [525, 327] width 419 height 46
select select "[DEMOGRAPHIC_DATA]"
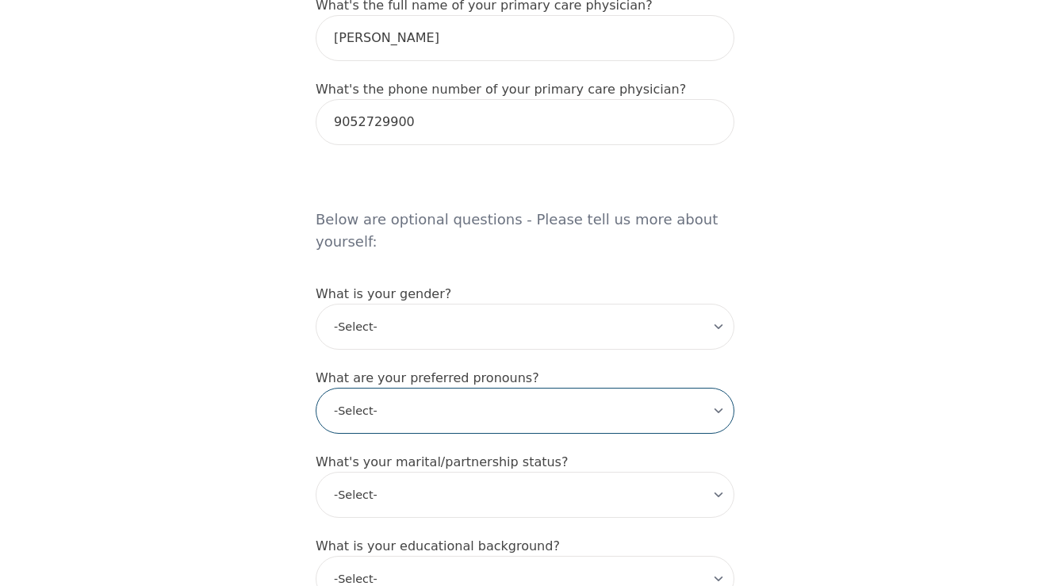
select select "she/her"
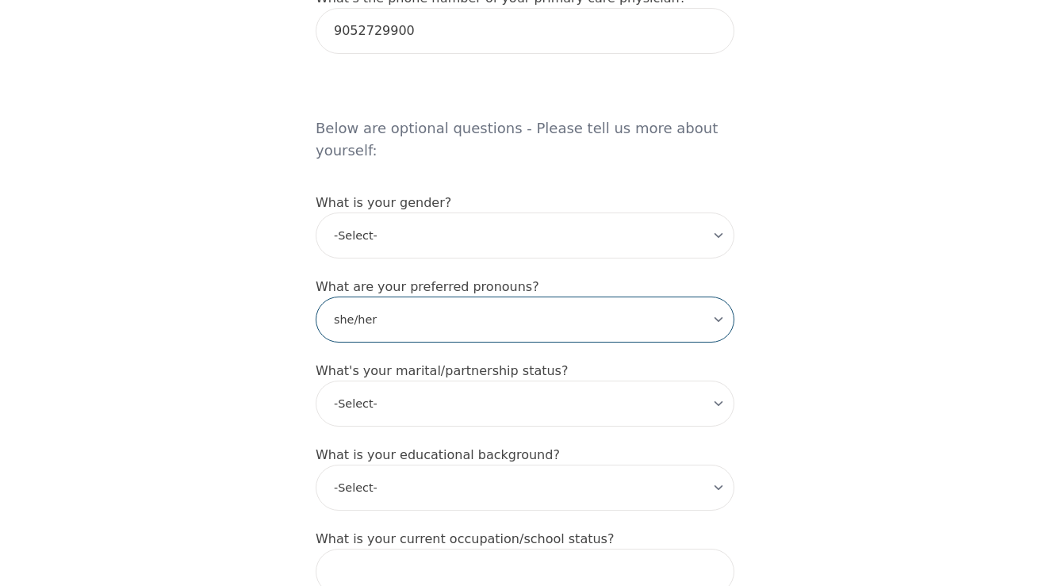
scroll to position [1233, 0]
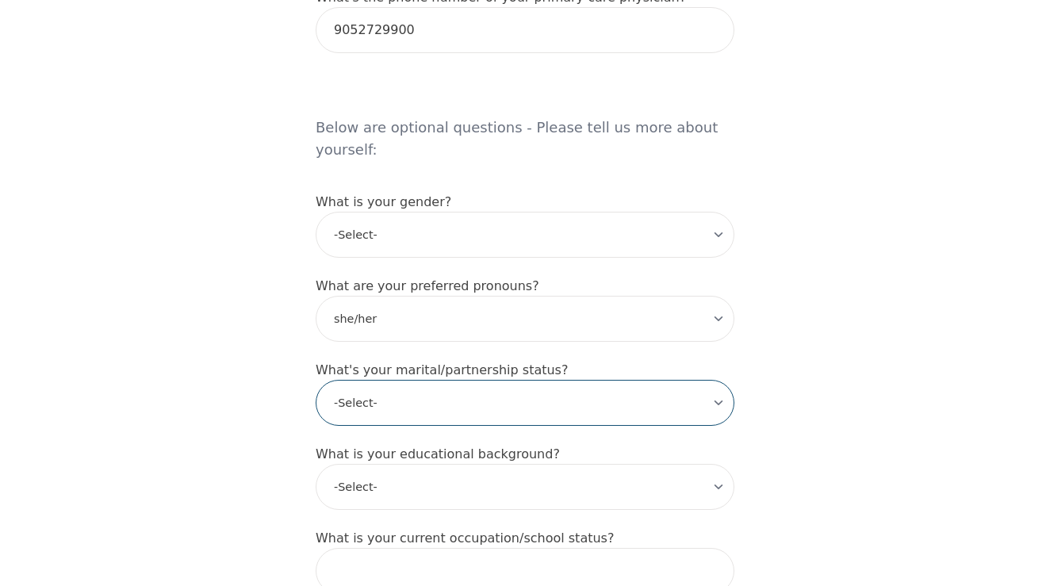
select select "Single"
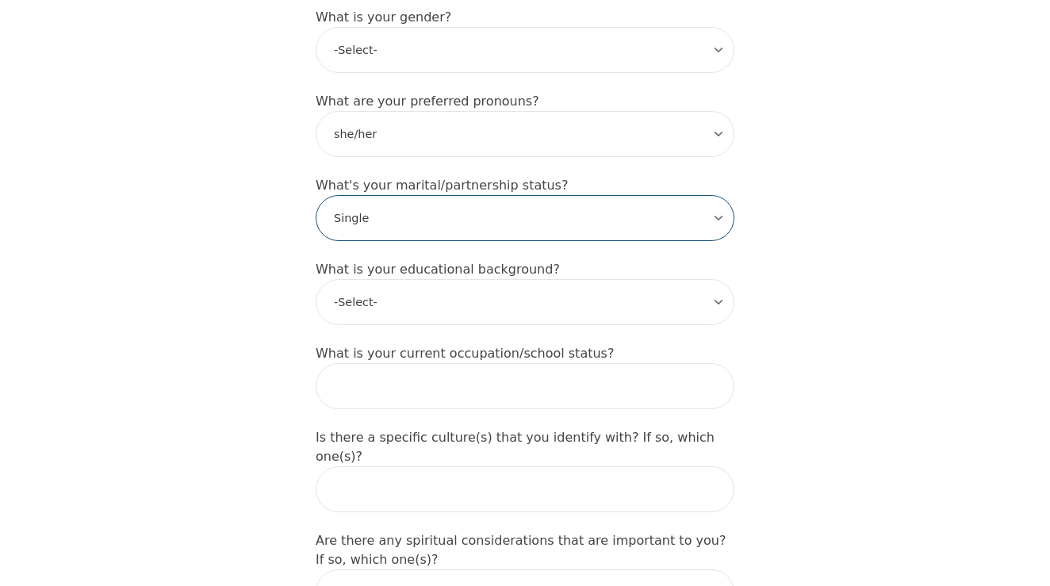
scroll to position [1420, 0]
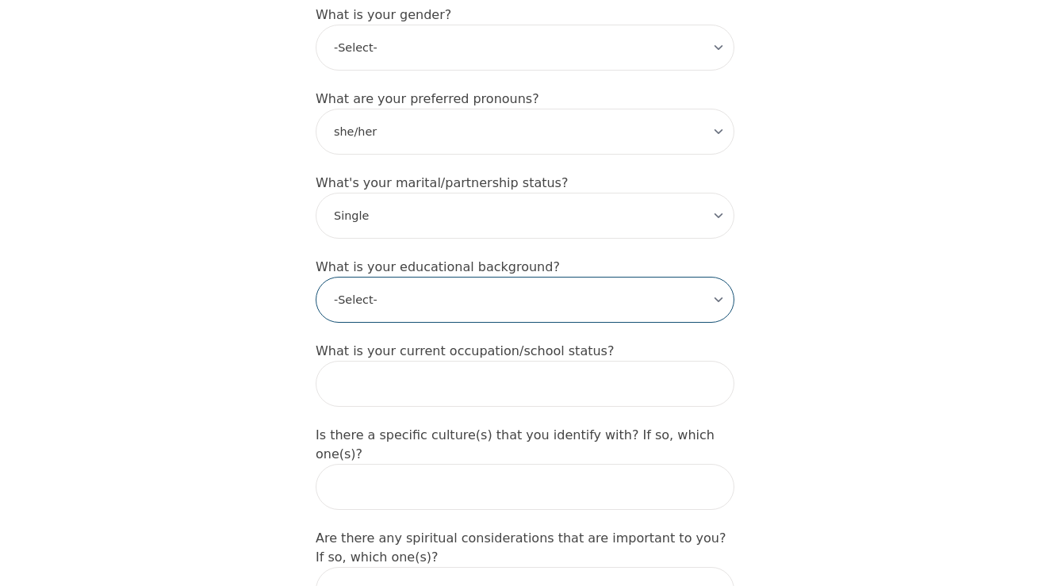
select select "Bachelor degree"
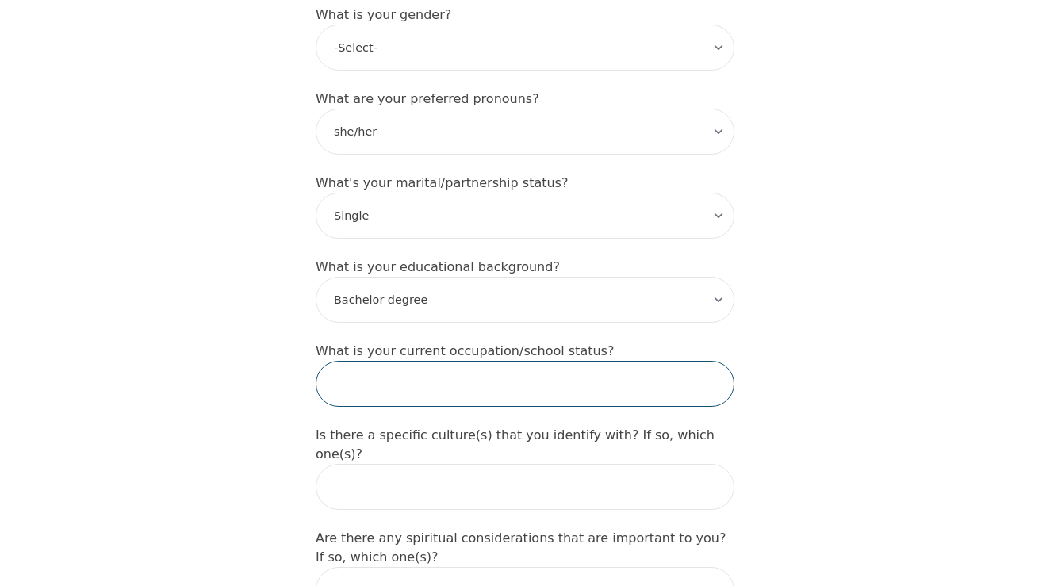
click at [442, 370] on input "text" at bounding box center [525, 384] width 419 height 46
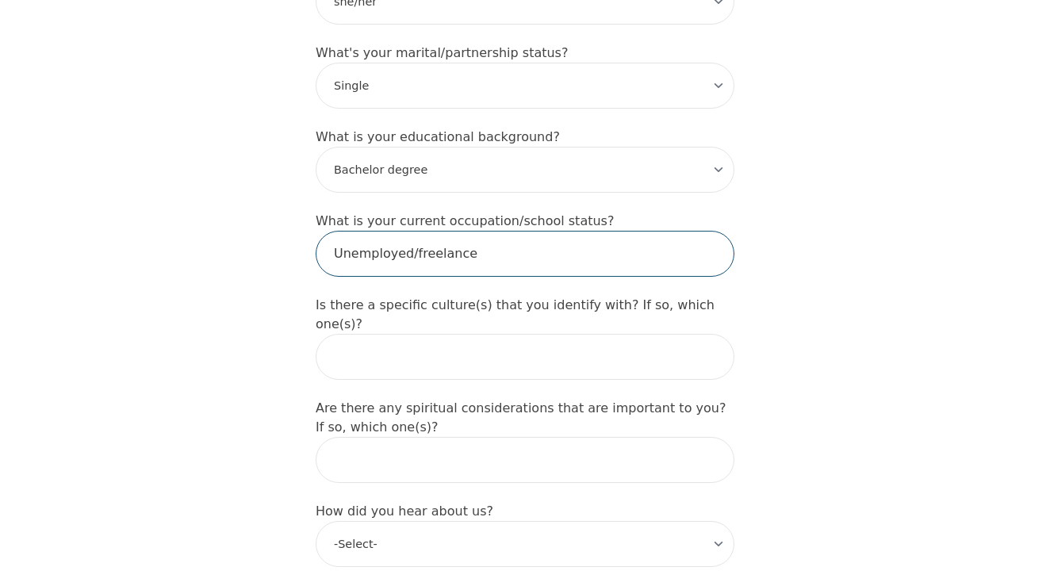
scroll to position [1550, 0]
type input "Unemployed/freelance"
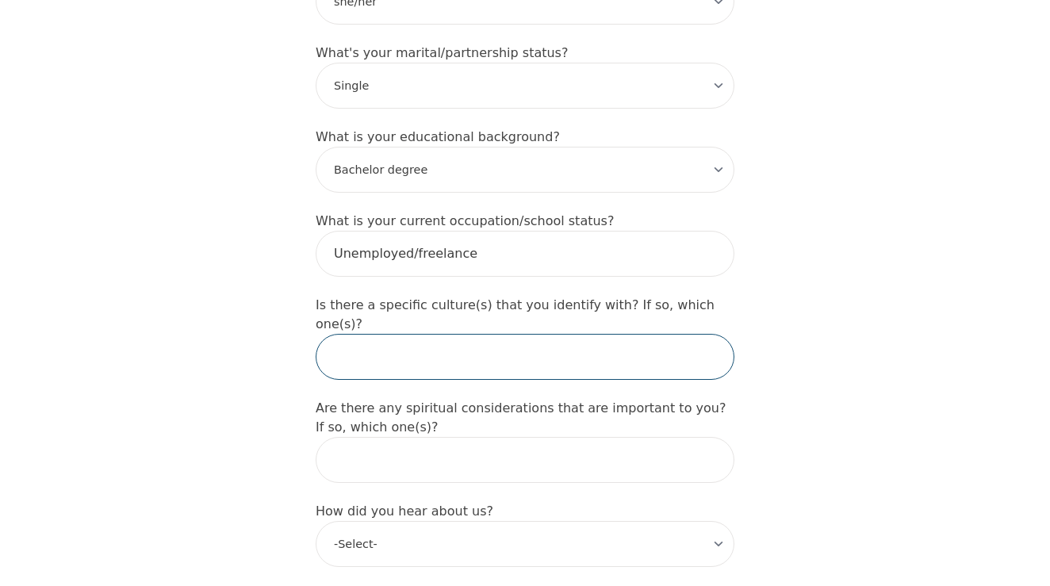
click at [397, 336] on input "text" at bounding box center [525, 357] width 419 height 46
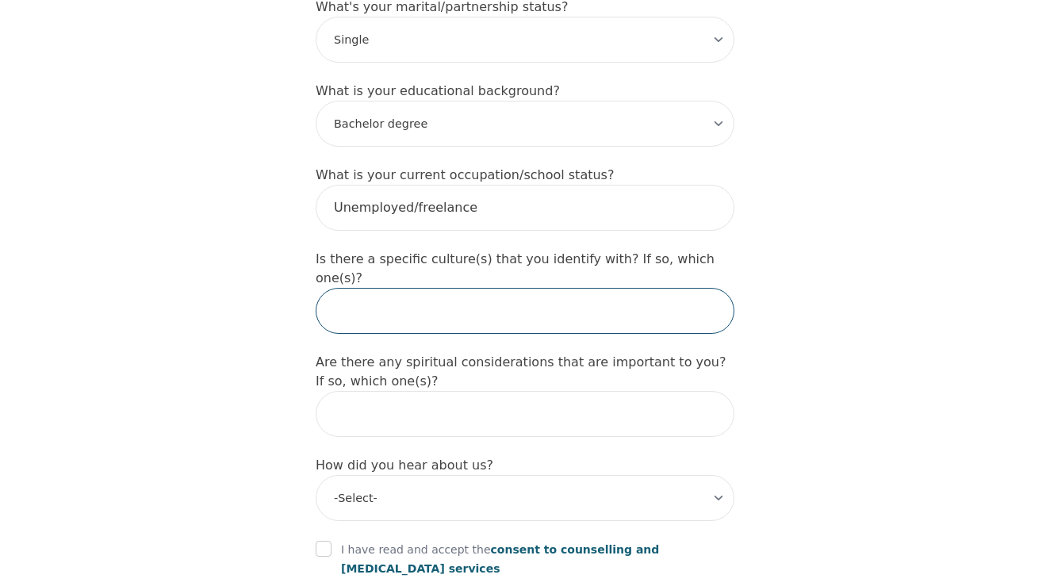
scroll to position [1596, 0]
type input "Eastern European"
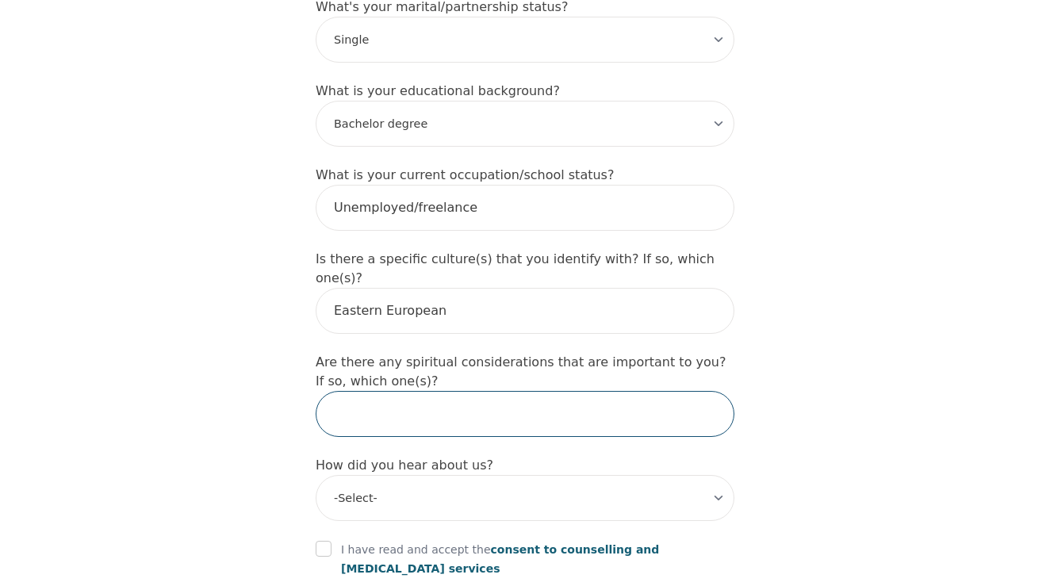
click at [391, 391] on input "text" at bounding box center [525, 414] width 419 height 46
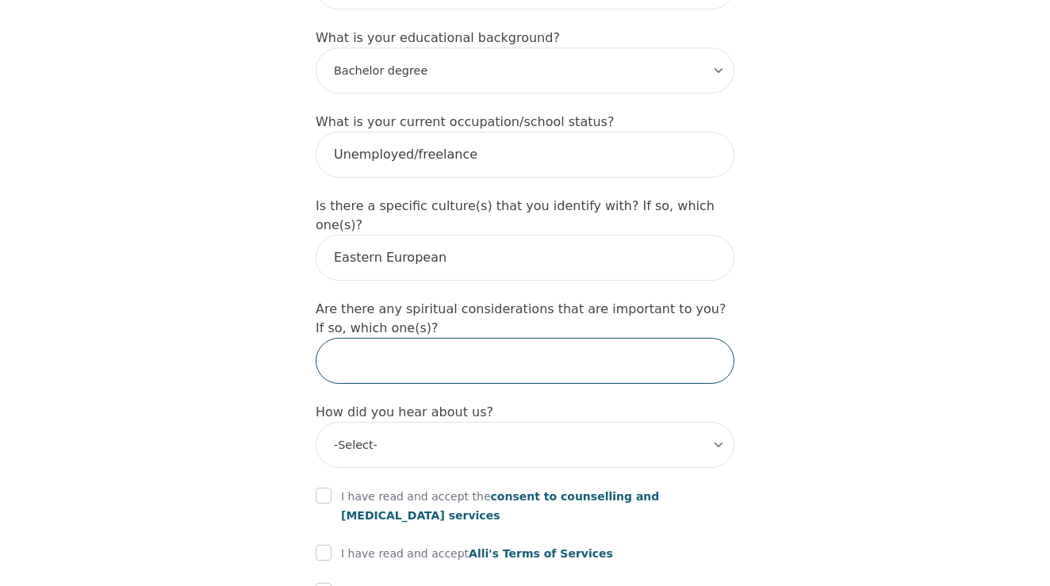
scroll to position [1660, 0]
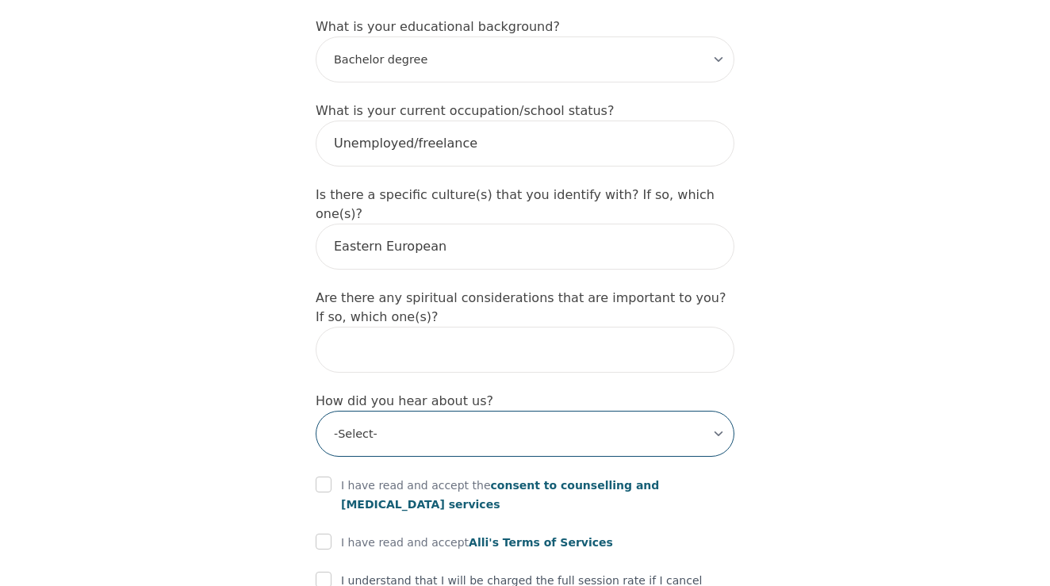
select select "Facebook/Instagram Ads"
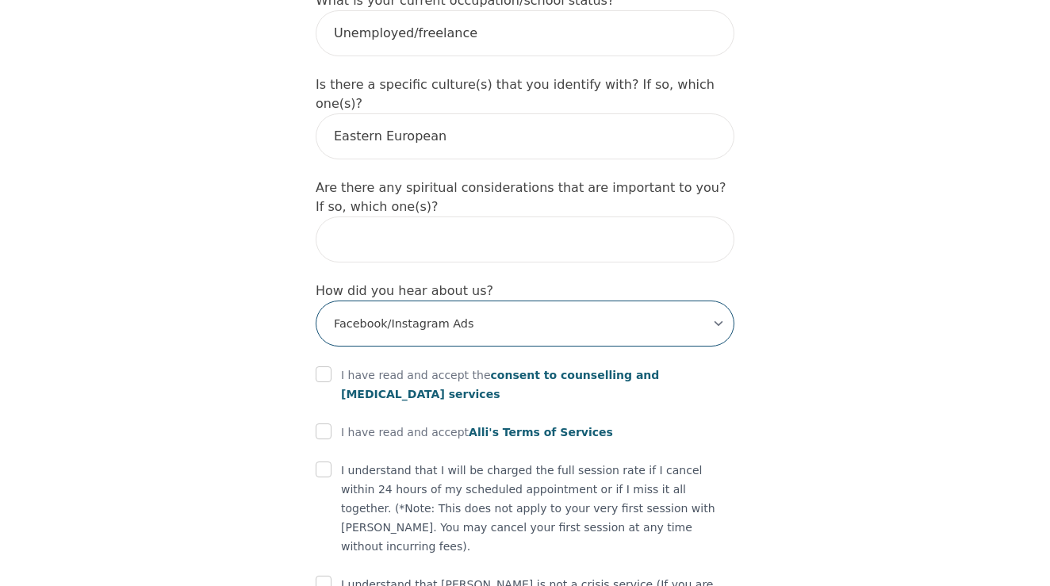
scroll to position [1776, 0]
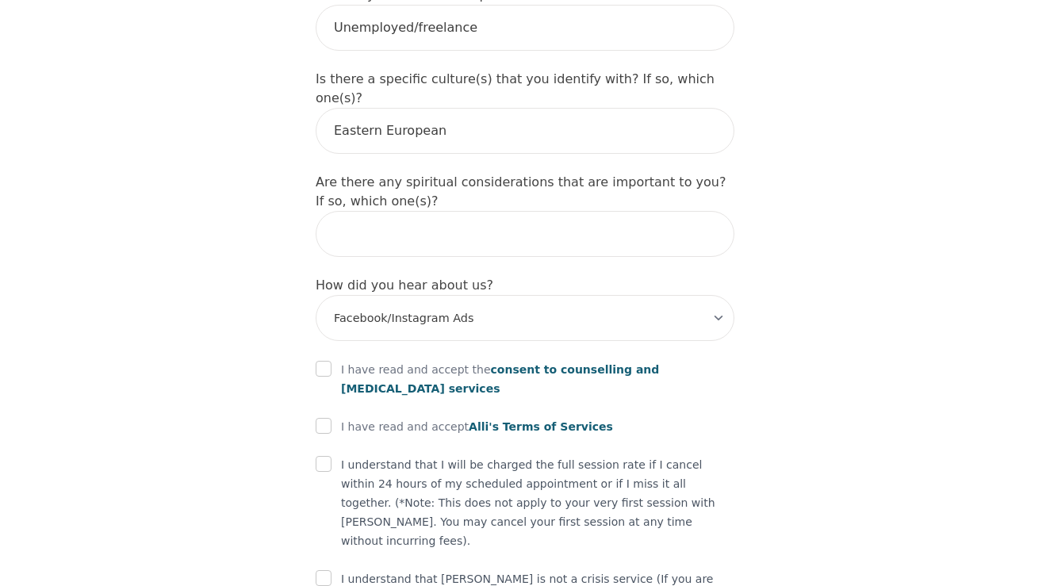
click at [320, 361] on input "checkbox" at bounding box center [324, 369] width 16 height 16
checkbox input "true"
click at [326, 417] on div at bounding box center [324, 426] width 16 height 19
click at [326, 418] on input "checkbox" at bounding box center [324, 426] width 16 height 16
checkbox input "true"
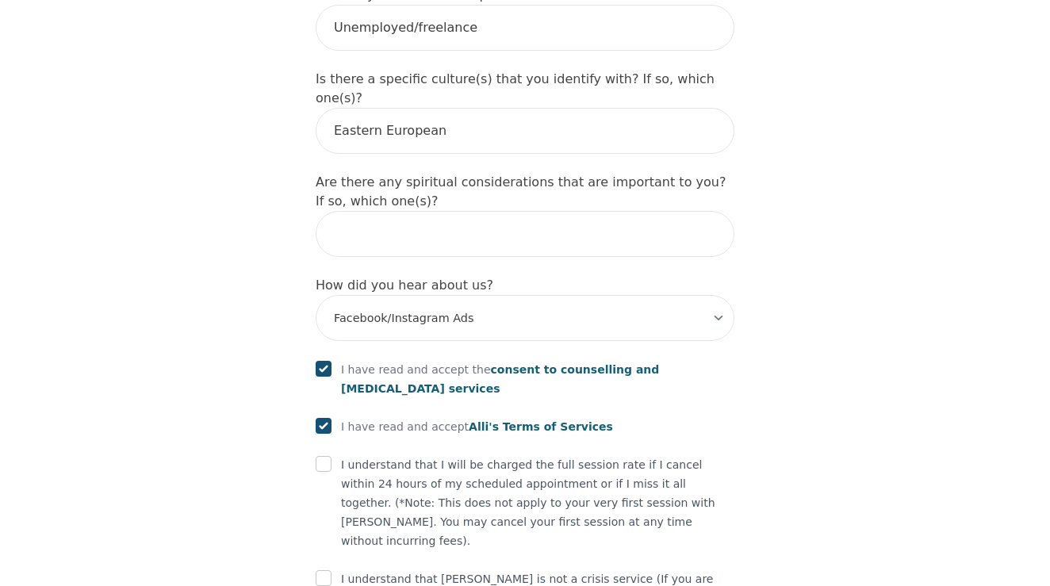
click at [328, 456] on input "checkbox" at bounding box center [324, 464] width 16 height 16
checkbox input "true"
click at [323, 570] on input "checkbox" at bounding box center [324, 578] width 16 height 16
checkbox input "true"
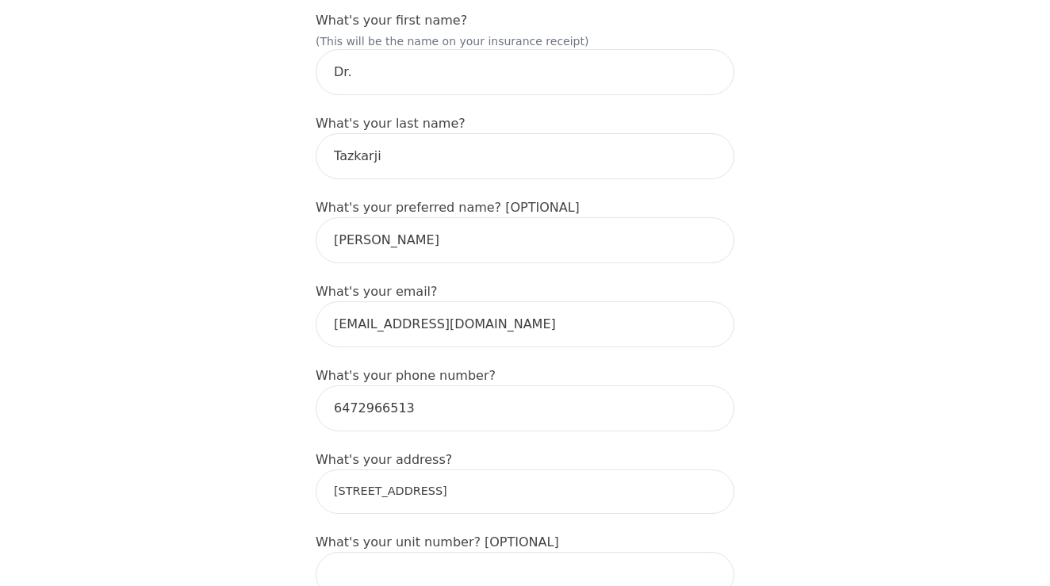
scroll to position [261, 0]
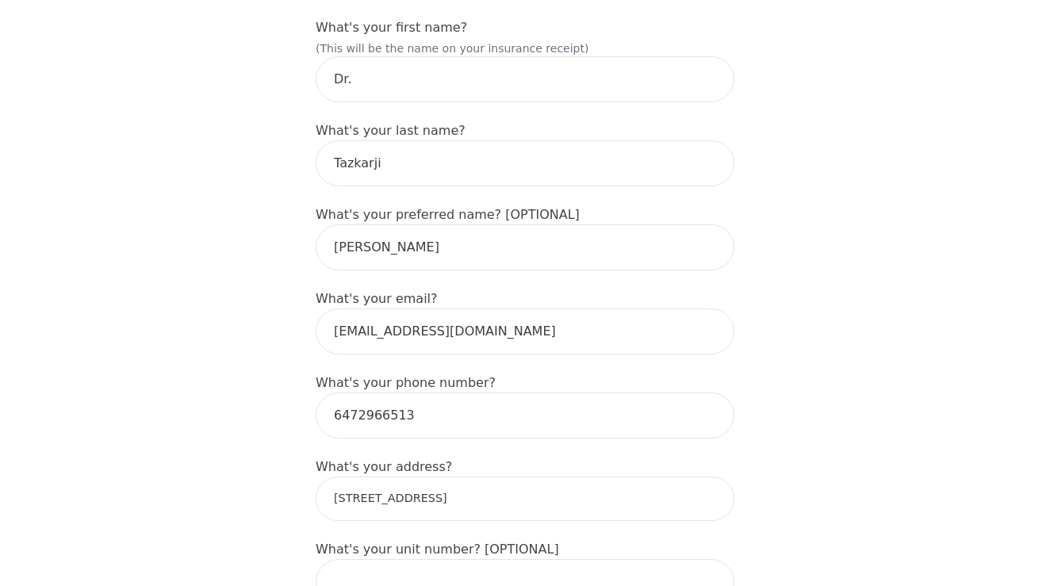
click at [435, 492] on input "[STREET_ADDRESS]" at bounding box center [525, 498] width 419 height 44
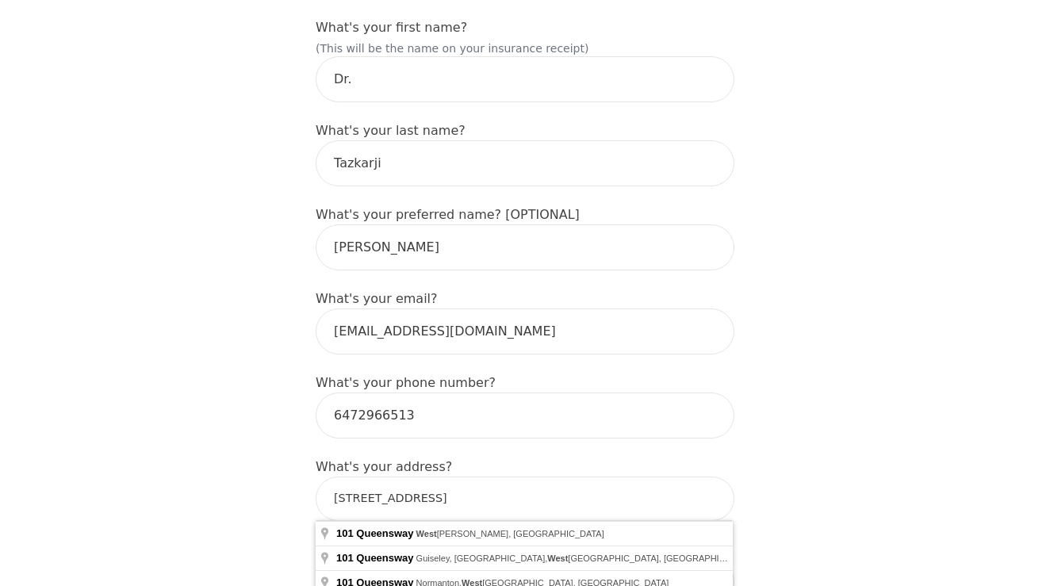
click at [435, 492] on input "[STREET_ADDRESS]" at bounding box center [525, 498] width 419 height 44
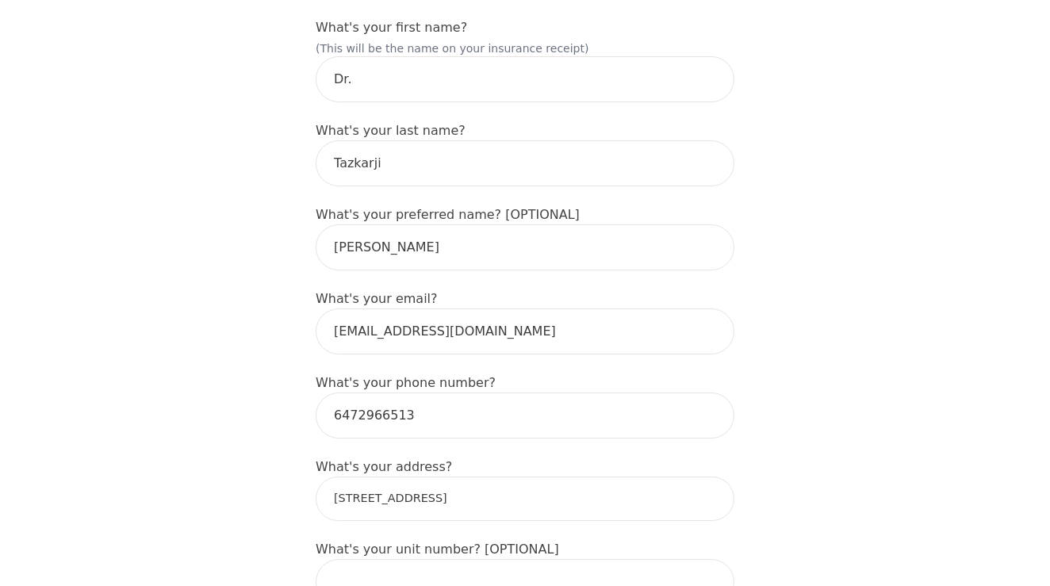
type input "[STREET_ADDRESS]"
click at [414, 250] on input "[PERSON_NAME]" at bounding box center [525, 247] width 419 height 46
click at [400, 153] on input "Tazkarji" at bounding box center [525, 163] width 419 height 46
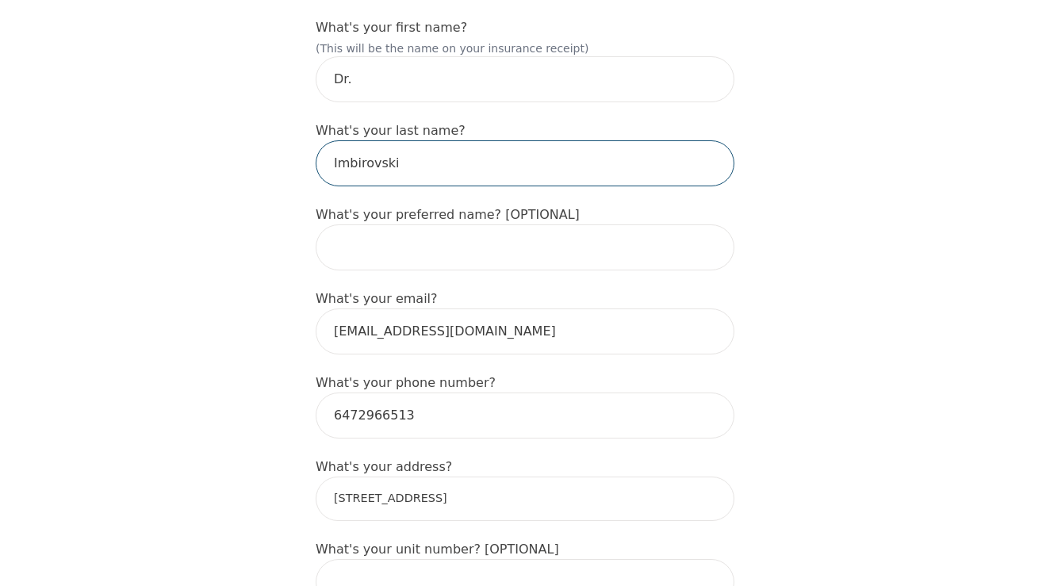
type input "Imbirovski"
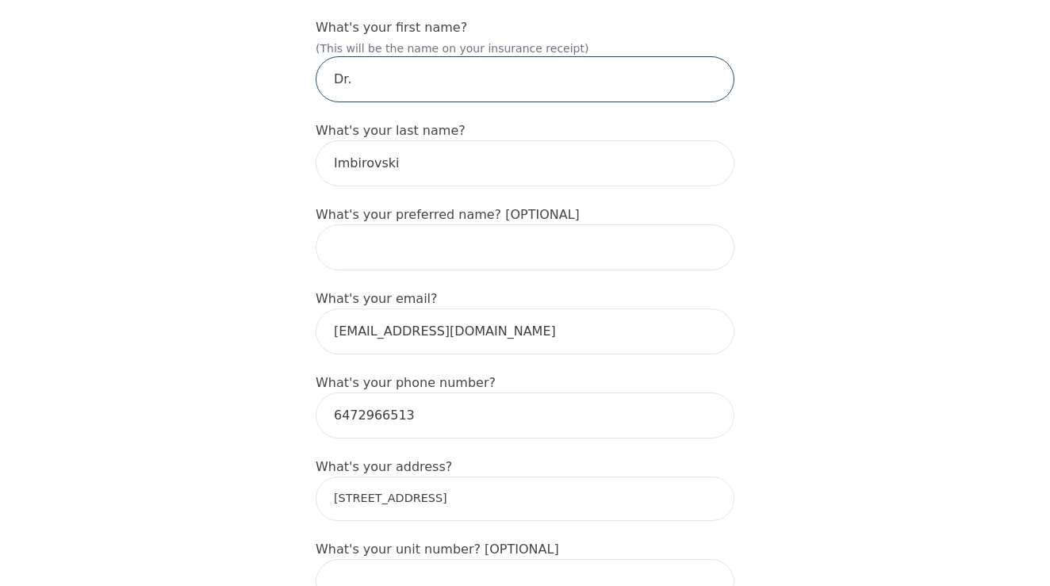
click at [365, 89] on input "Dr." at bounding box center [525, 79] width 419 height 46
type input "Arina"
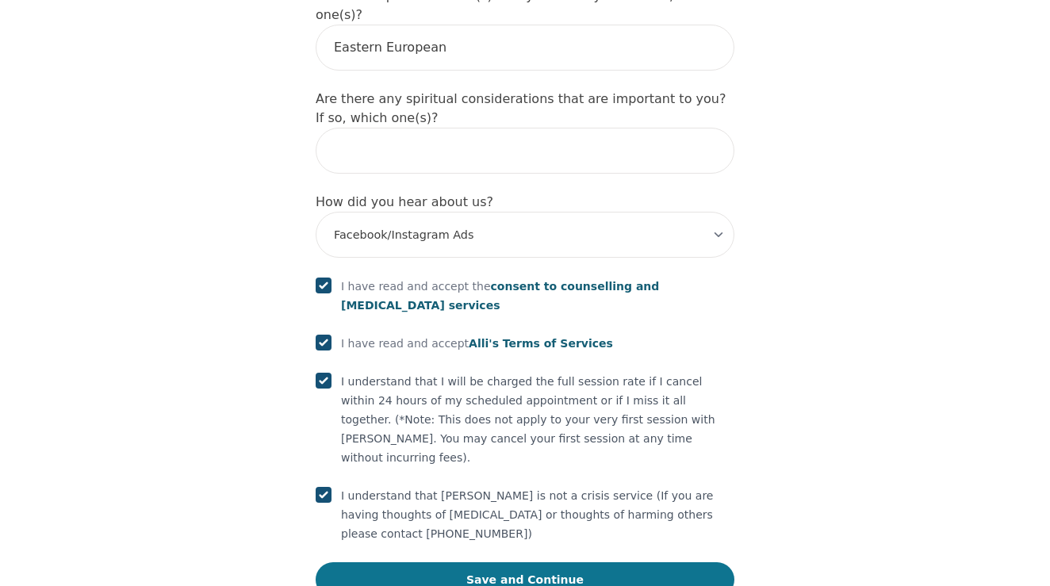
scroll to position [1858, 0]
click at [439, 563] on button "Save and Continue" at bounding box center [525, 580] width 419 height 35
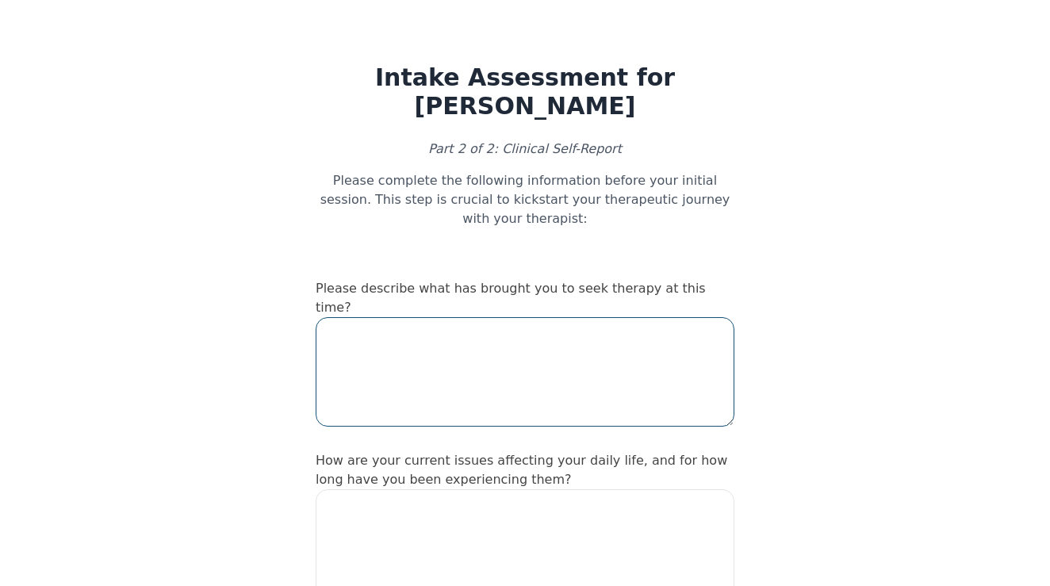
click at [405, 367] on textarea at bounding box center [525, 371] width 419 height 109
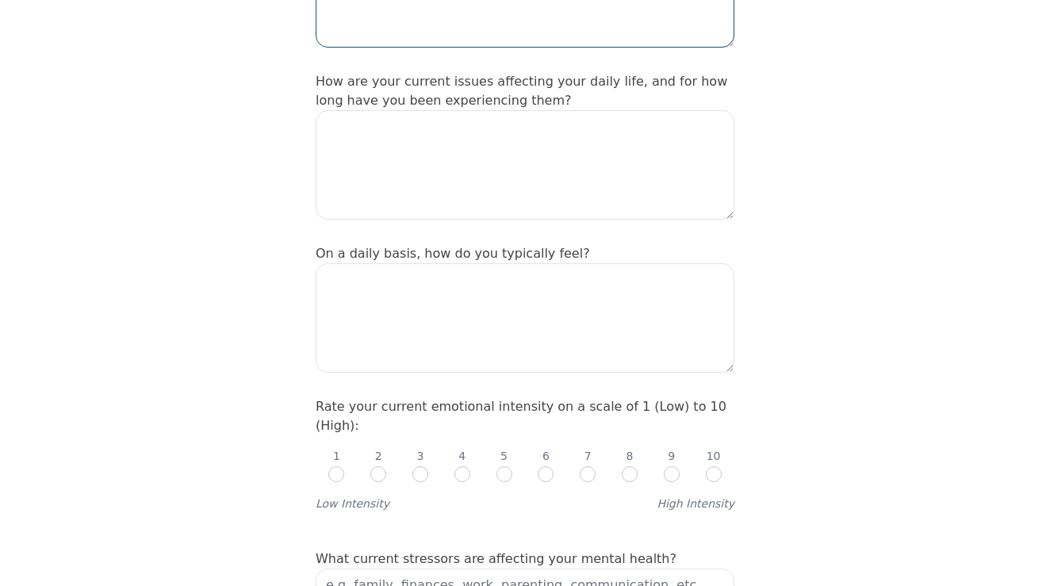
scroll to position [387, 0]
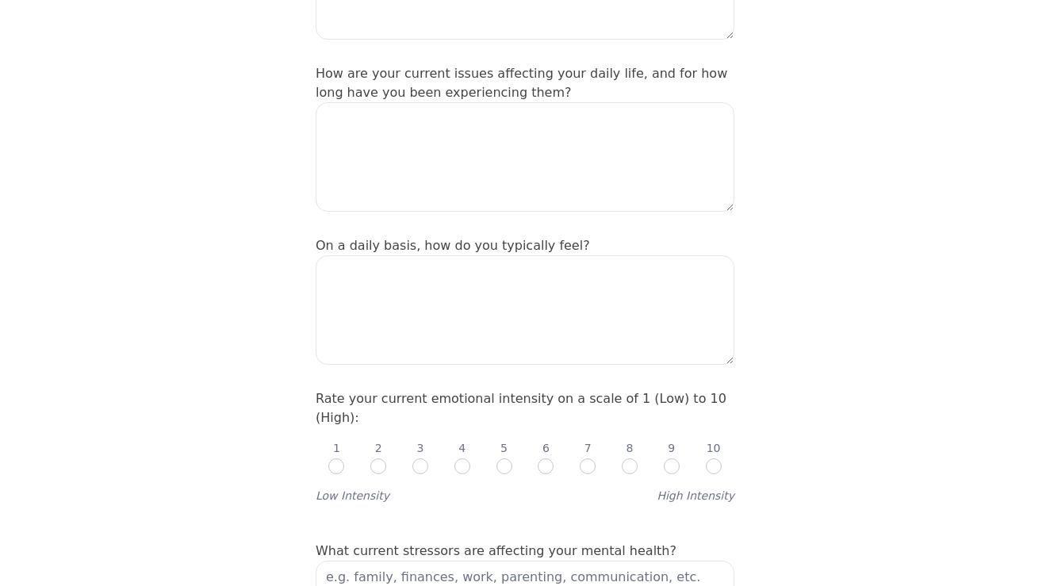
click at [545, 458] on input "radio" at bounding box center [546, 466] width 16 height 16
radio input "true"
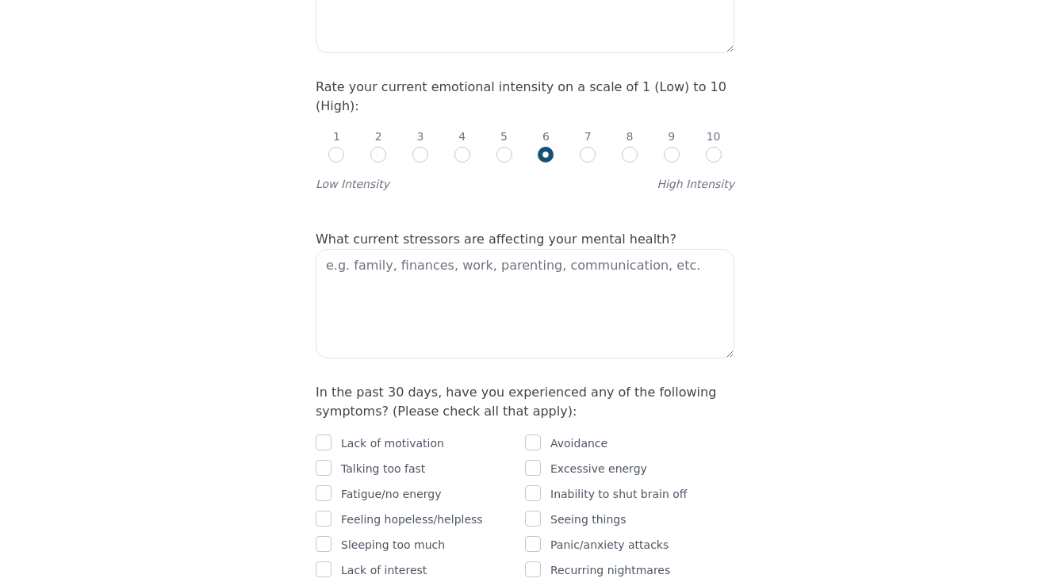
scroll to position [836, 0]
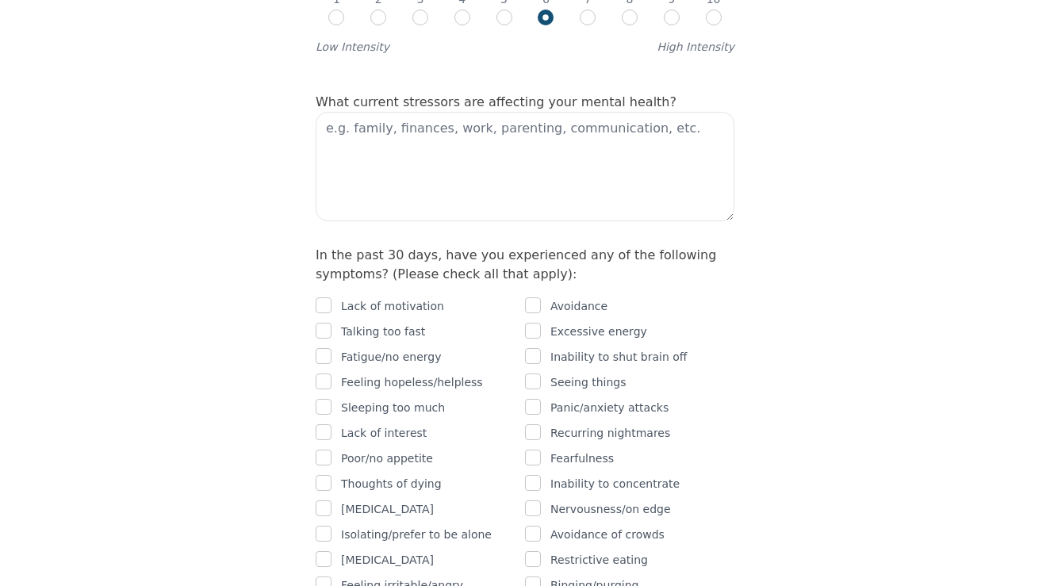
click at [319, 297] on input "checkbox" at bounding box center [324, 305] width 16 height 16
checkbox input "true"
click at [539, 297] on input "checkbox" at bounding box center [533, 305] width 16 height 16
checkbox input "true"
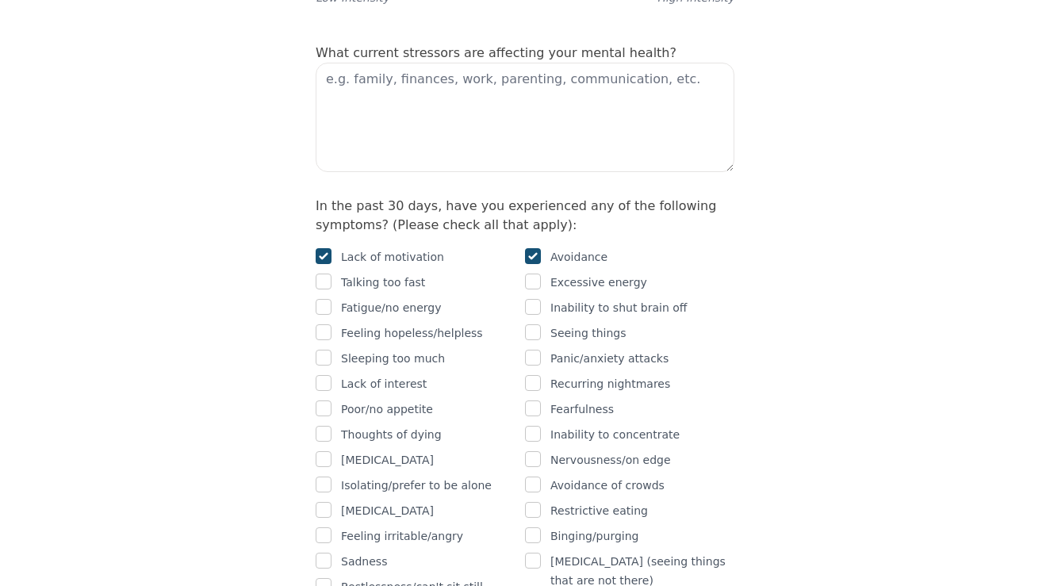
scroll to position [886, 0]
click at [323, 298] on input "checkbox" at bounding box center [324, 306] width 16 height 16
checkbox input "true"
click at [535, 298] on input "checkbox" at bounding box center [533, 306] width 16 height 16
checkbox input "true"
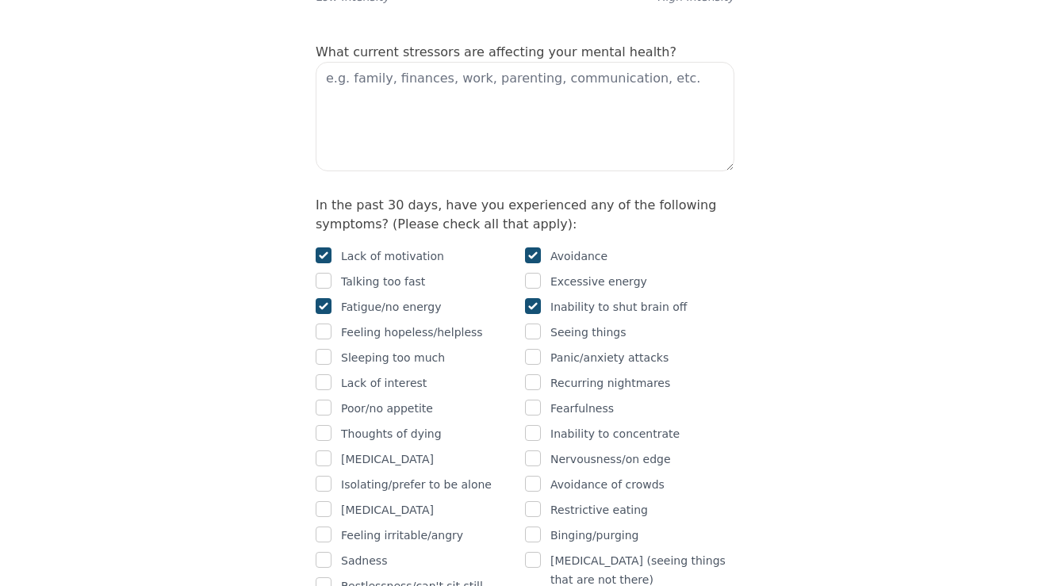
scroll to position [912, 0]
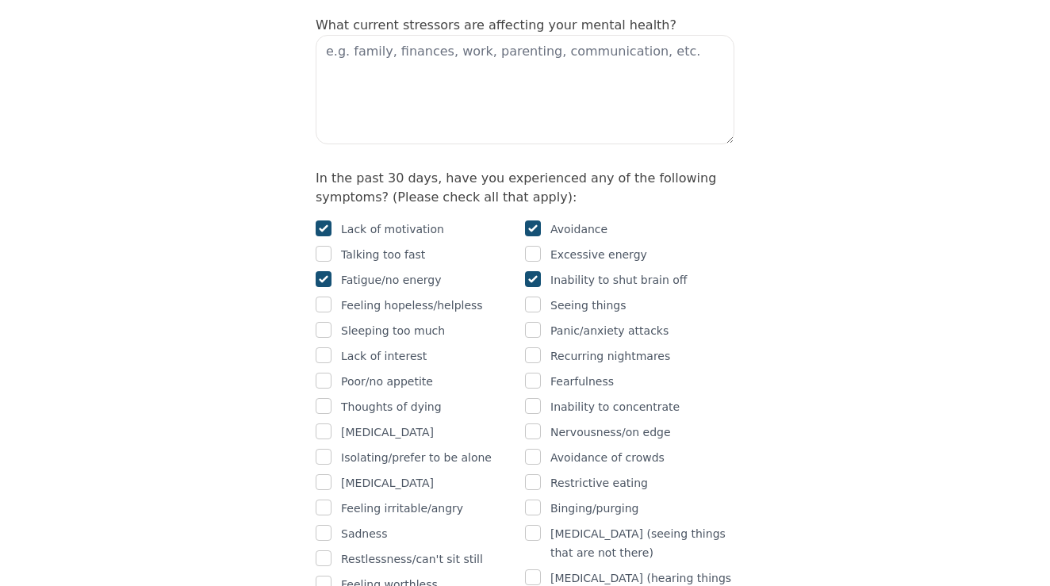
click at [323, 347] on input "checkbox" at bounding box center [324, 355] width 16 height 16
checkbox input "true"
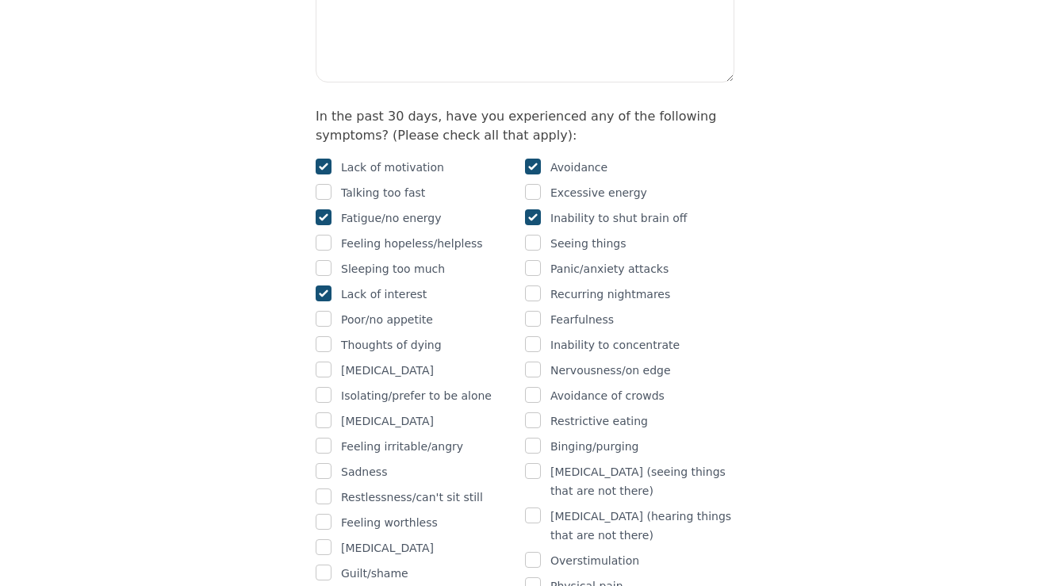
scroll to position [978, 0]
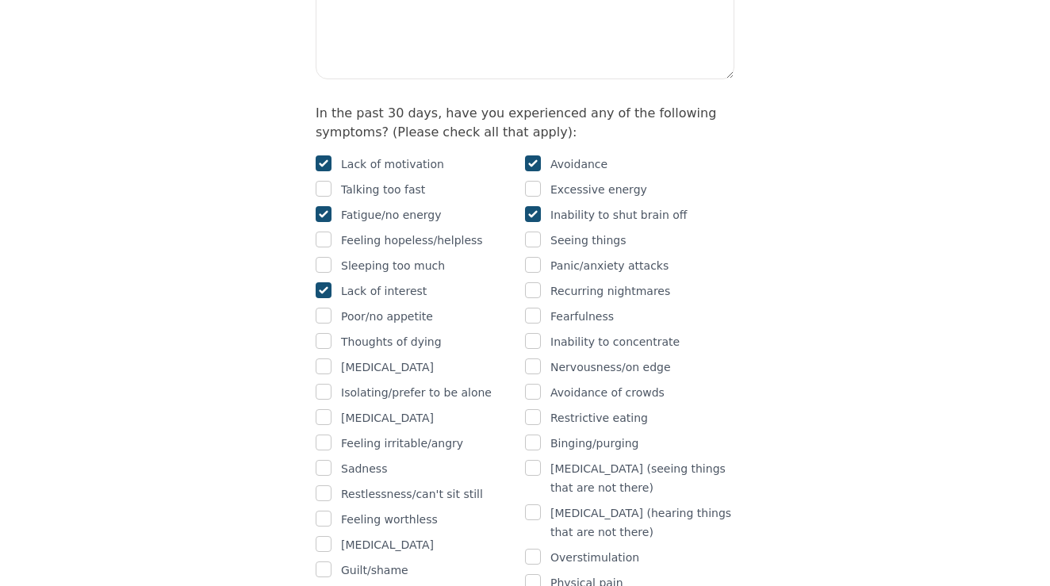
click at [452, 383] on p "Isolating/prefer to be alone" at bounding box center [416, 392] width 151 height 19
click at [321, 384] on input "checkbox" at bounding box center [324, 392] width 16 height 16
checkbox input "true"
click at [323, 434] on input "checkbox" at bounding box center [324, 442] width 16 height 16
checkbox input "true"
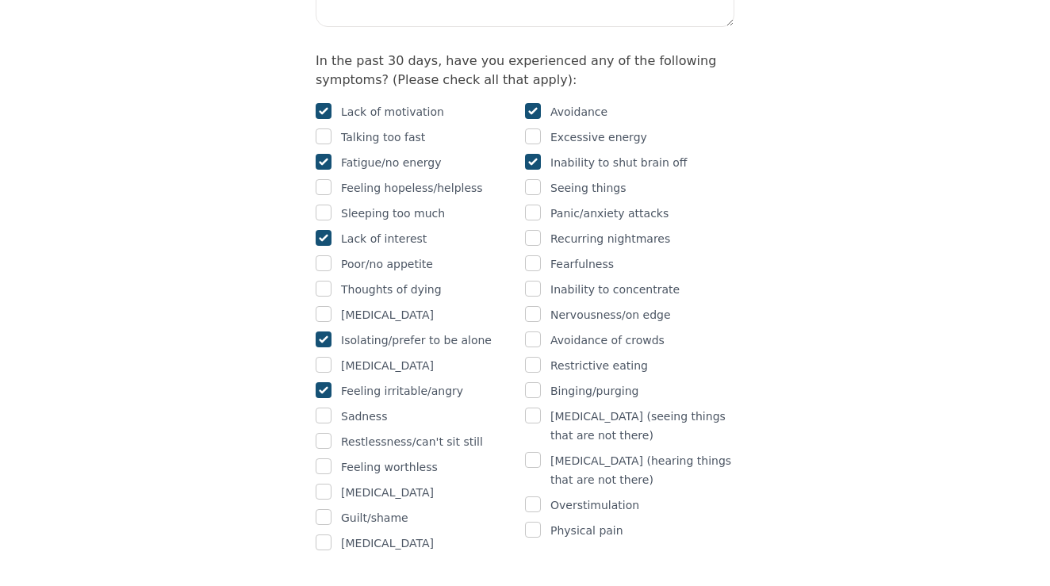
scroll to position [1031, 0]
click at [319, 407] on input "checkbox" at bounding box center [324, 415] width 16 height 16
checkbox input "true"
click at [320, 432] on input "checkbox" at bounding box center [324, 440] width 16 height 16
checkbox input "true"
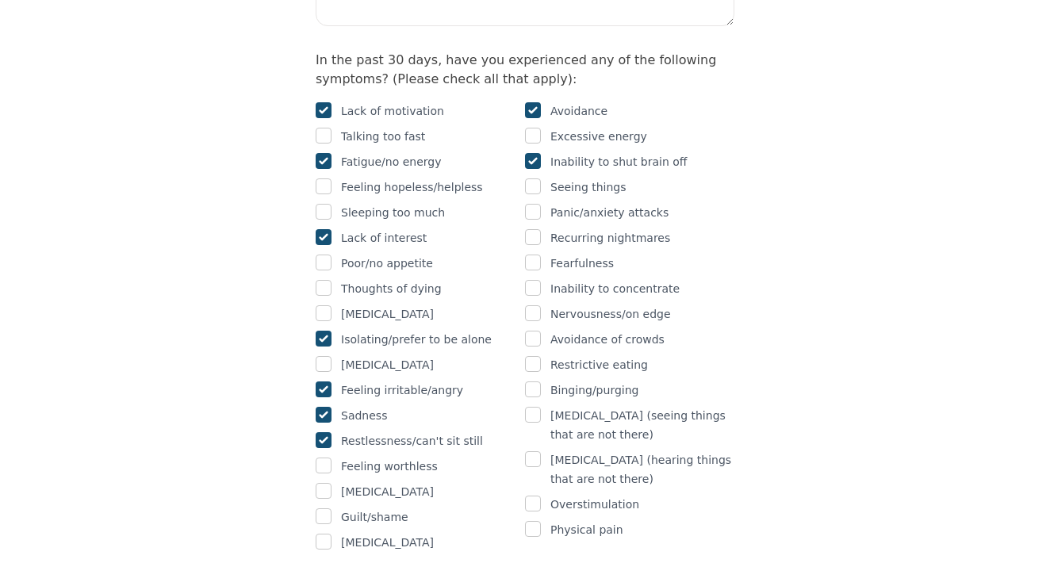
click at [321, 457] on input "checkbox" at bounding box center [324, 465] width 16 height 16
checkbox input "true"
click at [325, 508] on input "checkbox" at bounding box center [324, 516] width 16 height 16
checkbox input "true"
click at [532, 495] on input "checkbox" at bounding box center [533, 503] width 16 height 16
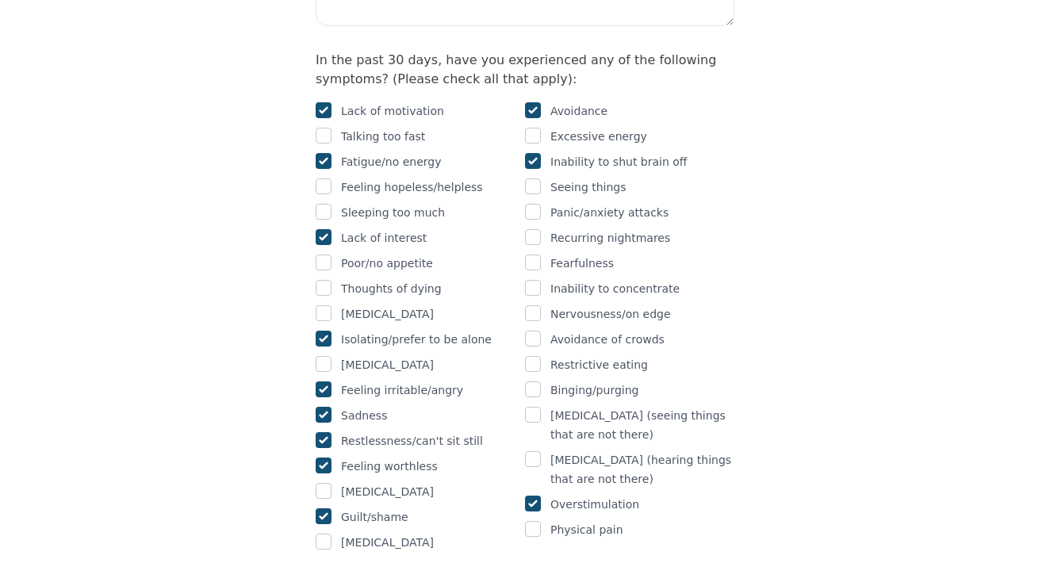
checkbox input "true"
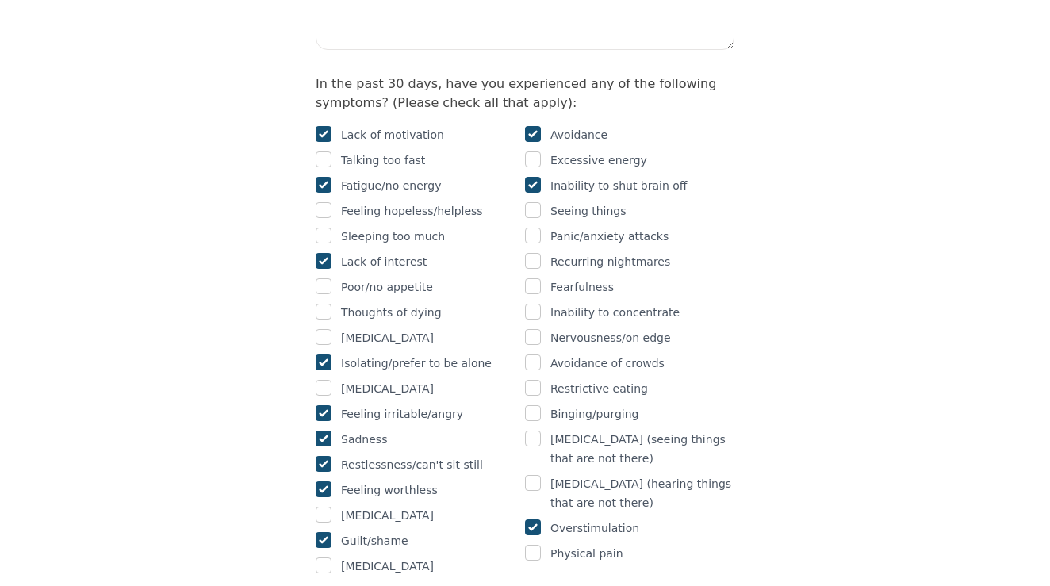
scroll to position [1006, 0]
click at [535, 355] on input "checkbox" at bounding box center [533, 363] width 16 height 16
checkbox input "true"
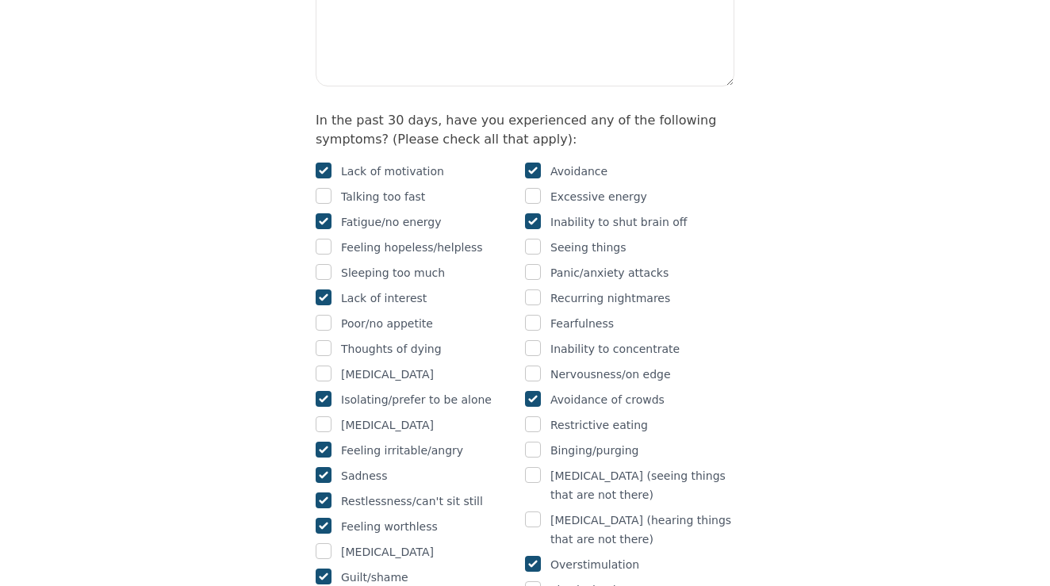
scroll to position [970, 0]
click at [535, 341] on input "checkbox" at bounding box center [533, 349] width 16 height 16
checkbox input "true"
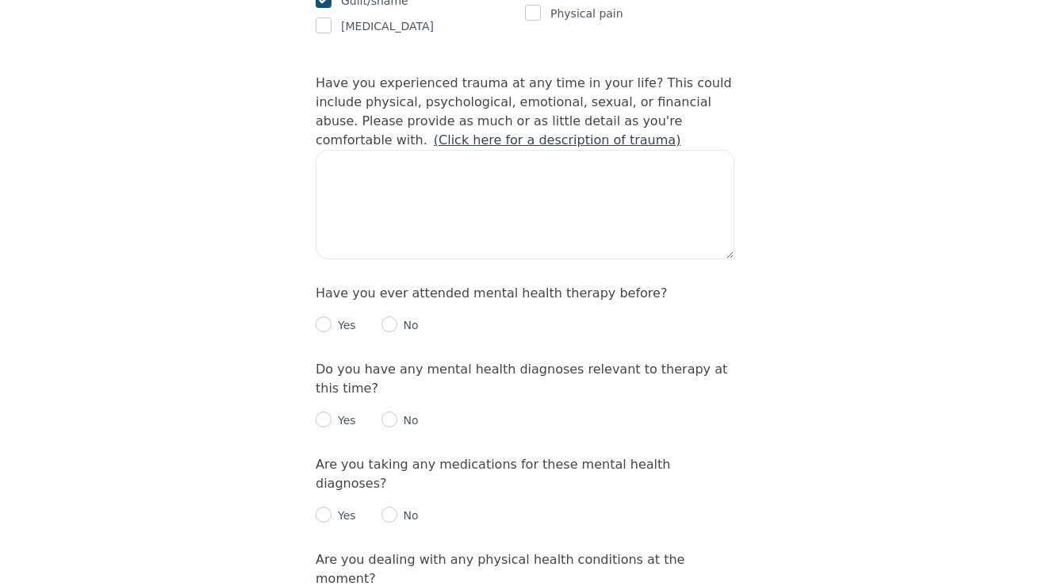
scroll to position [1551, 0]
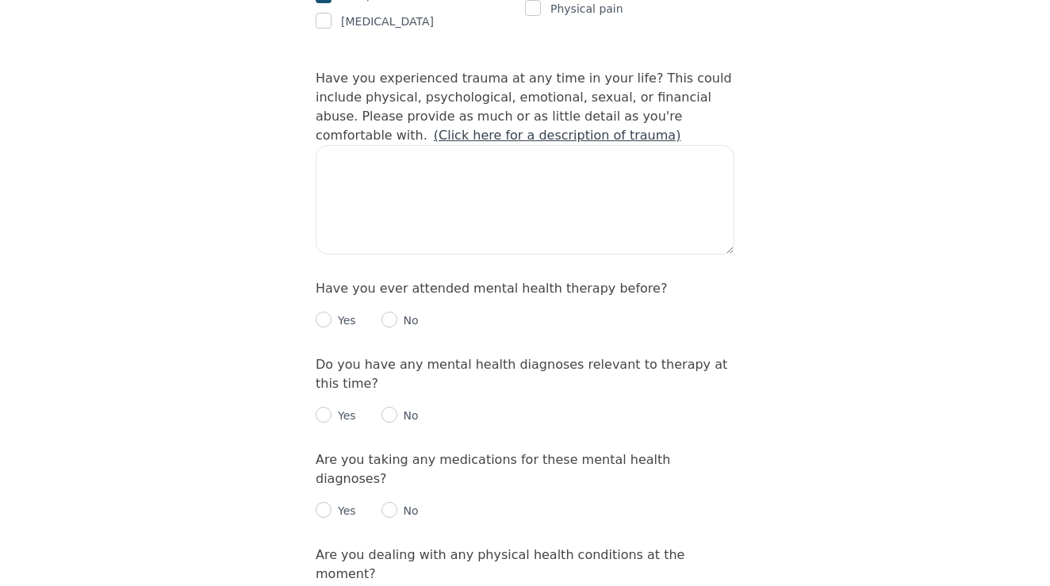
click at [392, 312] on input "radio" at bounding box center [389, 320] width 16 height 16
radio input "true"
click at [389, 407] on input "radio" at bounding box center [389, 415] width 16 height 16
radio input "true"
click at [387, 502] on input "radio" at bounding box center [389, 510] width 16 height 16
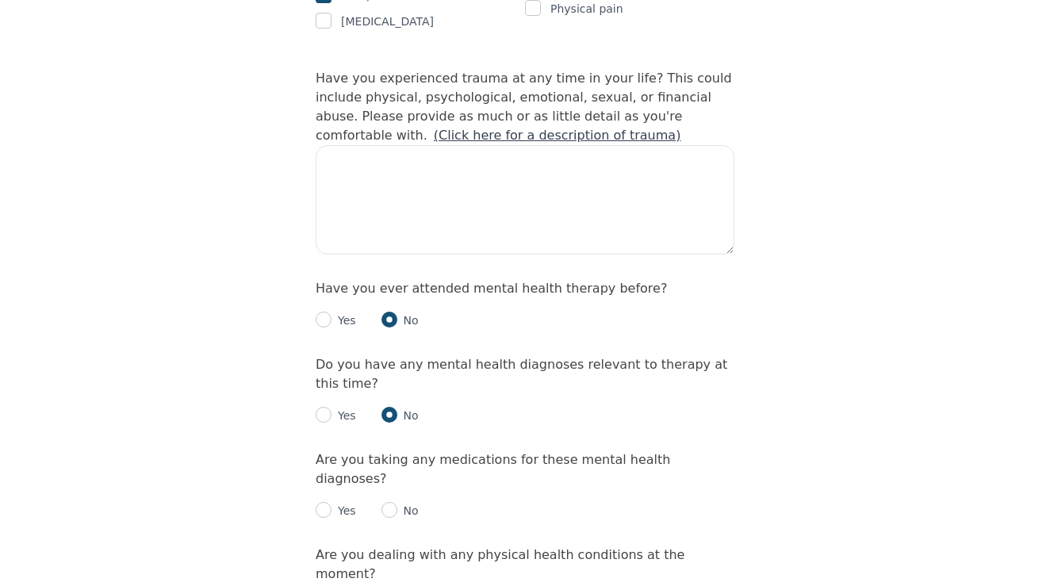
radio input "true"
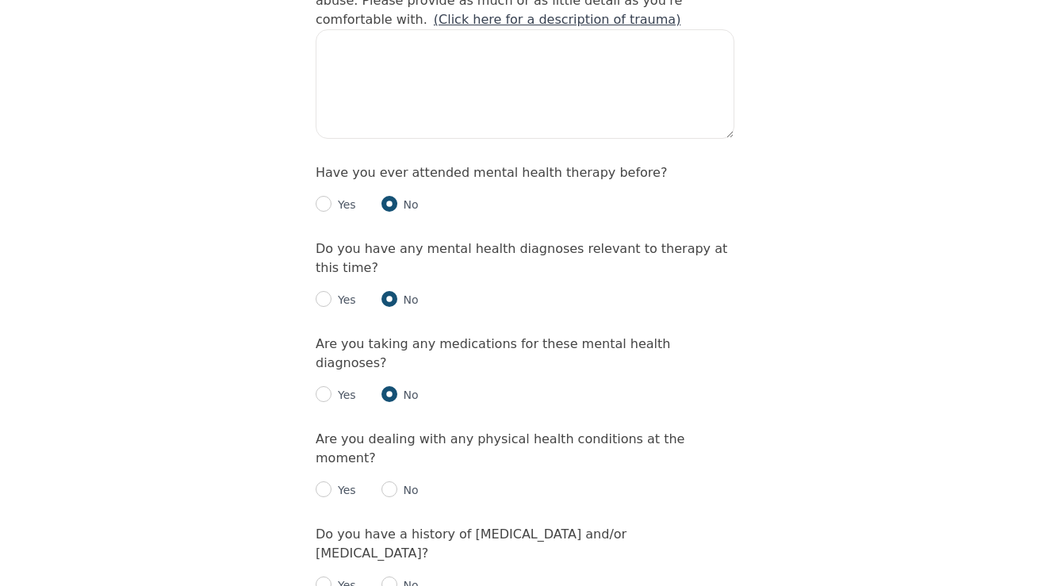
scroll to position [1671, 0]
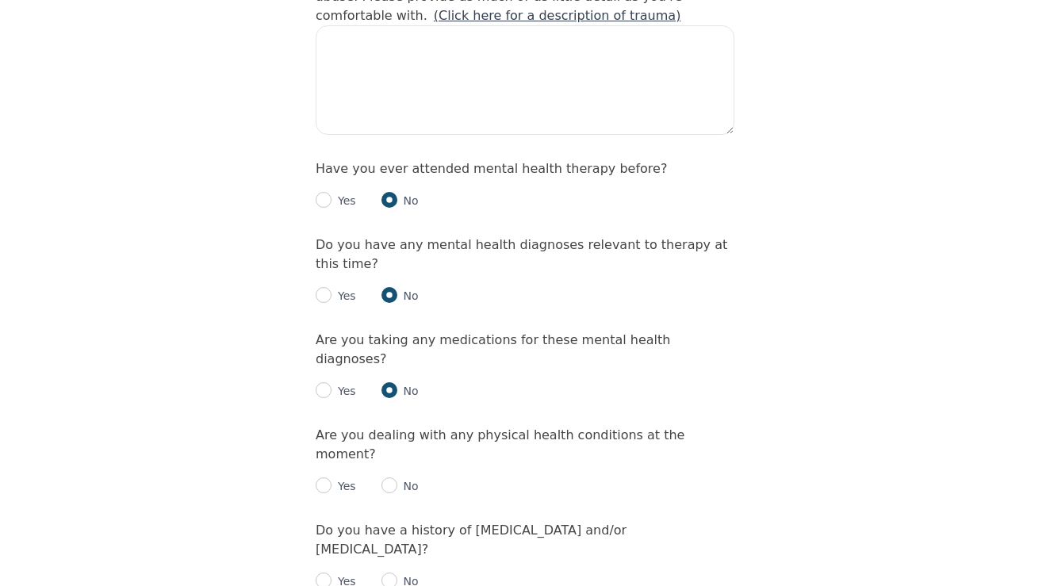
click at [391, 477] on input "radio" at bounding box center [389, 485] width 16 height 16
radio input "true"
click at [383, 572] on input "radio" at bounding box center [389, 580] width 16 height 16
radio input "true"
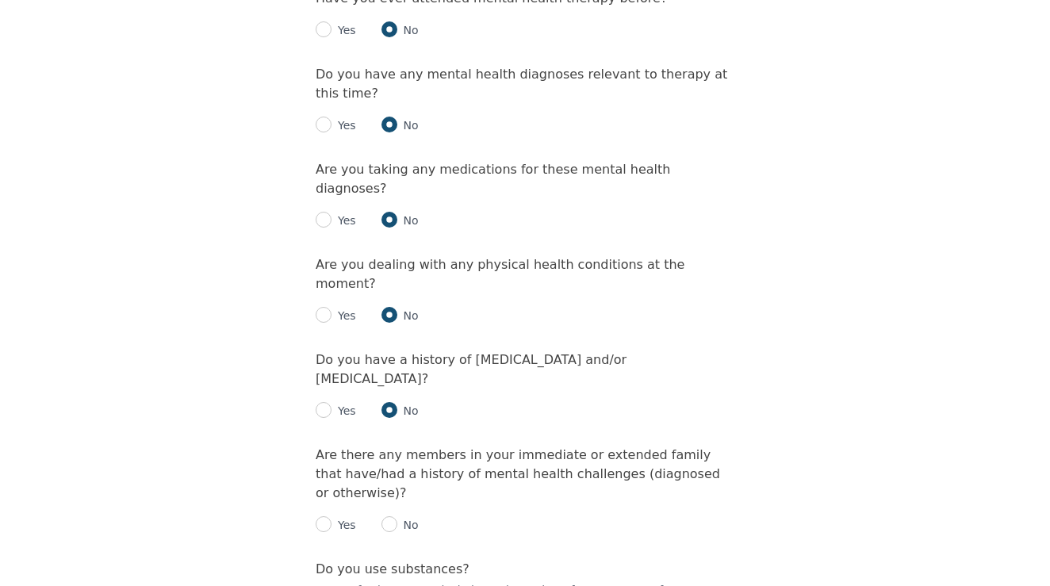
scroll to position [1853, 0]
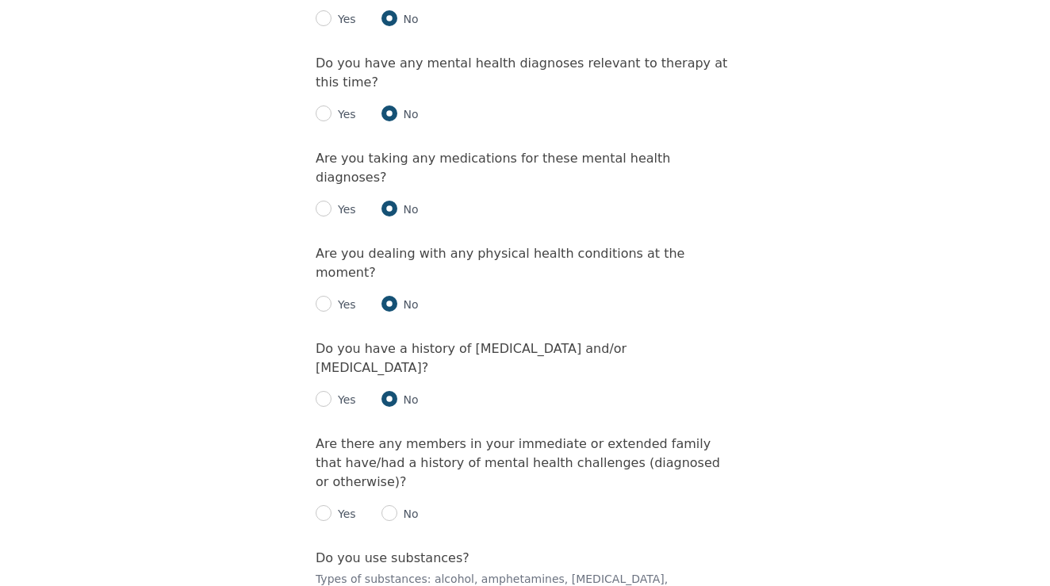
click at [329, 505] on input "radio" at bounding box center [324, 513] width 16 height 16
radio input "true"
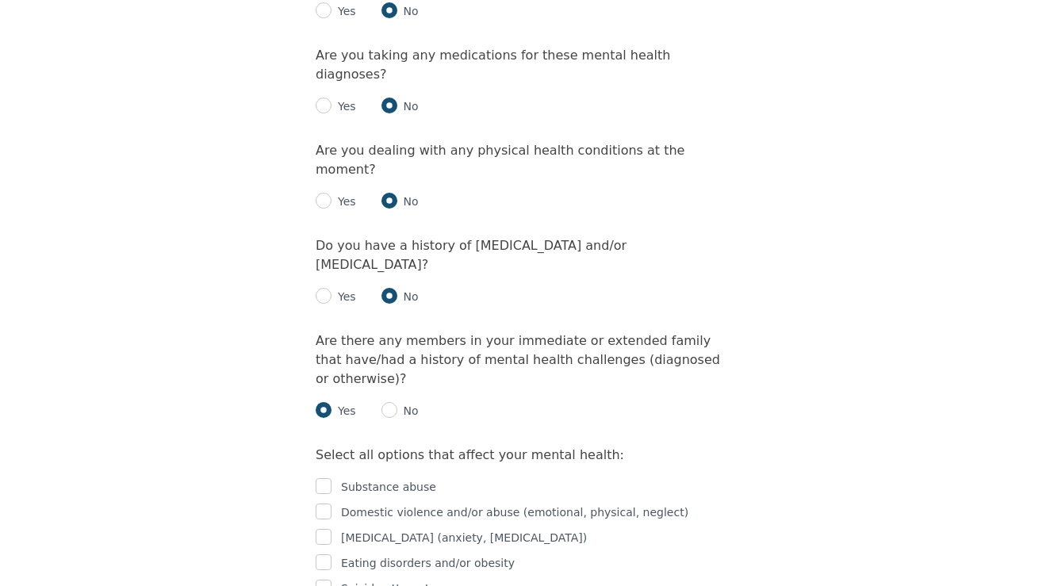
scroll to position [1976, 0]
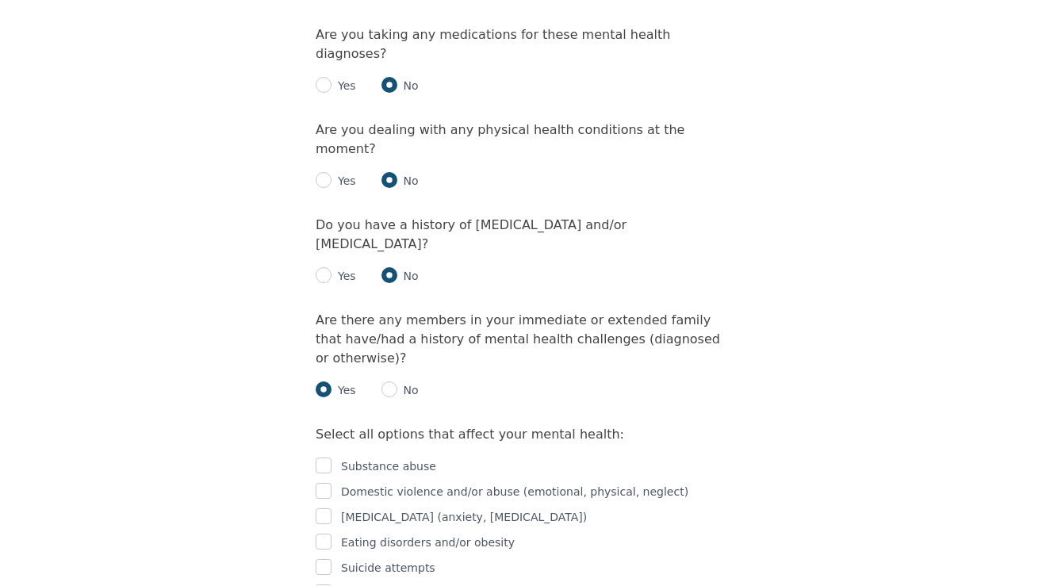
click at [324, 508] on input "checkbox" at bounding box center [324, 516] width 16 height 16
checkbox input "true"
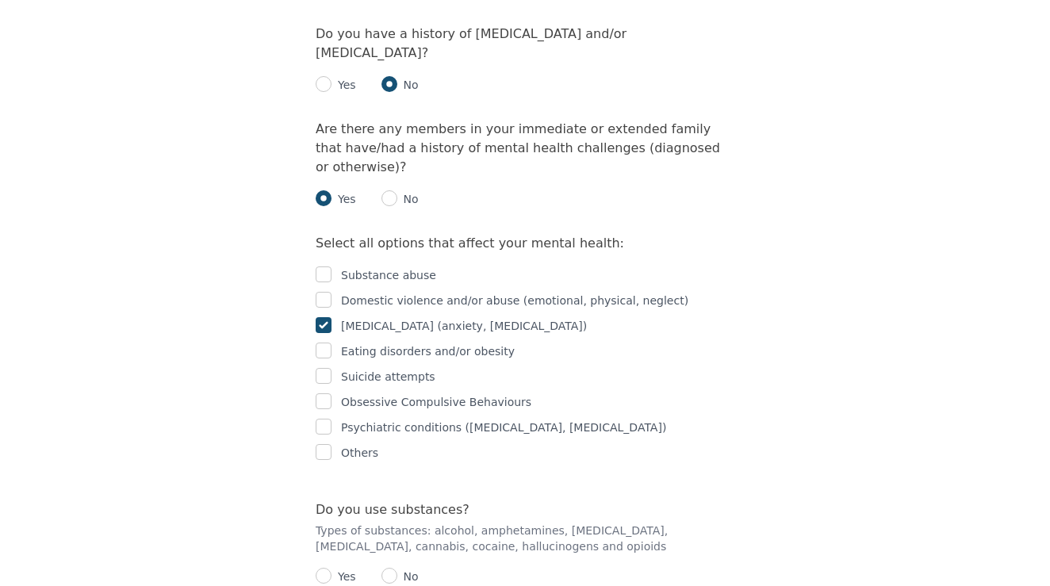
scroll to position [2181, 0]
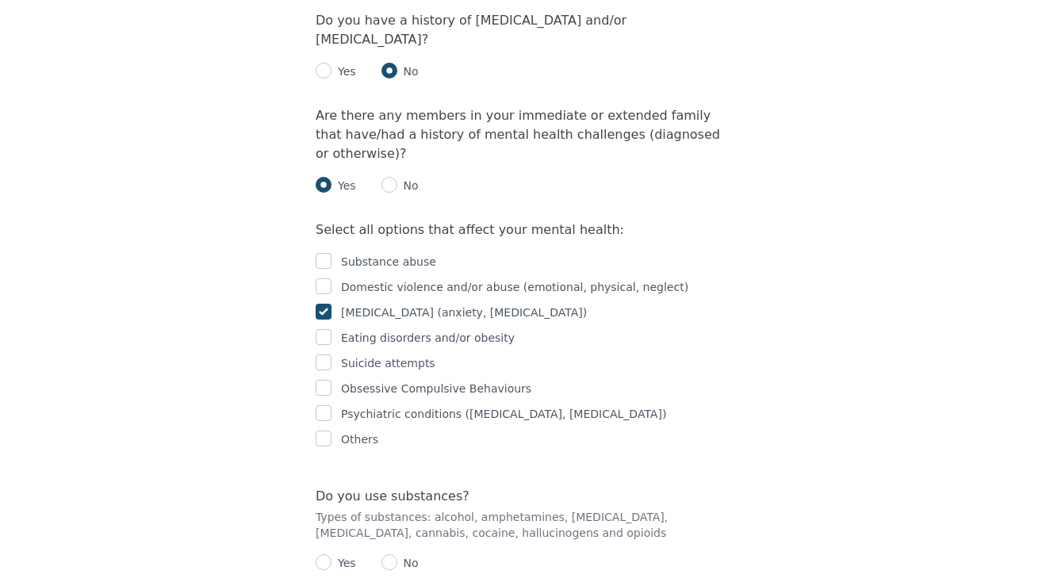
click at [382, 554] on input "radio" at bounding box center [389, 562] width 16 height 16
radio input "true"
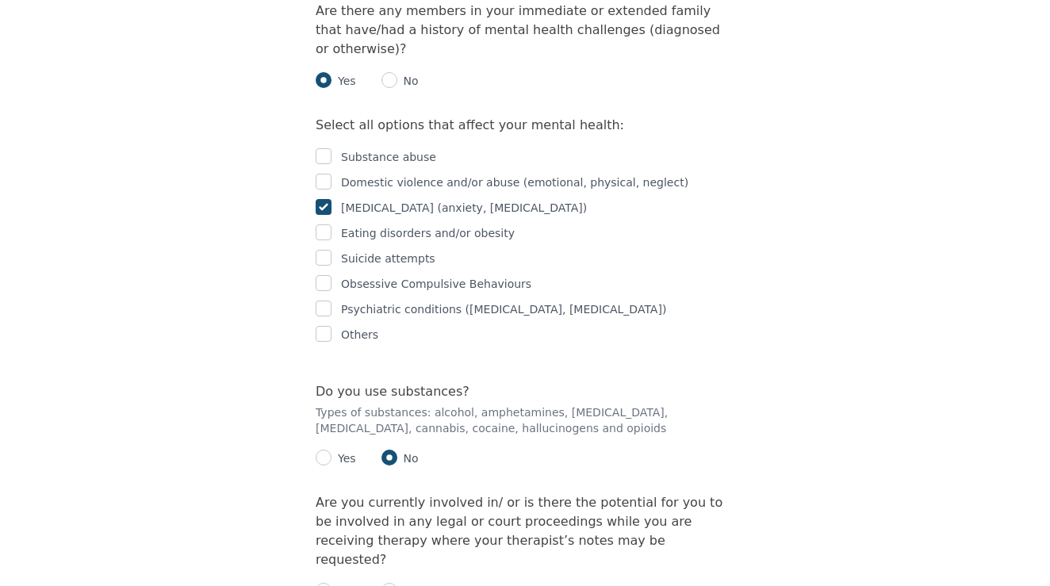
scroll to position [2292, 0]
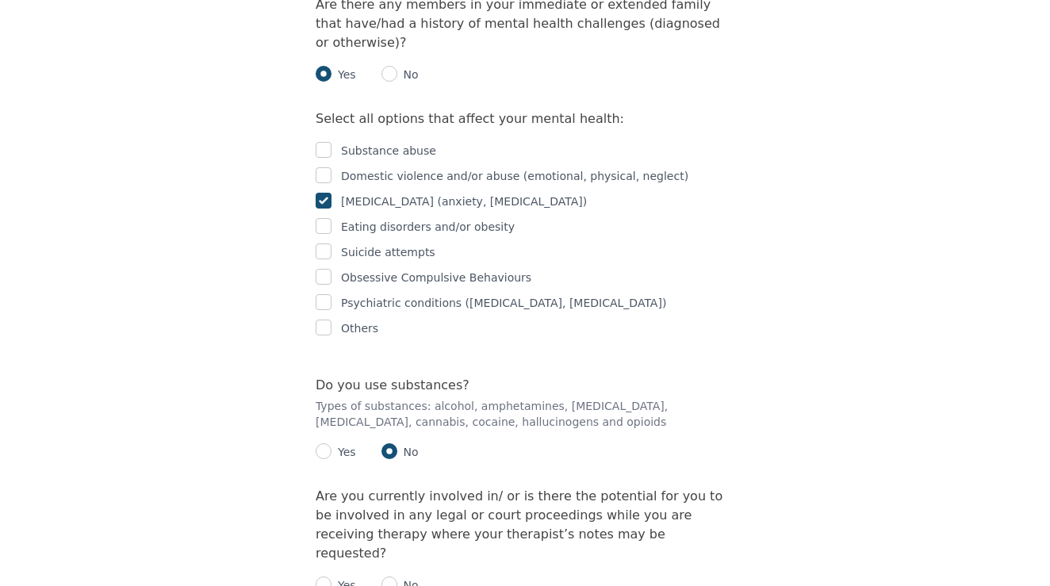
click at [390, 576] on input "radio" at bounding box center [389, 584] width 16 height 16
radio input "true"
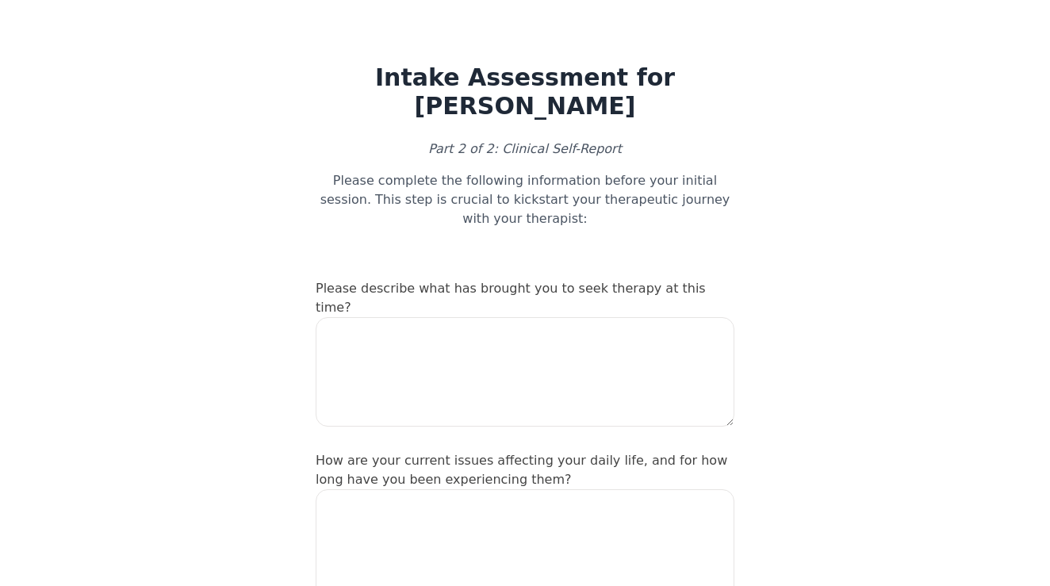
scroll to position [0, 0]
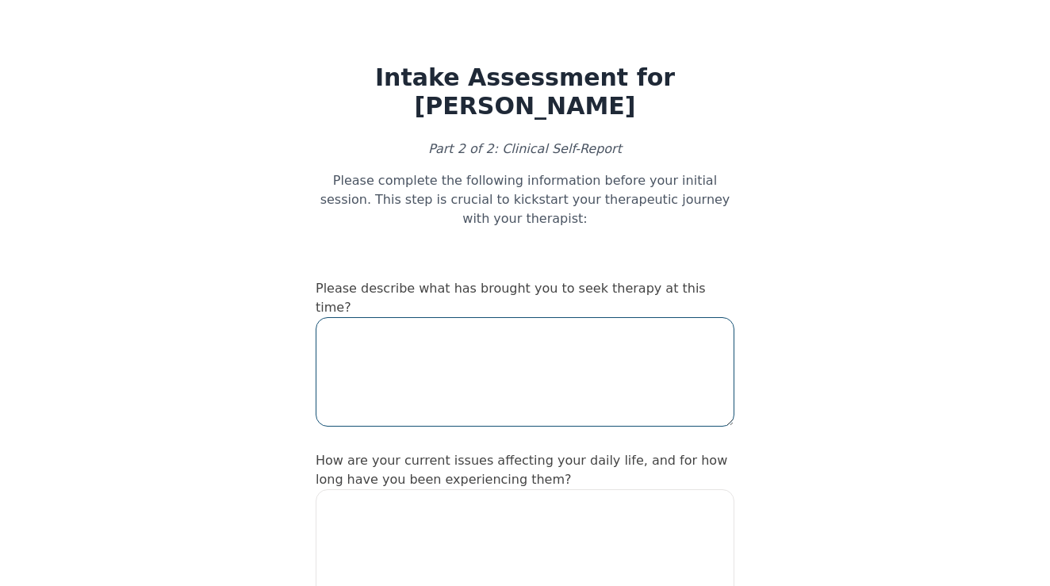
click at [372, 370] on textarea at bounding box center [525, 371] width 419 height 109
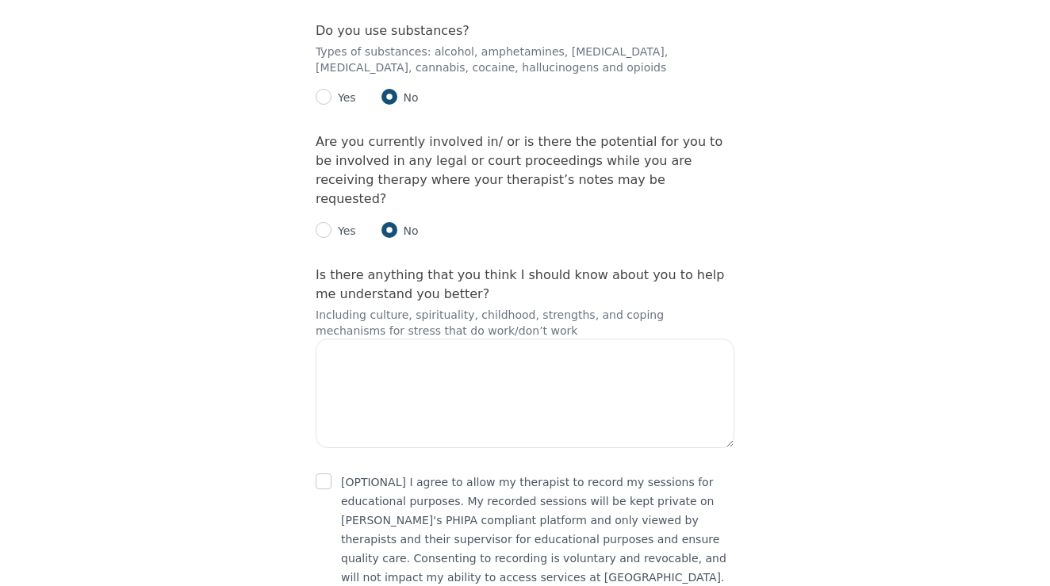
scroll to position [2646, 0]
click at [322, 474] on input "checkbox" at bounding box center [324, 482] width 16 height 16
checkbox input "true"
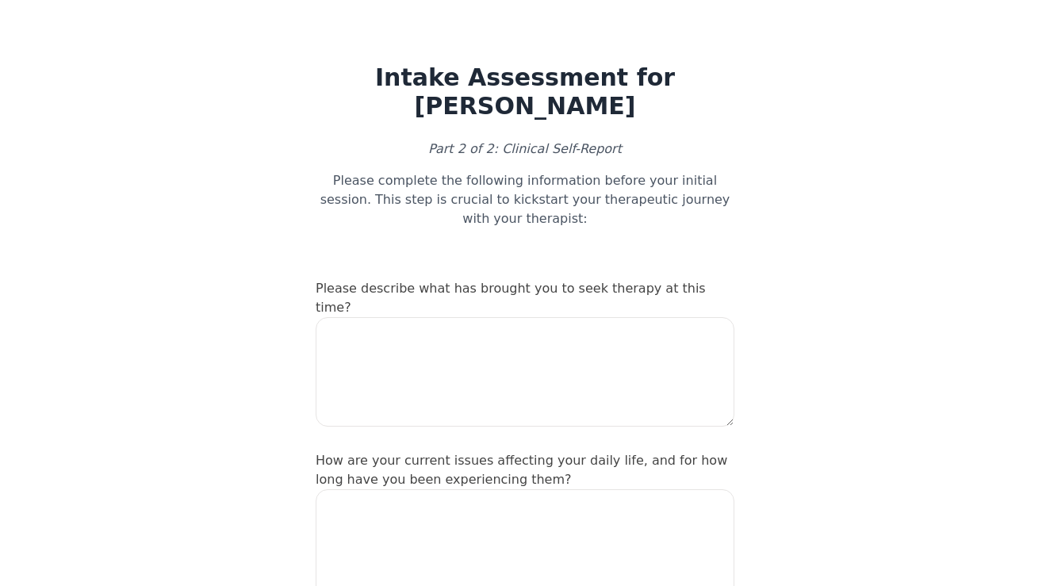
scroll to position [0, 0]
